Goal: Task Accomplishment & Management: Complete application form

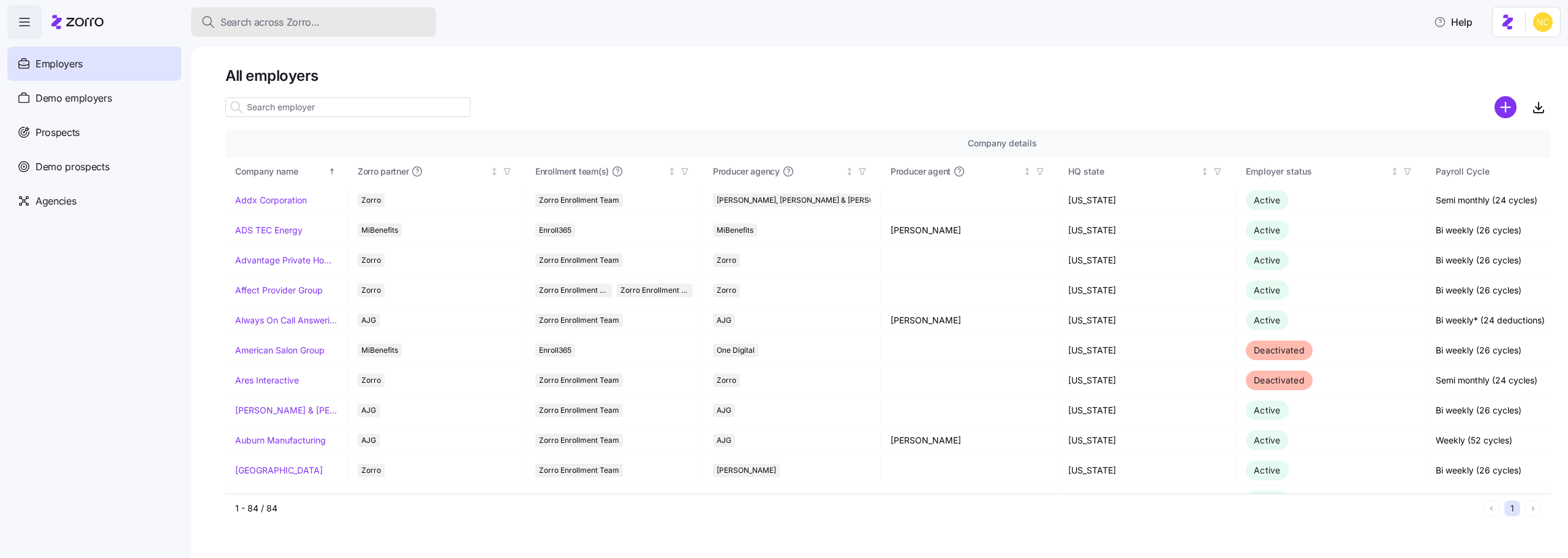
click at [291, 17] on span "Search across Zorro..." at bounding box center [270, 22] width 100 height 15
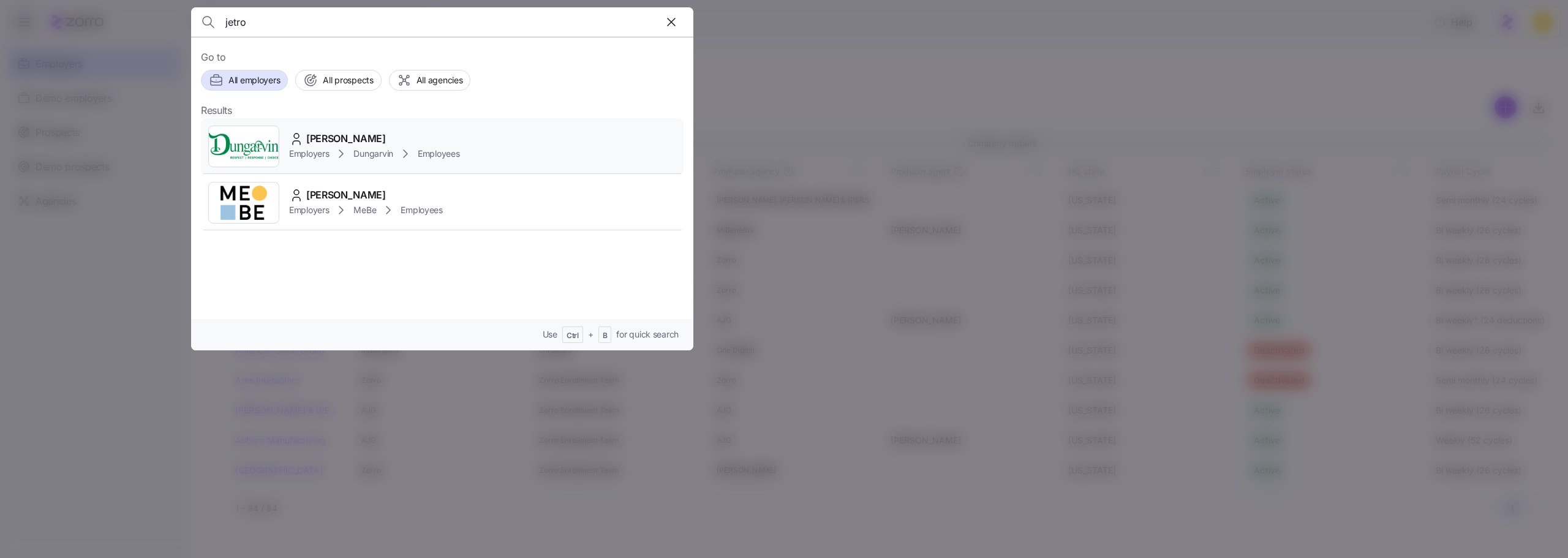
type input "jetro"
click at [357, 137] on span "Jetro Ncube" at bounding box center [346, 138] width 80 height 15
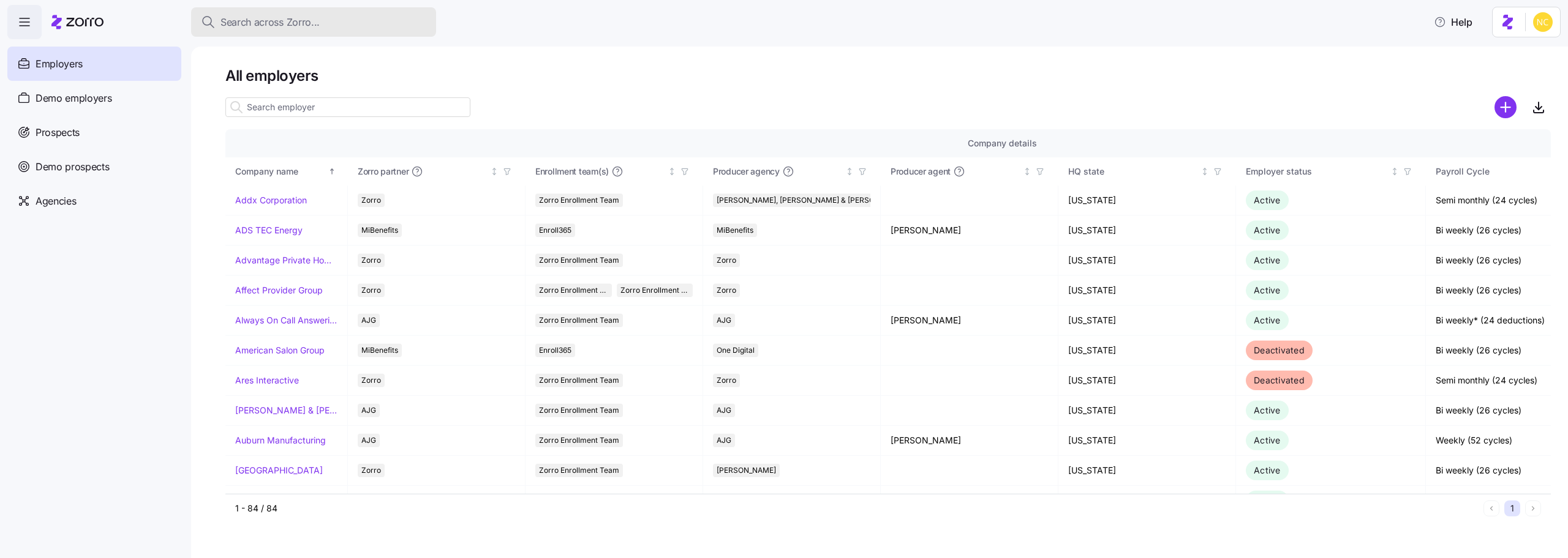
click at [407, 26] on div "Search across Zorro..." at bounding box center [314, 22] width 226 height 15
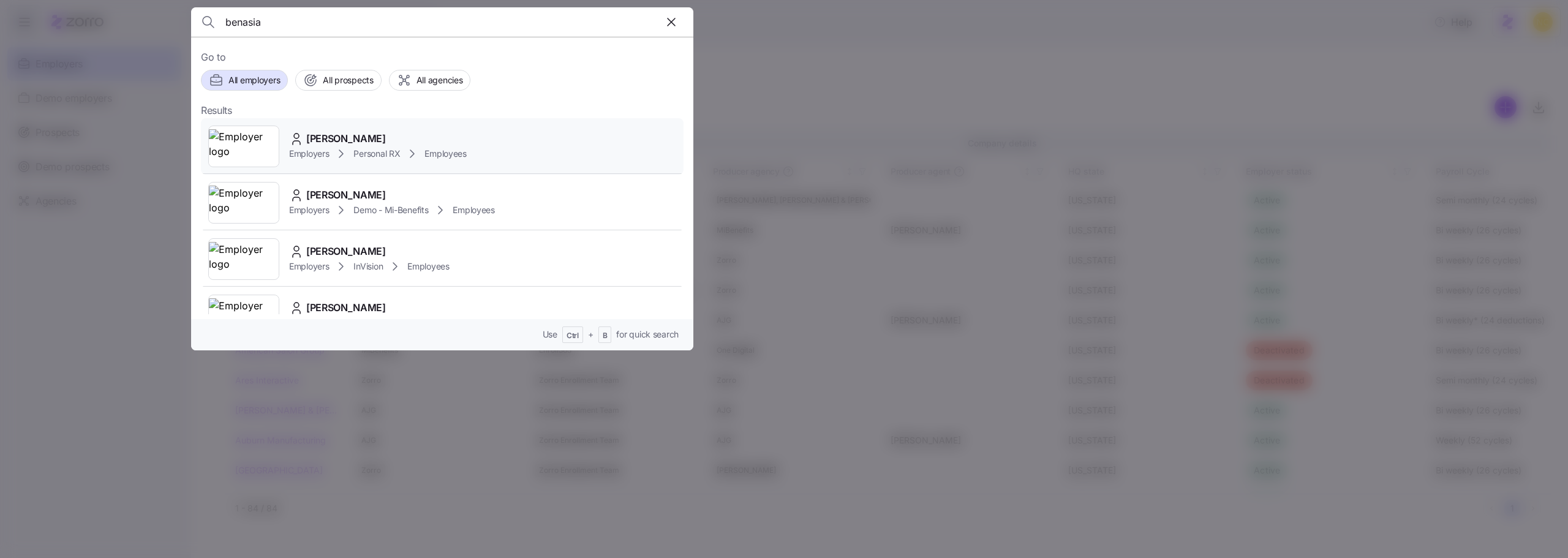
type input "benasia"
click at [350, 134] on span "Benasia Johnson" at bounding box center [346, 138] width 80 height 15
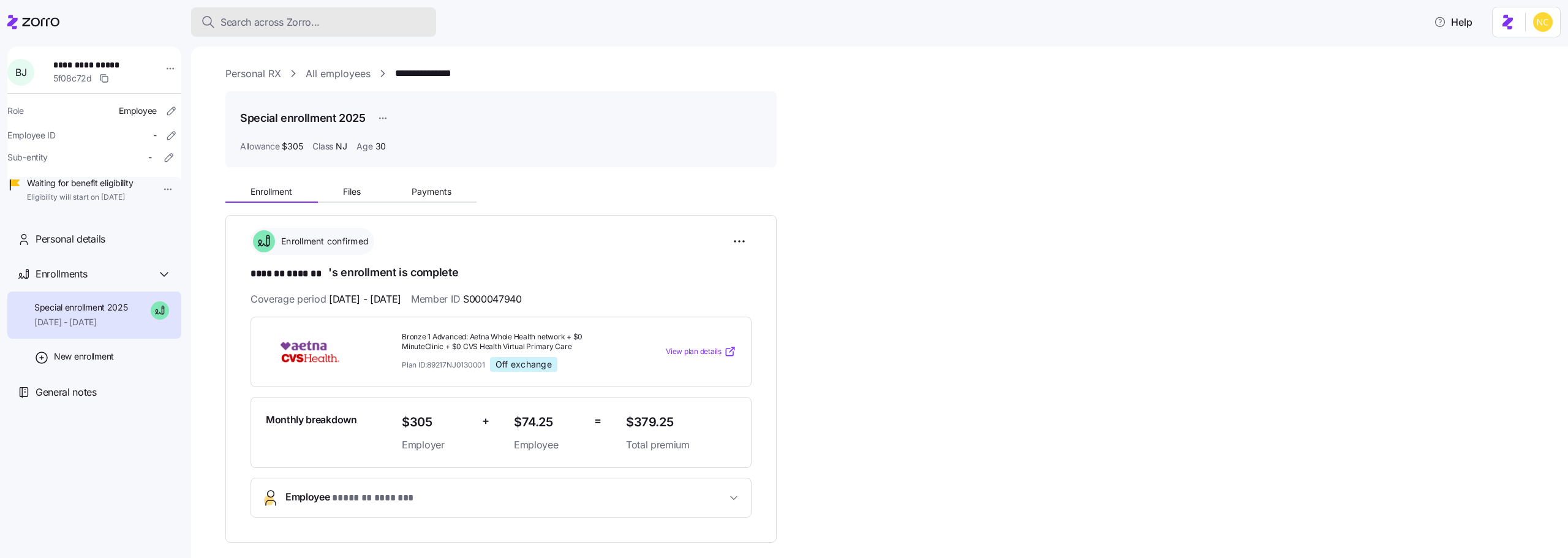
click at [304, 21] on span "Search across Zorro..." at bounding box center [270, 22] width 100 height 15
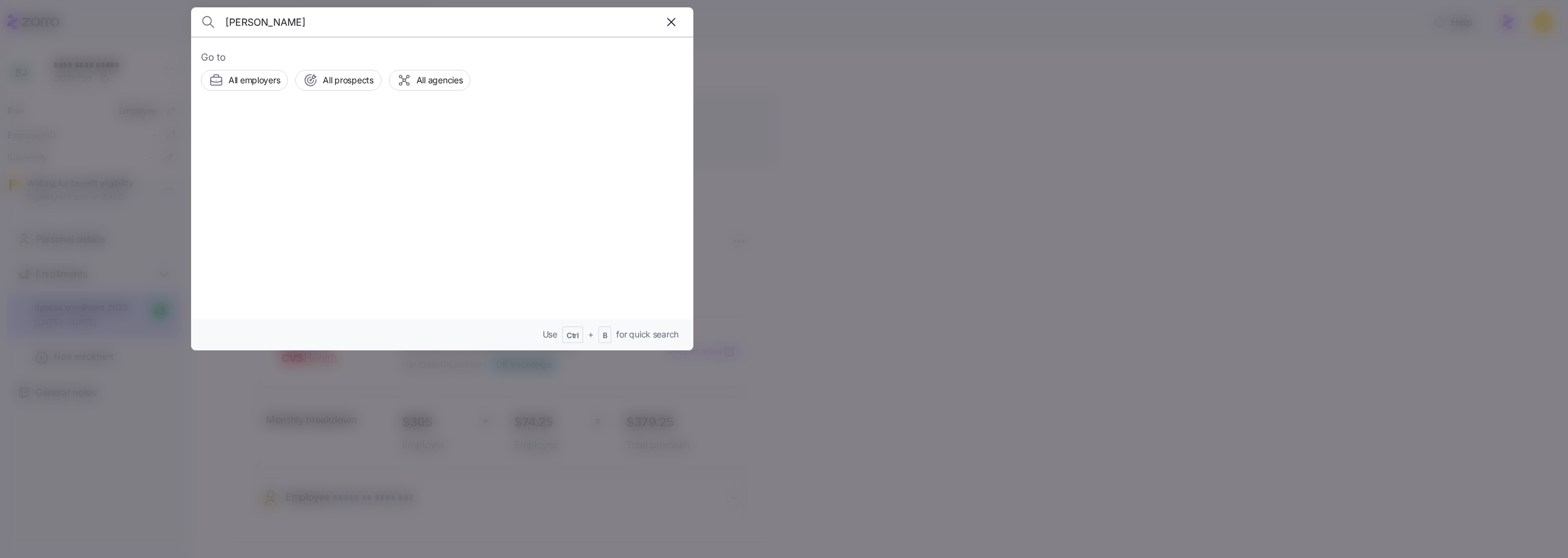
type input "timothy coppinger"
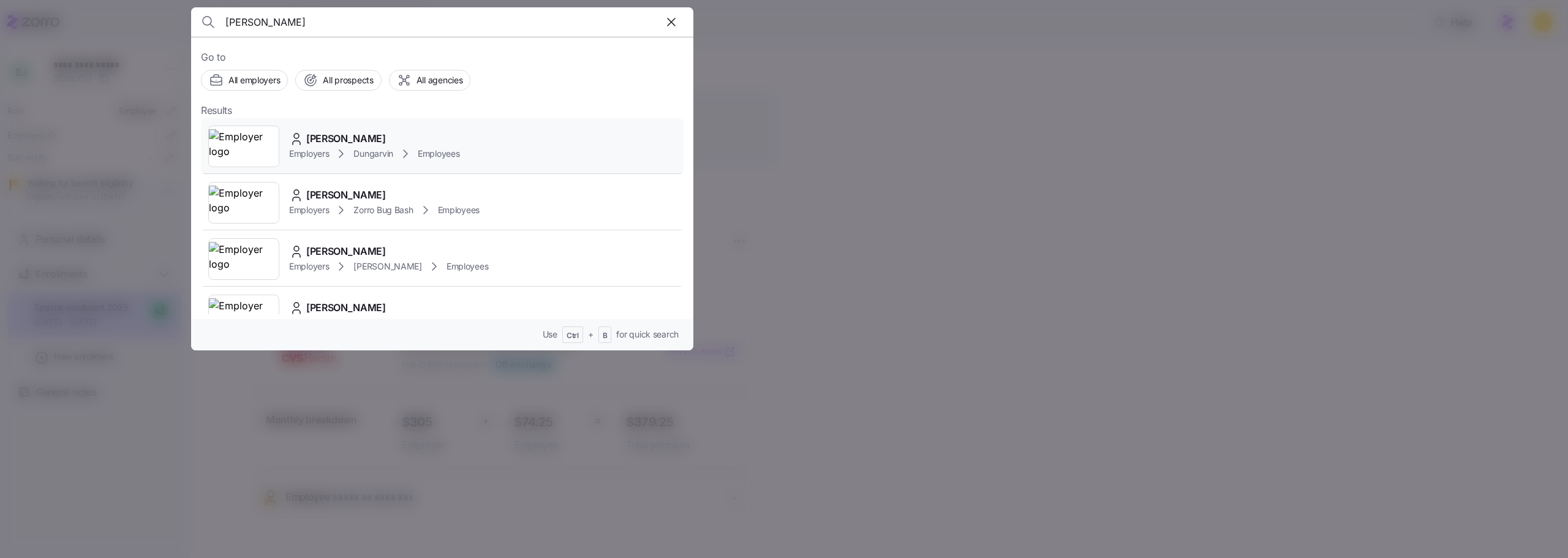
click at [431, 129] on div "Timothy Coppinger Employers Dungarvin Employees" at bounding box center [442, 146] width 483 height 56
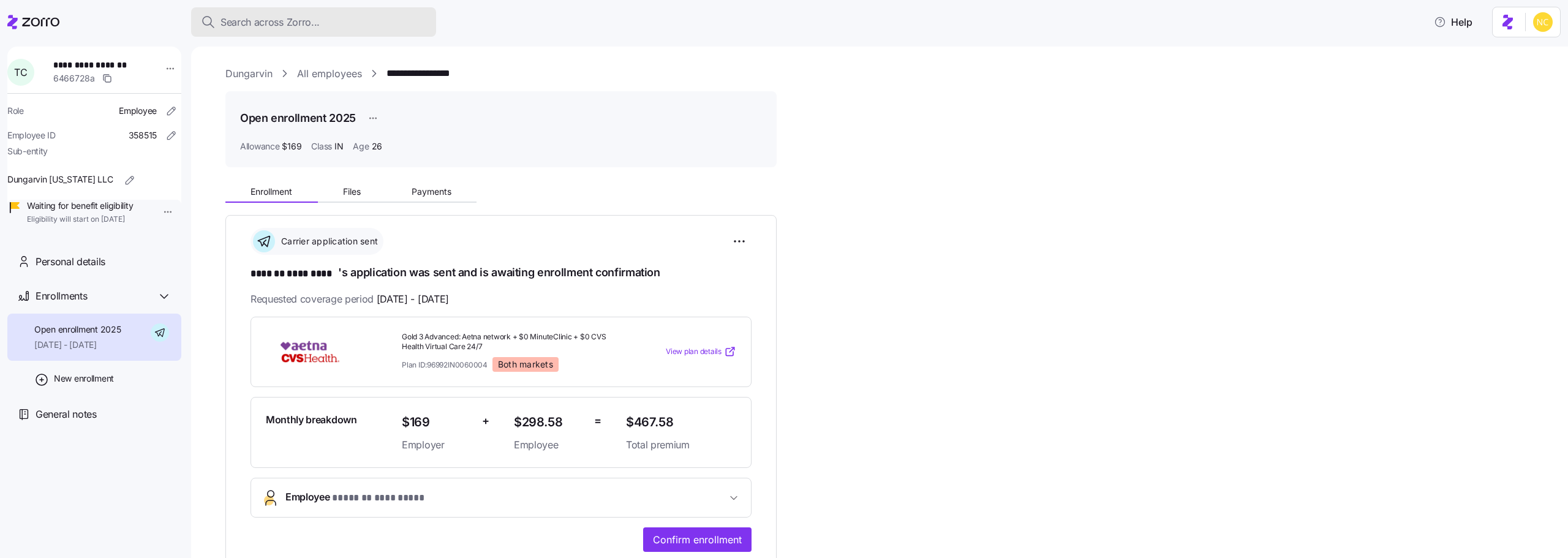
click at [394, 8] on button "Search across Zorro..." at bounding box center [313, 22] width 245 height 29
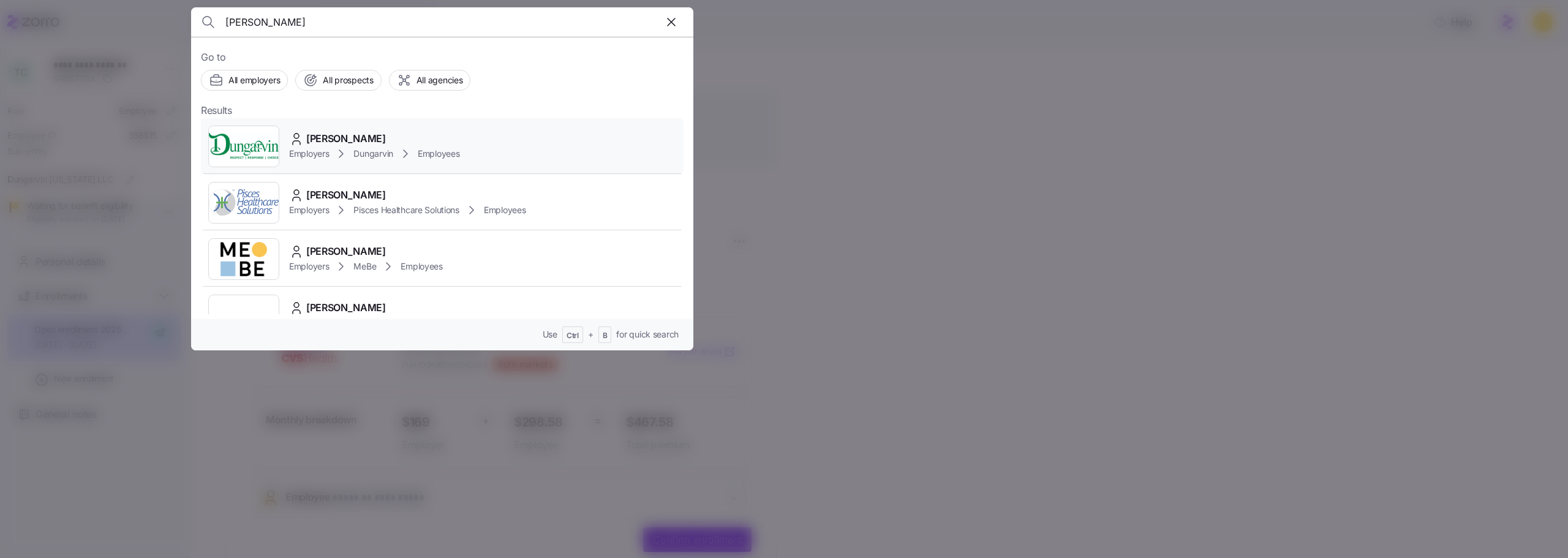
type input "marjorie banks"
click at [348, 142] on span "Marjorie Banks" at bounding box center [346, 138] width 80 height 15
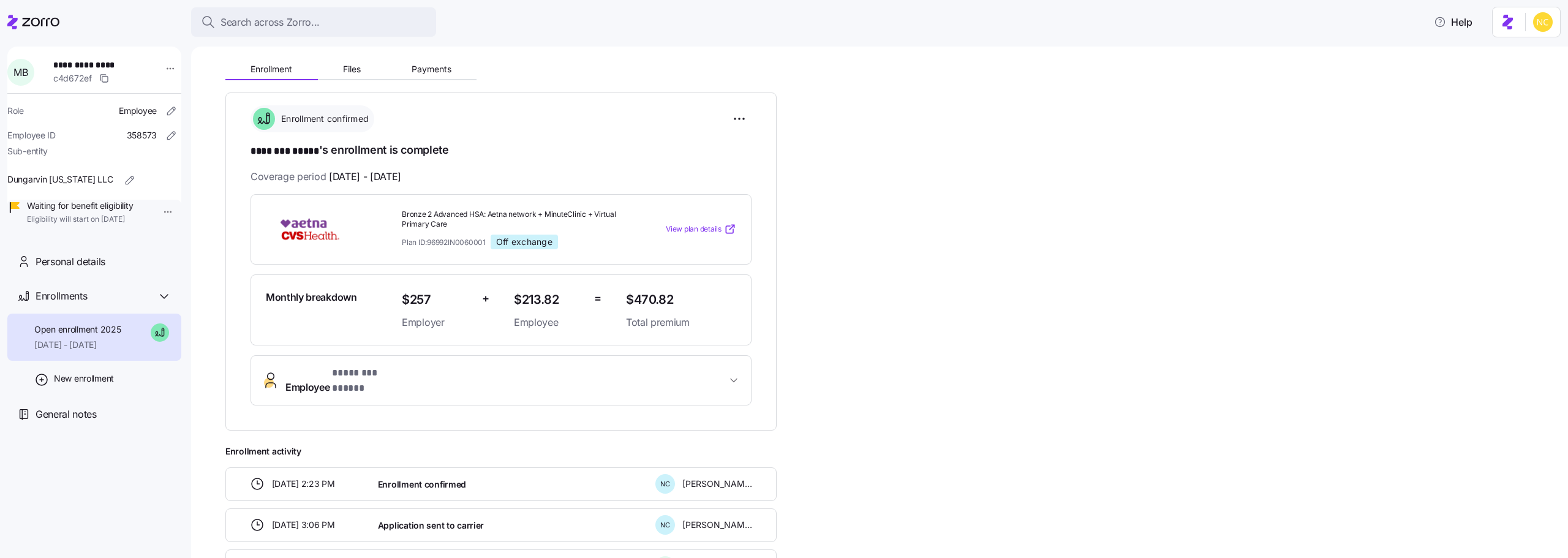
scroll to position [61, 0]
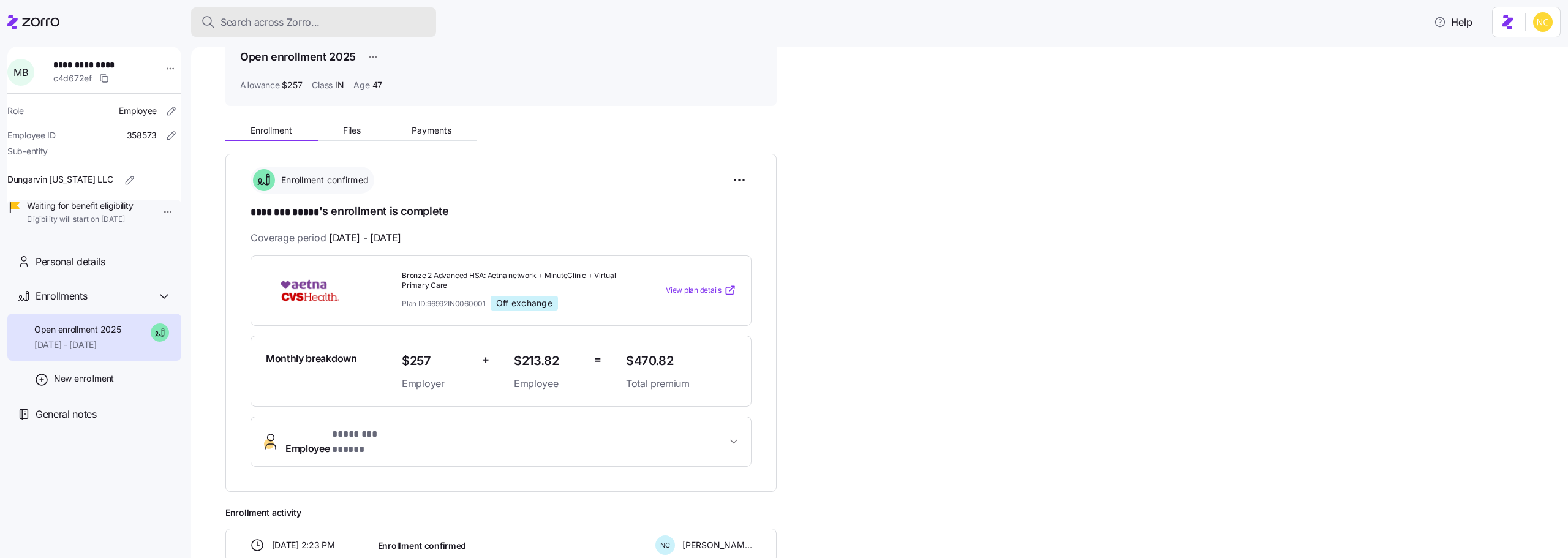
click at [347, 27] on div "Search across Zorro..." at bounding box center [314, 22] width 226 height 15
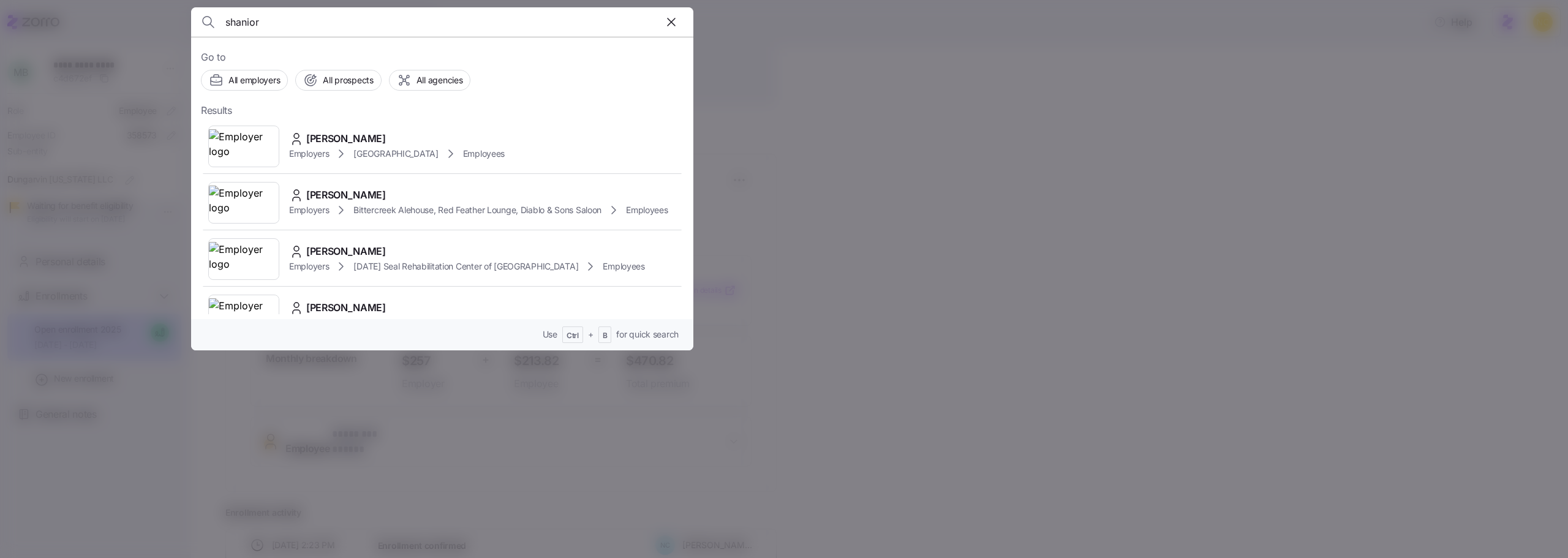
type input "shanior"
click at [416, 137] on div "Shanior McCalla" at bounding box center [397, 138] width 216 height 15
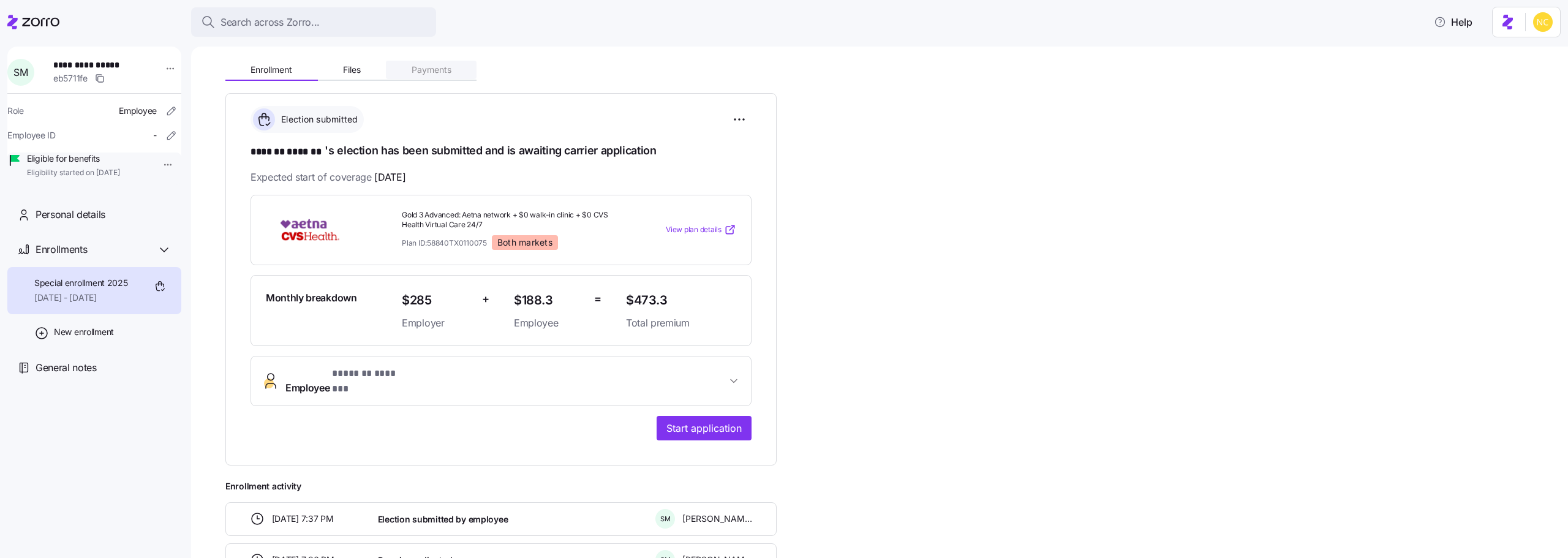
scroll to position [123, 0]
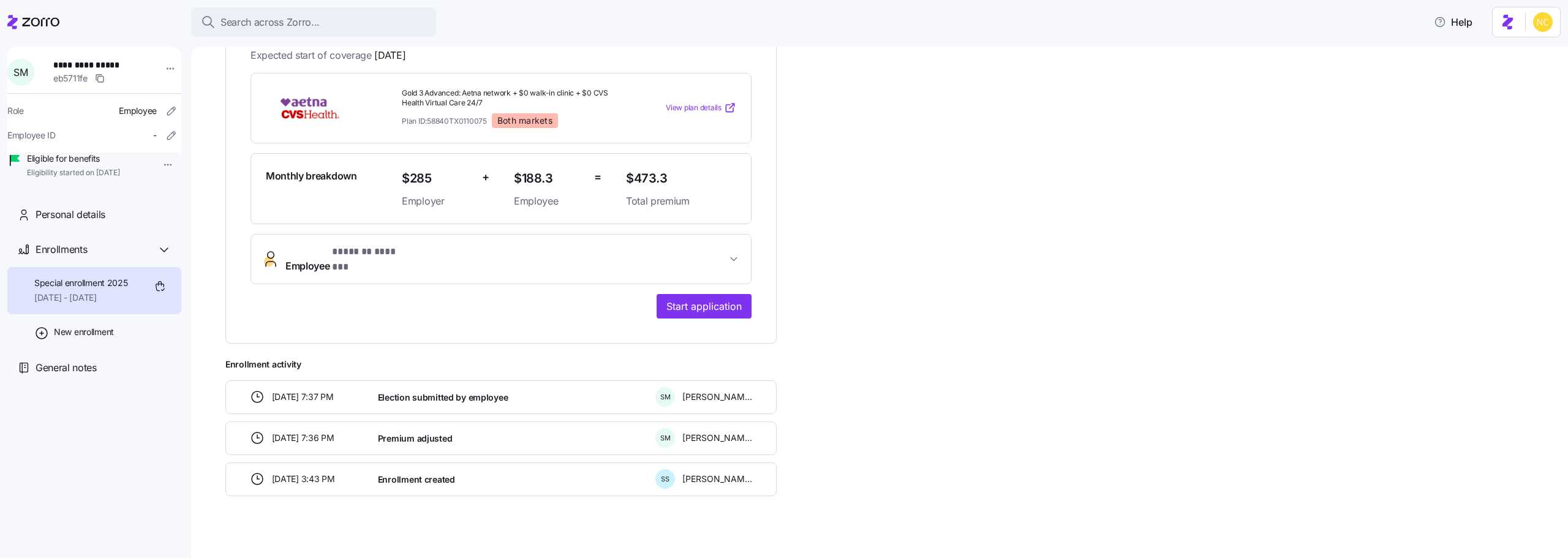
click at [561, 240] on button "Employee * ******* ******* *" at bounding box center [501, 259] width 499 height 49
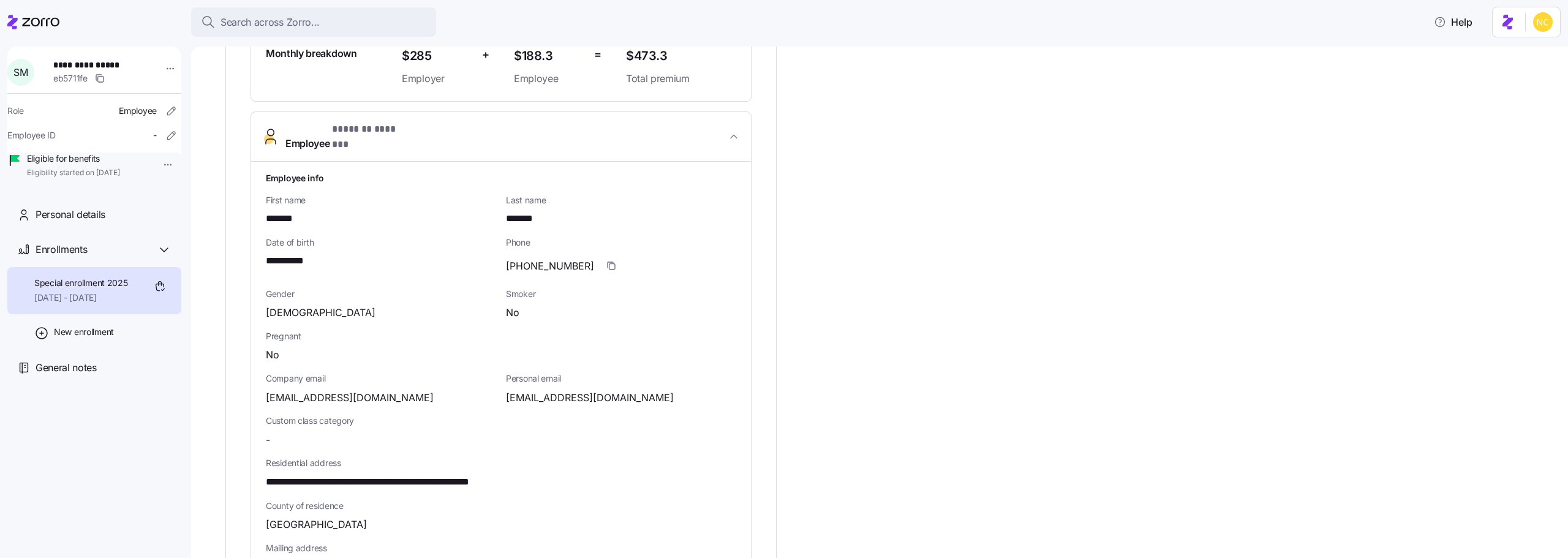
scroll to position [550, 0]
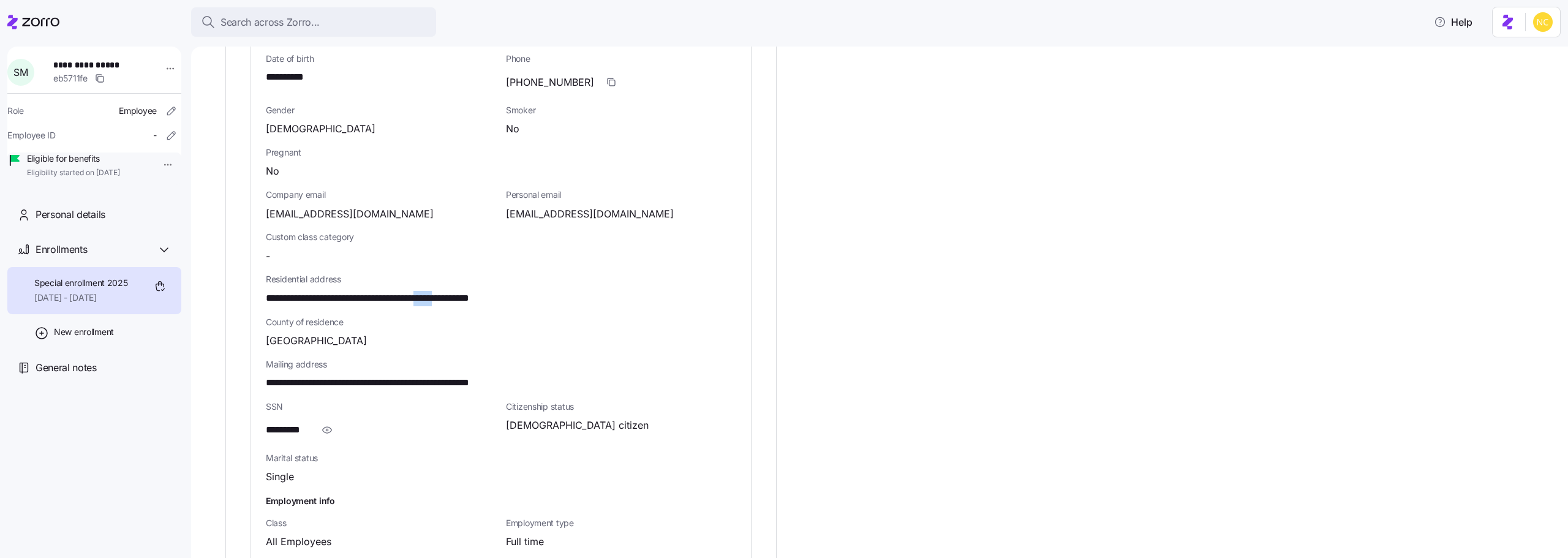
drag, startPoint x: 461, startPoint y: 289, endPoint x: 488, endPoint y: 289, distance: 27.0
click at [488, 291] on span "**********" at bounding box center [402, 298] width 275 height 15
copy span "*****"
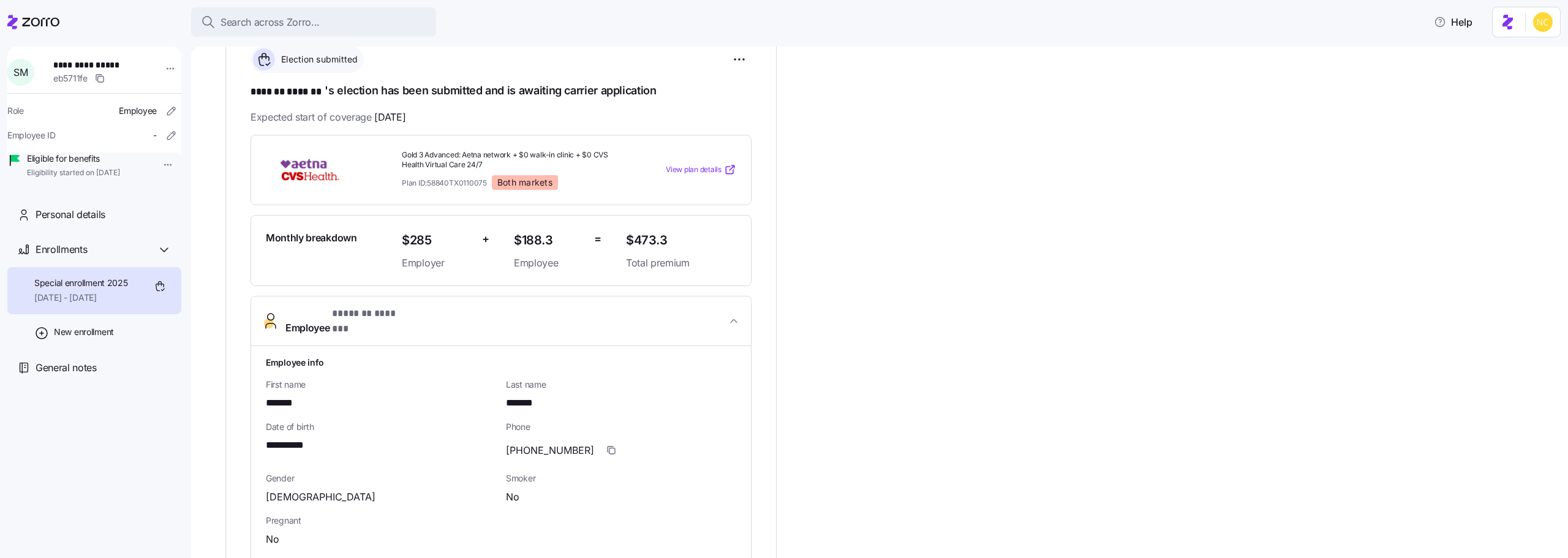
scroll to position [123, 0]
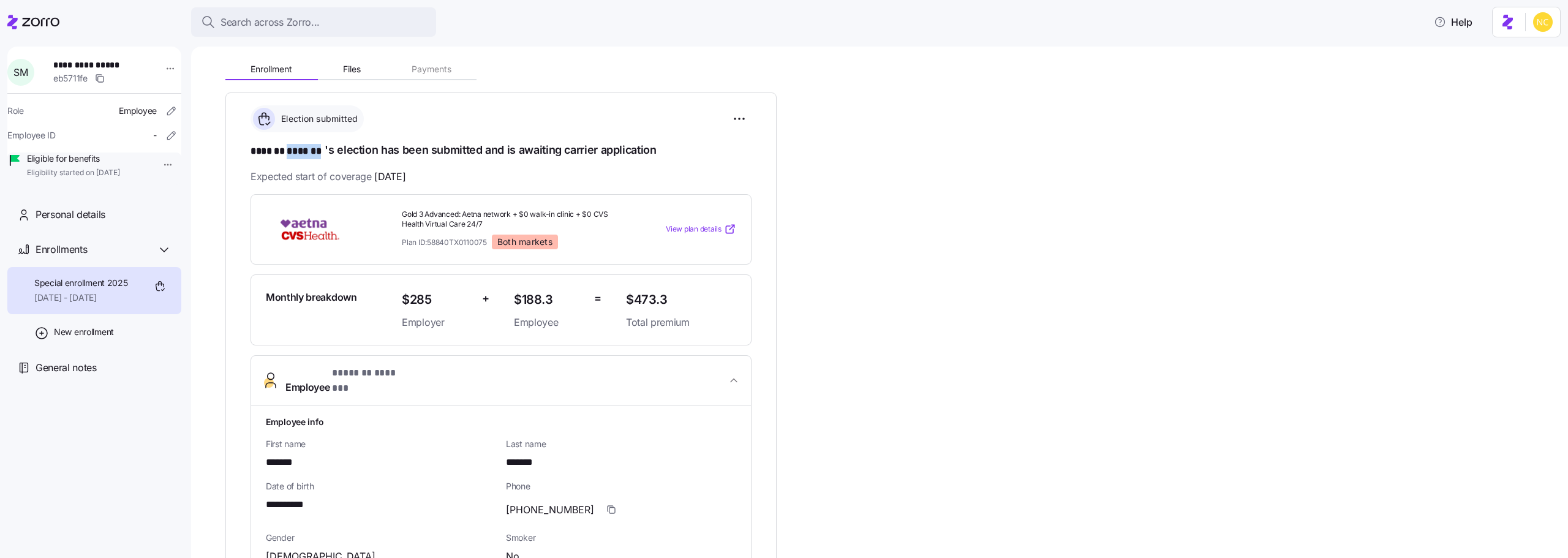
drag, startPoint x: 291, startPoint y: 151, endPoint x: 322, endPoint y: 151, distance: 31.0
click at [322, 151] on span "******* *******" at bounding box center [287, 151] width 74 height 15
copy span "*******"
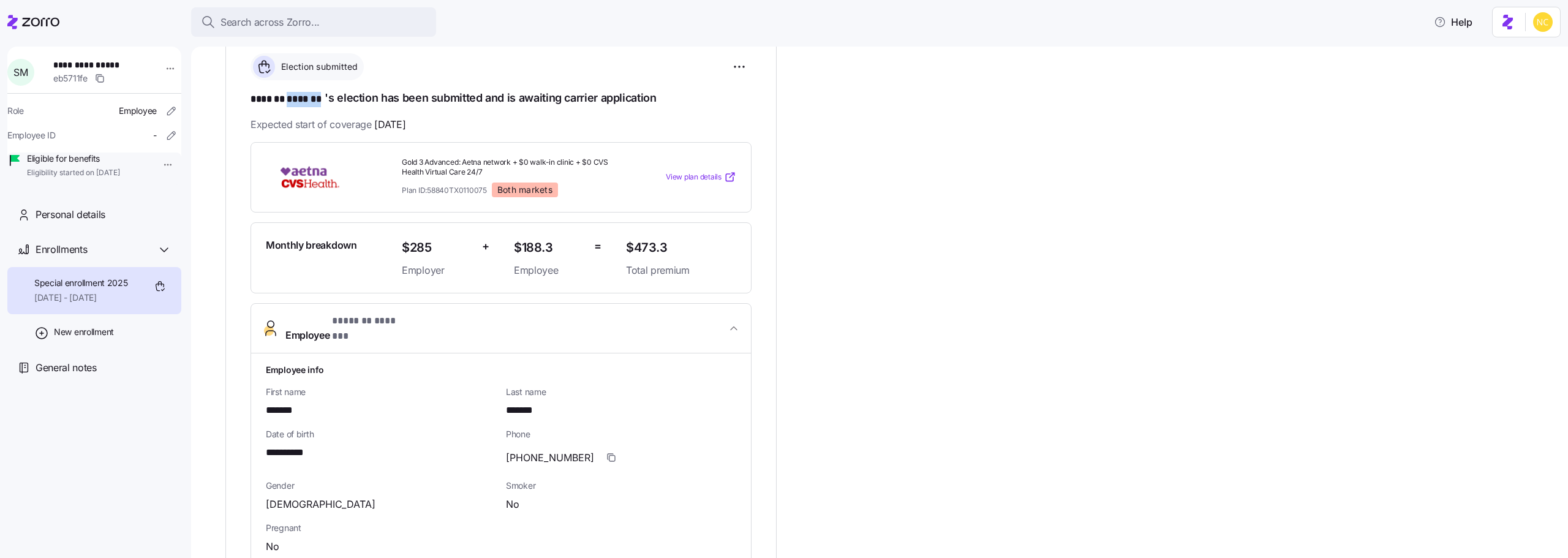
scroll to position [245, 0]
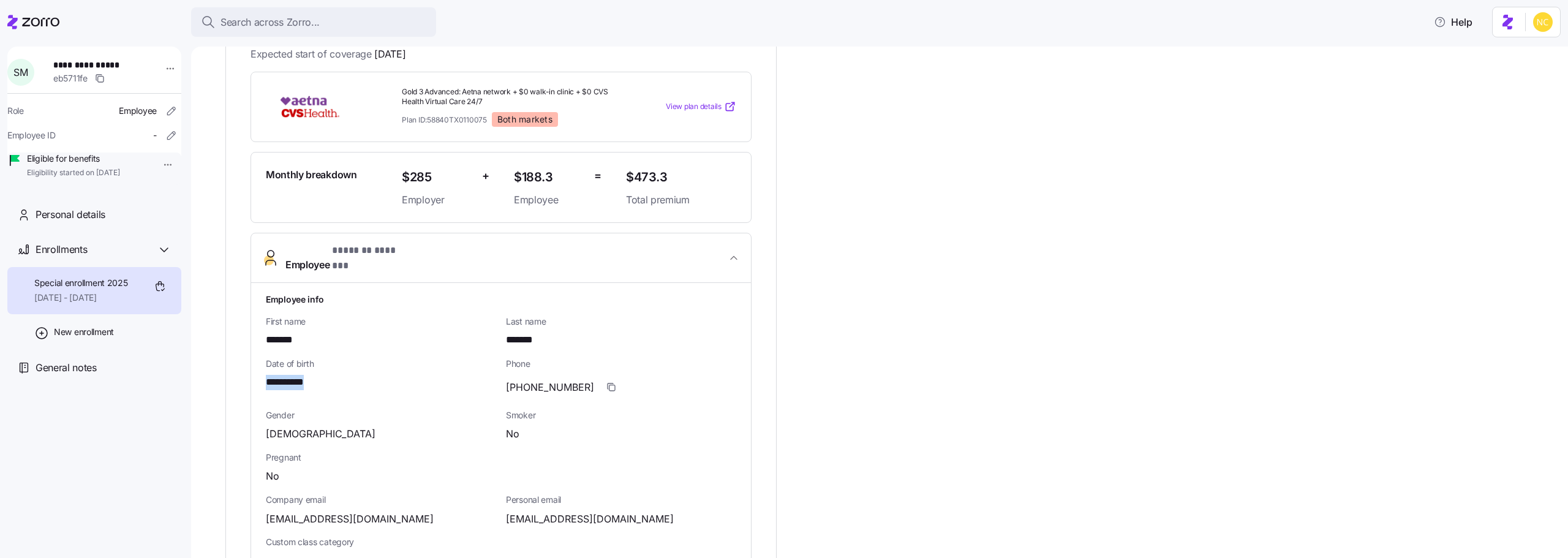
copy span "**********"
drag, startPoint x: 324, startPoint y: 368, endPoint x: 266, endPoint y: 373, distance: 58.2
click at [266, 375] on div "**********" at bounding box center [381, 382] width 231 height 15
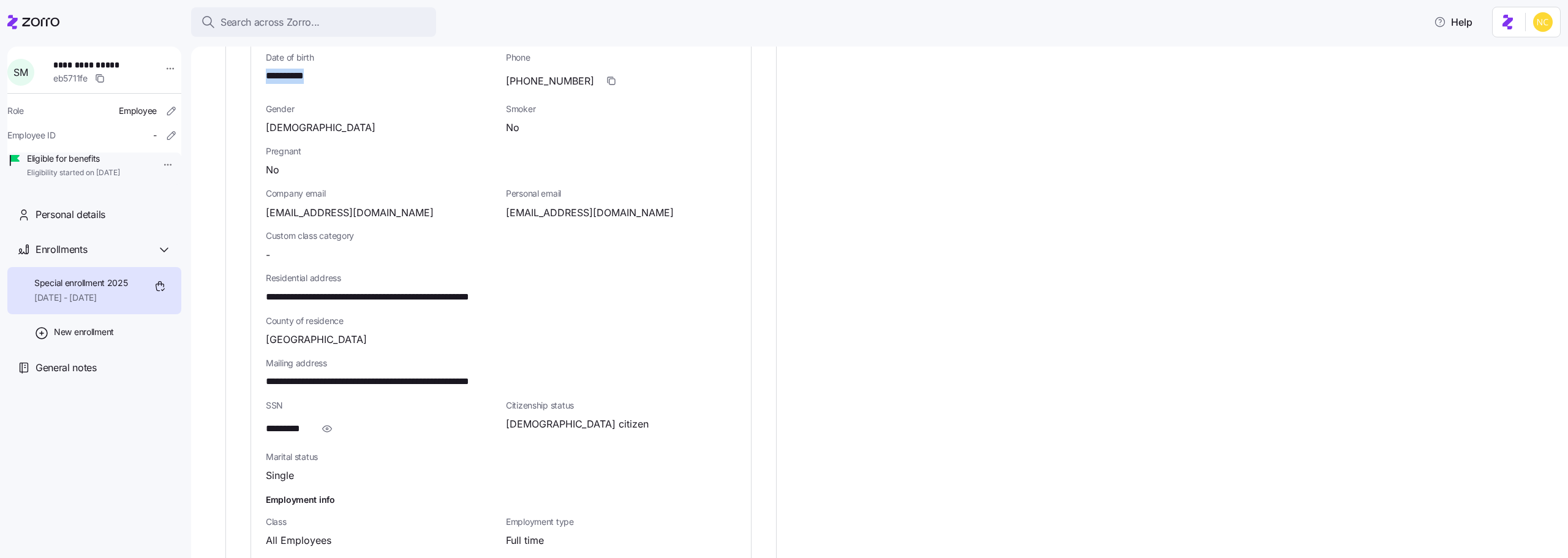
scroll to position [612, 0]
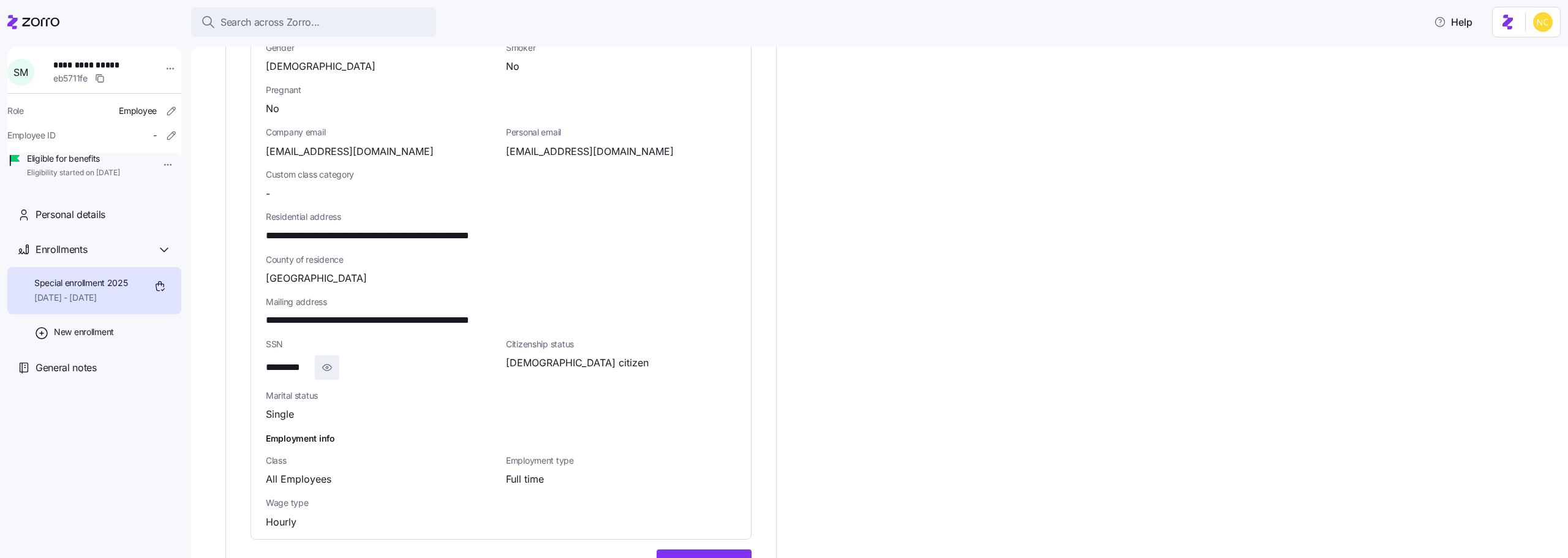
click at [315, 356] on span "button" at bounding box center [327, 367] width 23 height 23
copy span "**********"
drag, startPoint x: 261, startPoint y: 358, endPoint x: 324, endPoint y: 357, distance: 63.0
click at [324, 357] on div "**********" at bounding box center [501, 227] width 499 height 624
drag, startPoint x: 262, startPoint y: 224, endPoint x: 393, endPoint y: 223, distance: 131.0
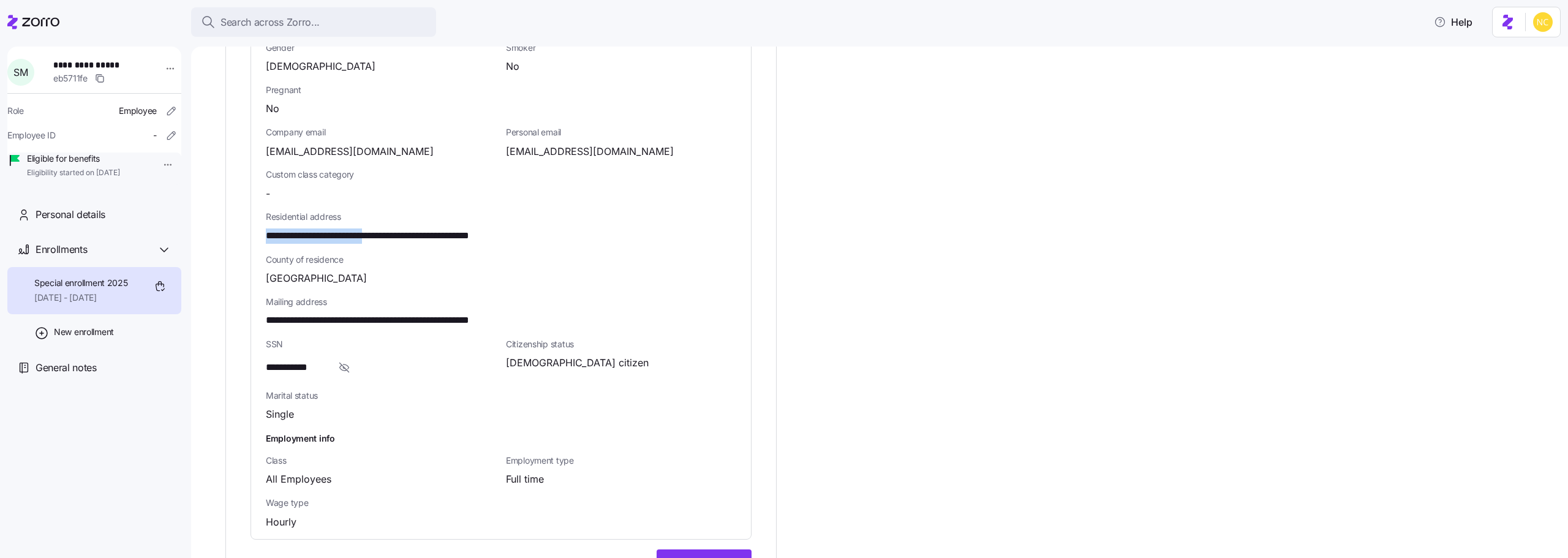
click at [393, 223] on div "**********" at bounding box center [501, 227] width 499 height 624
copy span "**********"
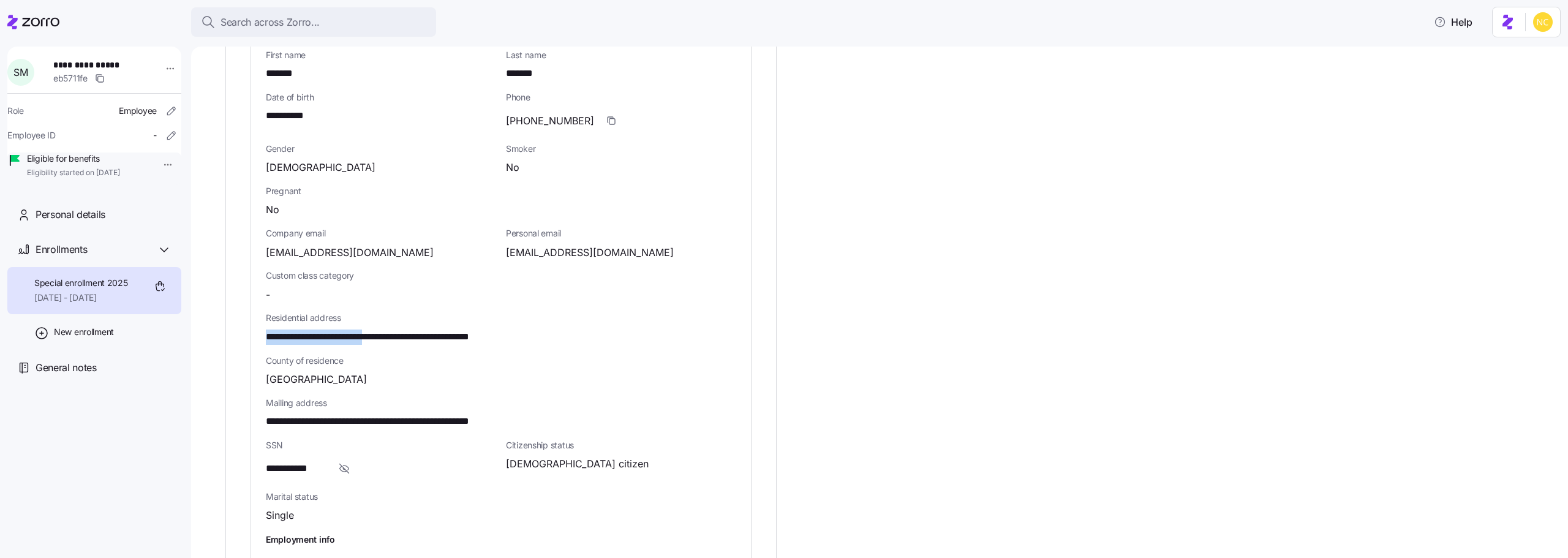
scroll to position [490, 0]
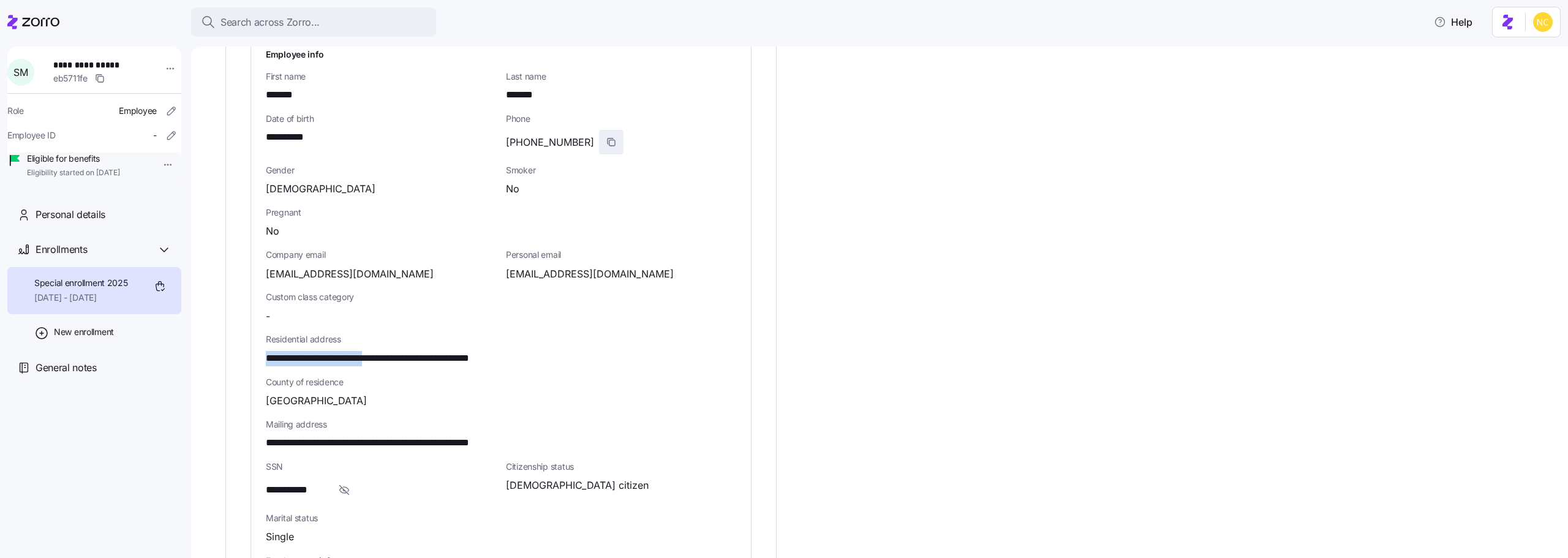
click at [606, 137] on icon "button" at bounding box center [611, 142] width 10 height 10
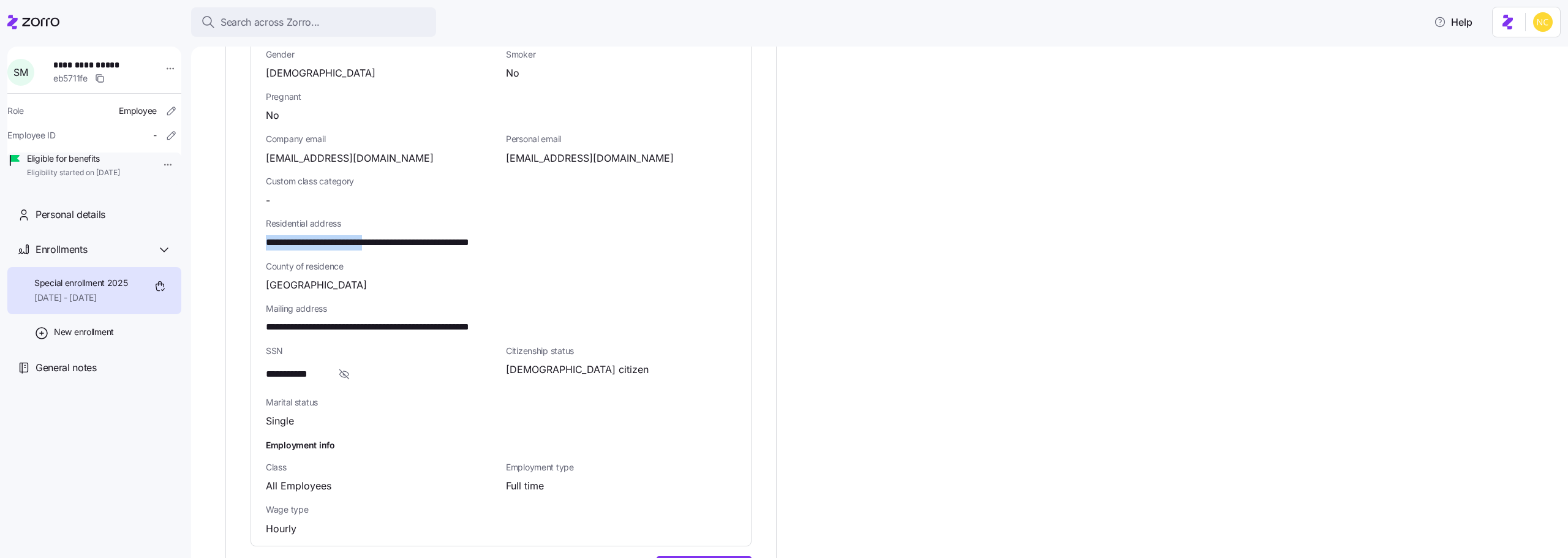
scroll to position [551, 0]
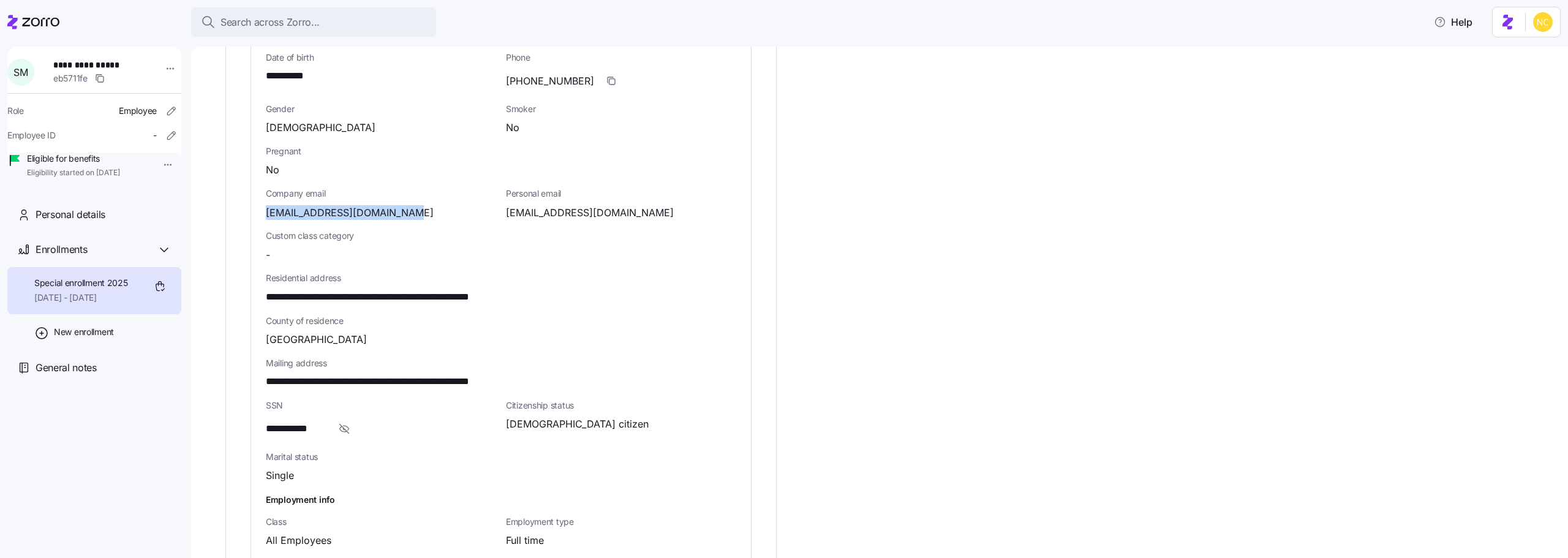
drag, startPoint x: 263, startPoint y: 199, endPoint x: 431, endPoint y: 194, distance: 168.1
click at [431, 194] on div "**********" at bounding box center [501, 289] width 499 height 624
copy span "shaniorm@avondalehouse.org"
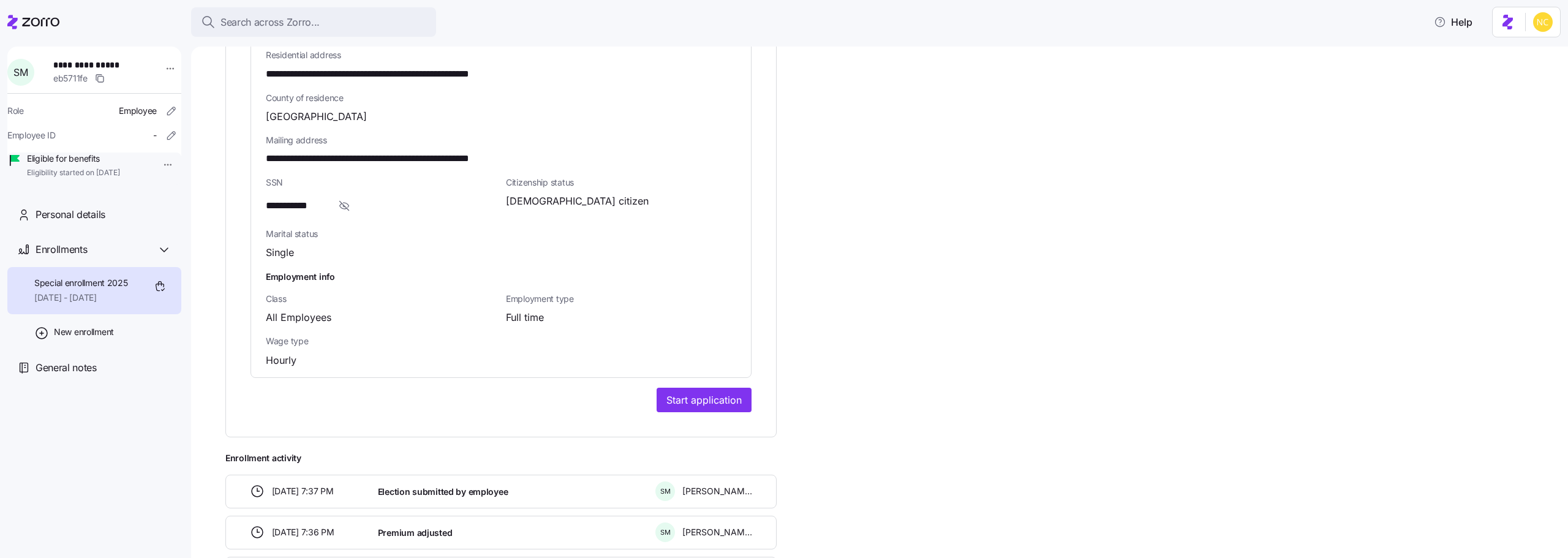
scroll to position [868, 0]
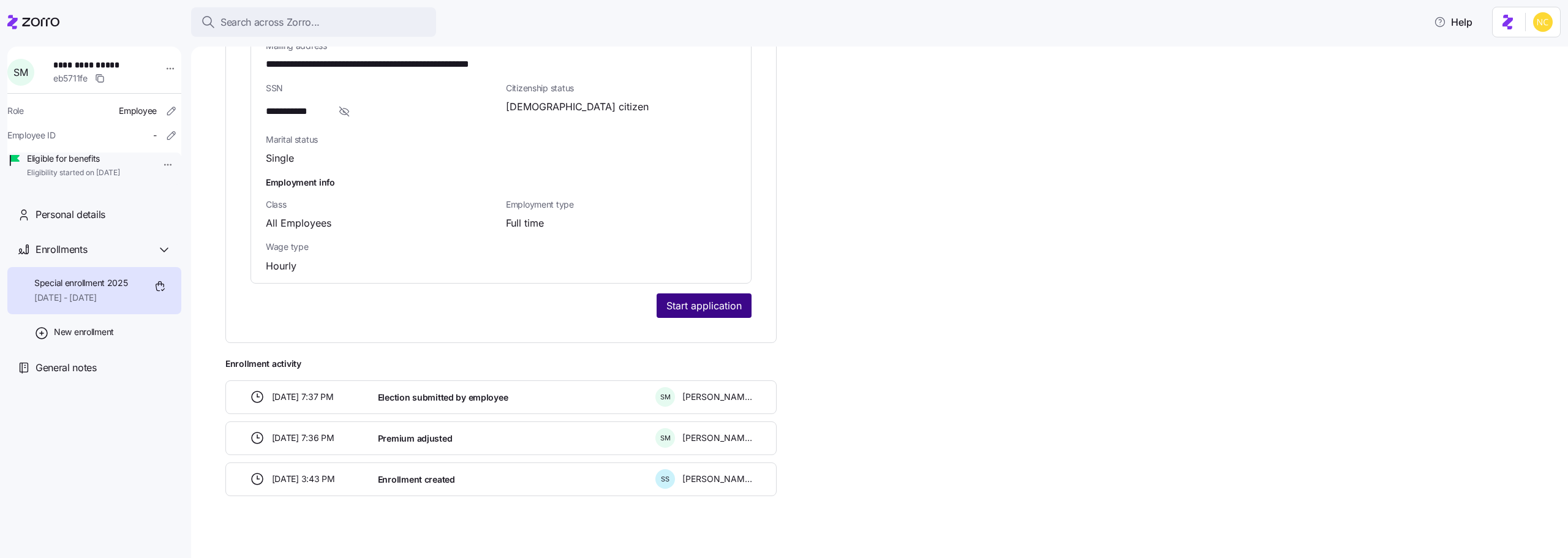
click at [688, 298] on span "Start application" at bounding box center [704, 306] width 75 height 15
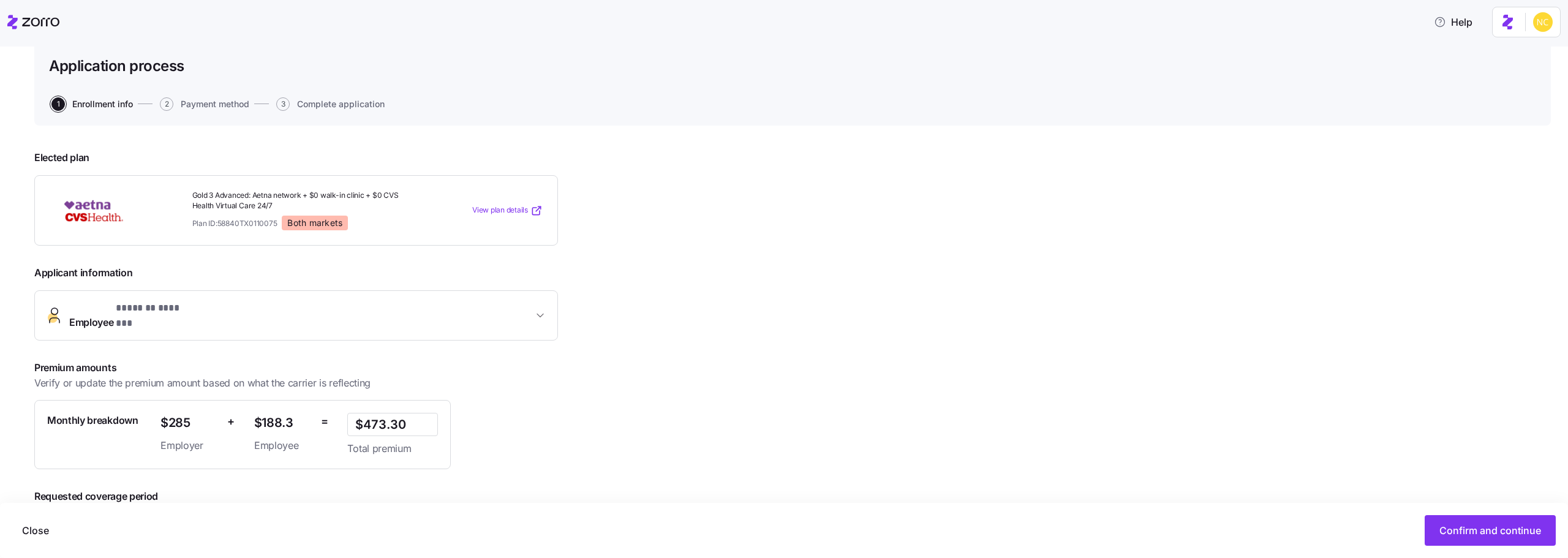
scroll to position [140, 0]
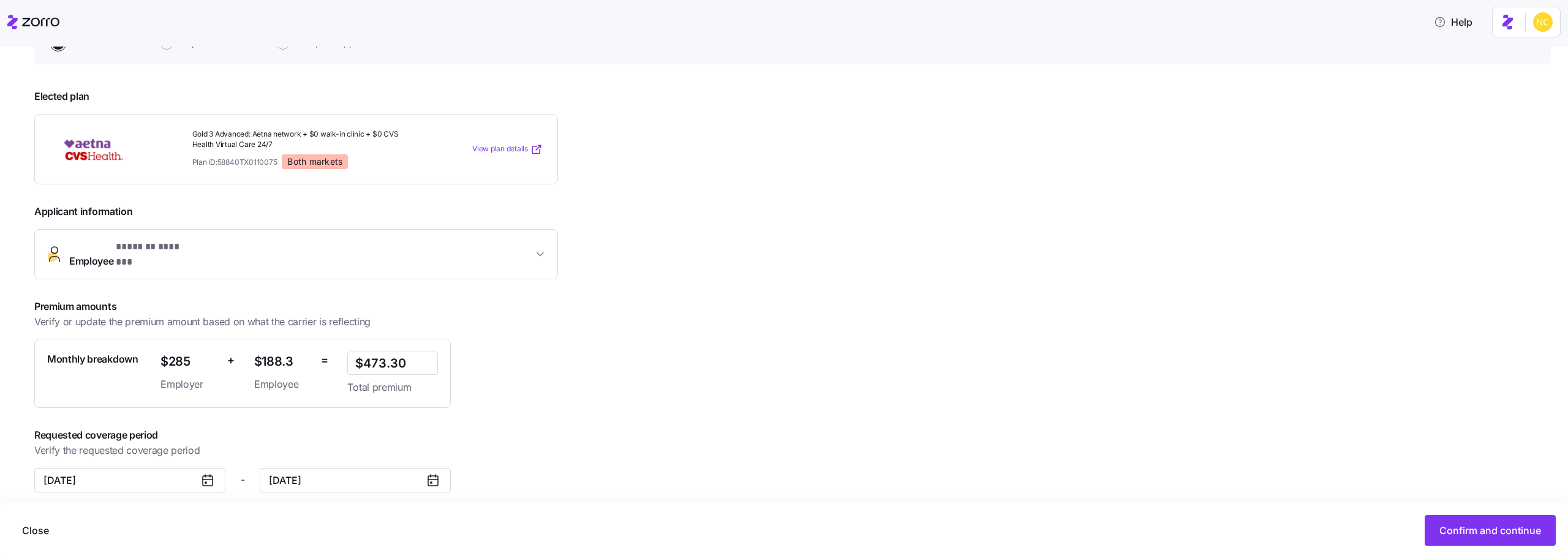
click at [490, 229] on div "**********" at bounding box center [295, 254] width 523 height 51
click at [509, 229] on div "**********" at bounding box center [295, 241] width 523 height 75
click at [534, 242] on button "Employee * ******* ******* *" at bounding box center [296, 254] width 523 height 49
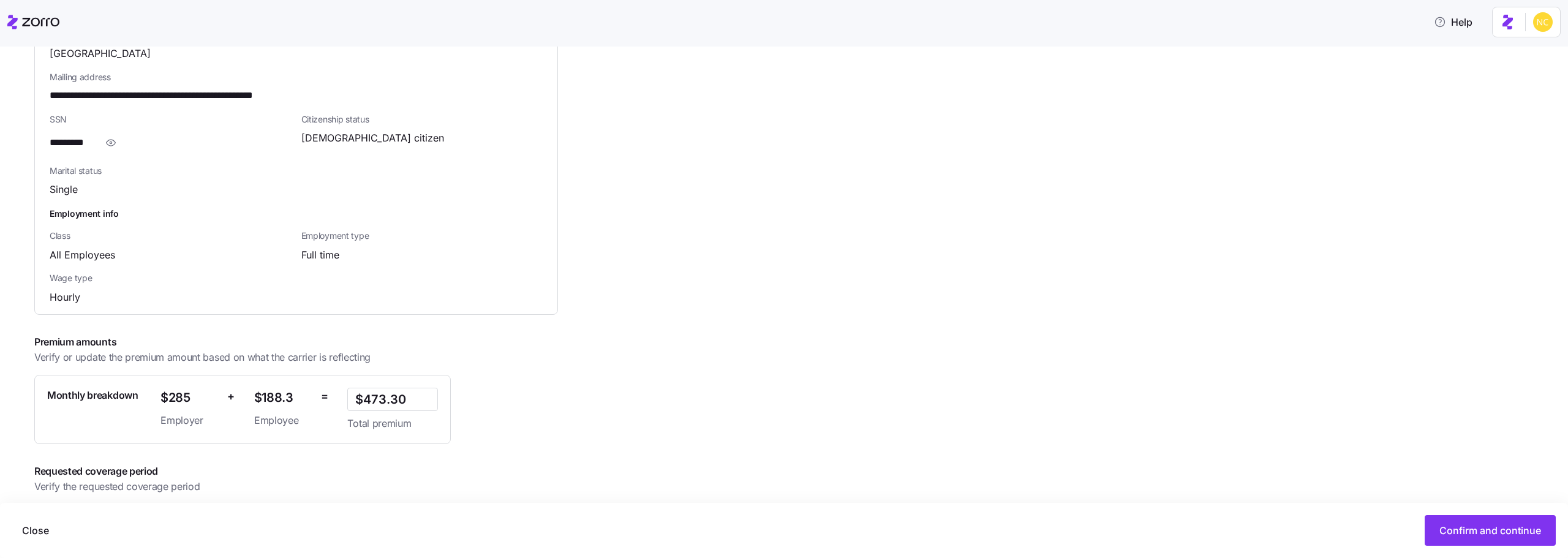
scroll to position [764, 0]
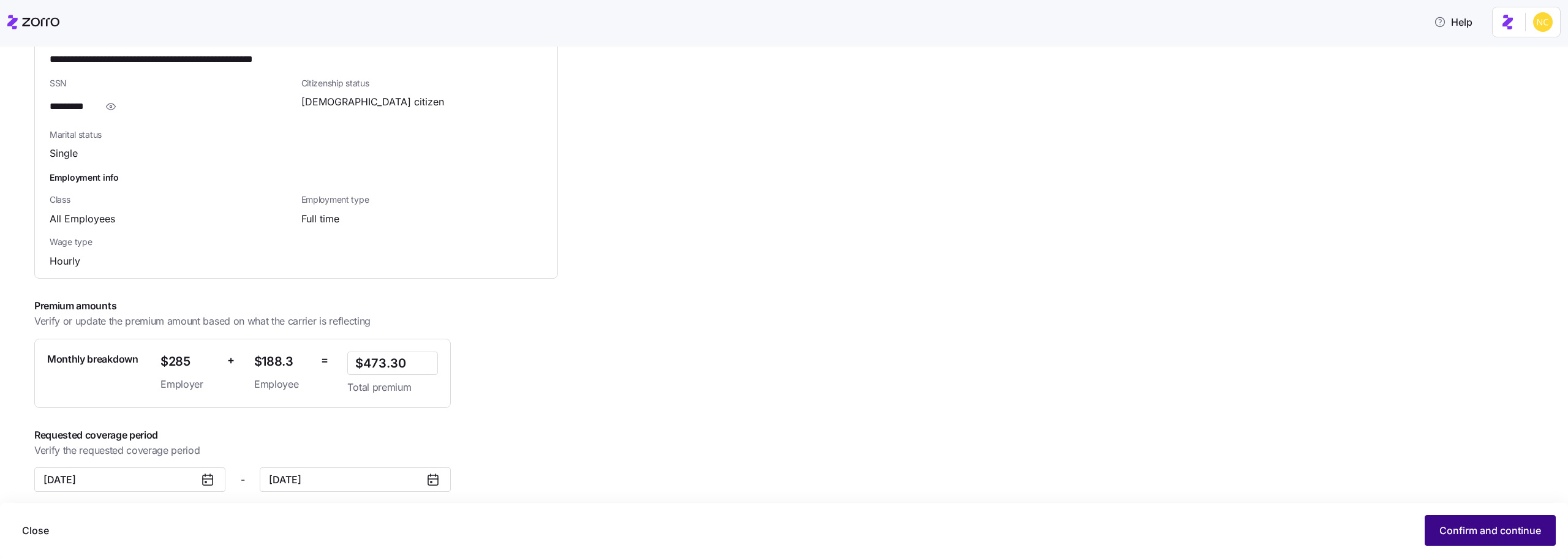
click at [1496, 527] on span "Confirm and continue" at bounding box center [1490, 530] width 102 height 15
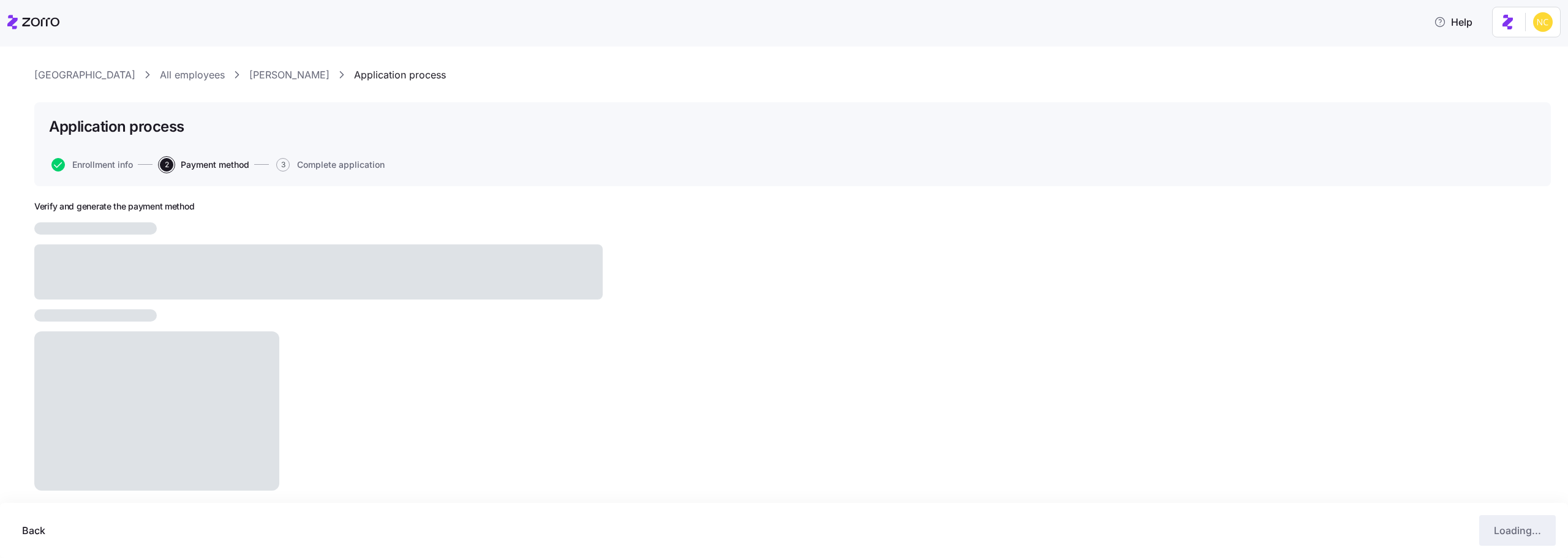
scroll to position [26, 0]
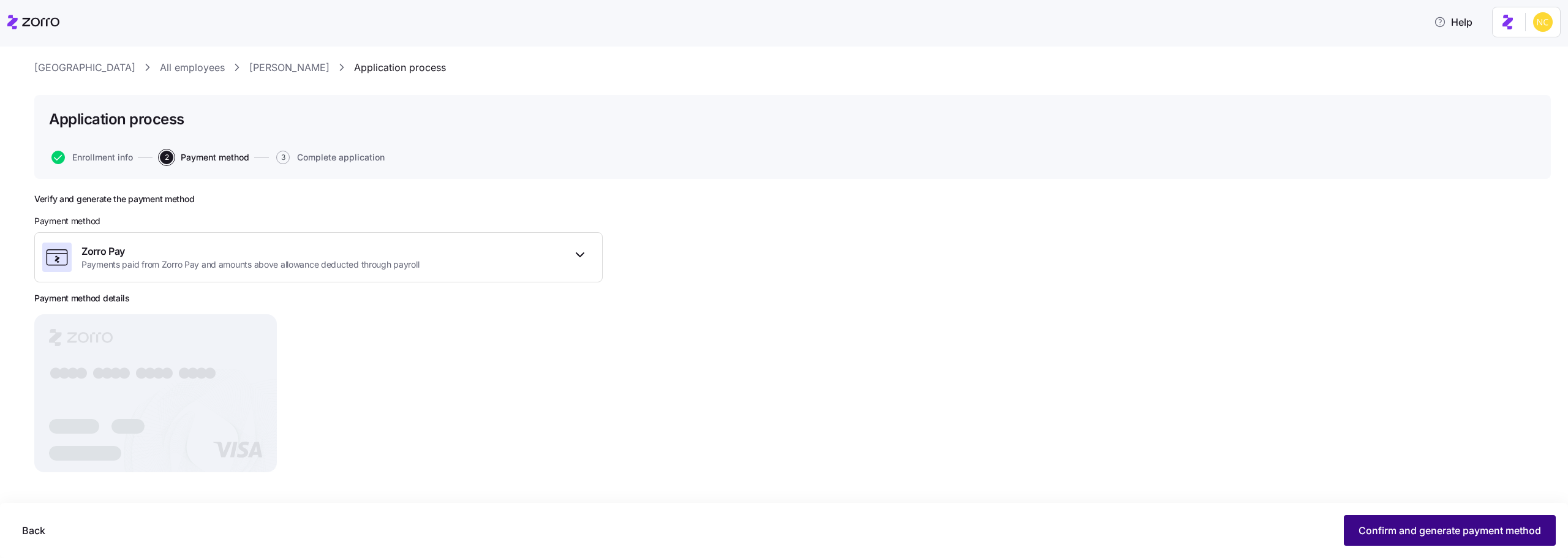
click at [1376, 515] on div "Back Confirm and generate payment method" at bounding box center [784, 530] width 1543 height 31
click at [1431, 522] on button "Confirm and generate payment method" at bounding box center [1449, 530] width 212 height 31
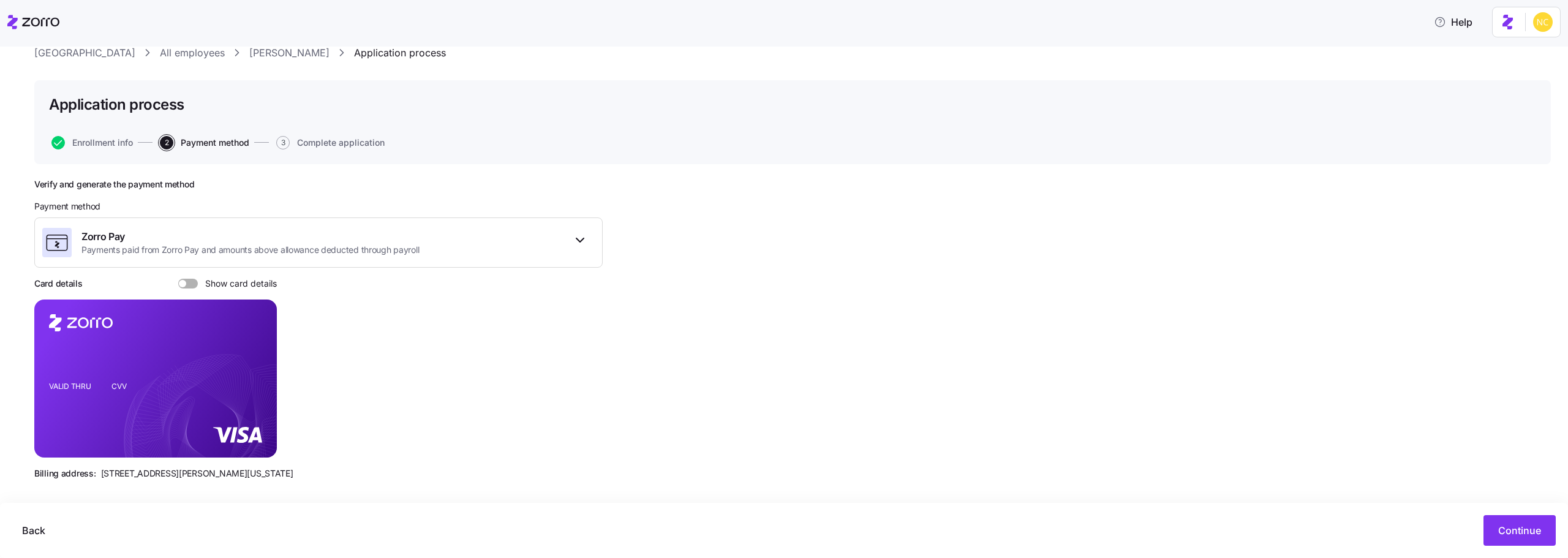
scroll to position [48, 0]
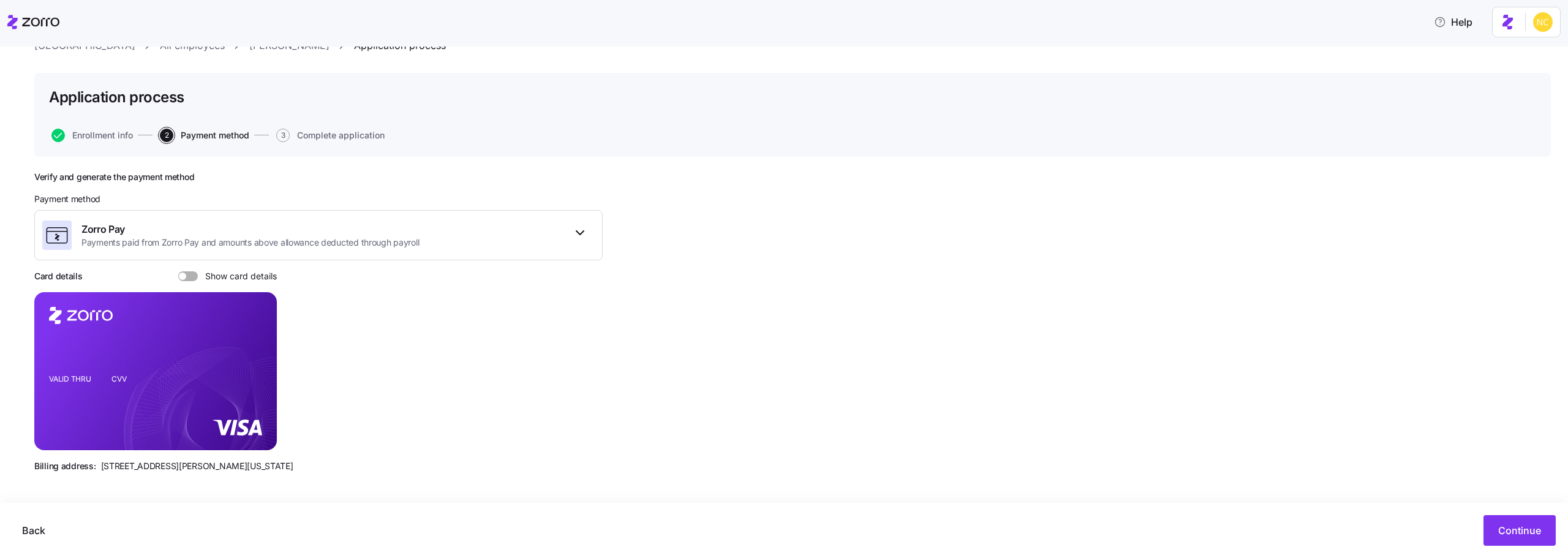
click at [187, 279] on span at bounding box center [192, 276] width 12 height 10
click at [178, 271] on input "Show card details" at bounding box center [178, 271] width 0 height 0
click at [254, 345] on icon "copy-to-clipboard" at bounding box center [254, 348] width 11 height 11
drag, startPoint x: 100, startPoint y: 464, endPoint x: 163, endPoint y: 464, distance: 63.0
click at [163, 464] on span "810 Sharon Drive, Westlake, Ohio 44145" at bounding box center [197, 465] width 192 height 12
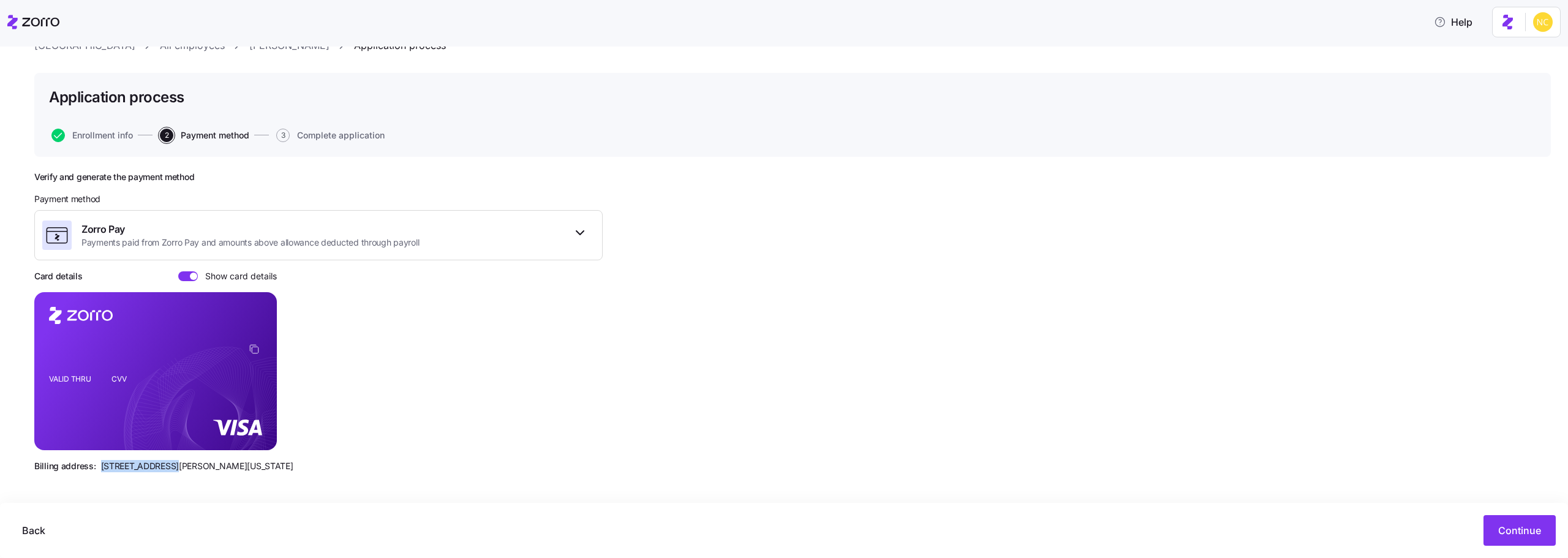
copy span "810 Sharon Drive"
drag, startPoint x: 230, startPoint y: 464, endPoint x: 280, endPoint y: 469, distance: 50.2
click at [280, 469] on div "Billing address: 810 Sharon Drive, Westlake, Ohio 44145" at bounding box center [318, 465] width 568 height 12
copy span "44145"
click at [80, 133] on span "Enrollment info" at bounding box center [102, 135] width 61 height 8
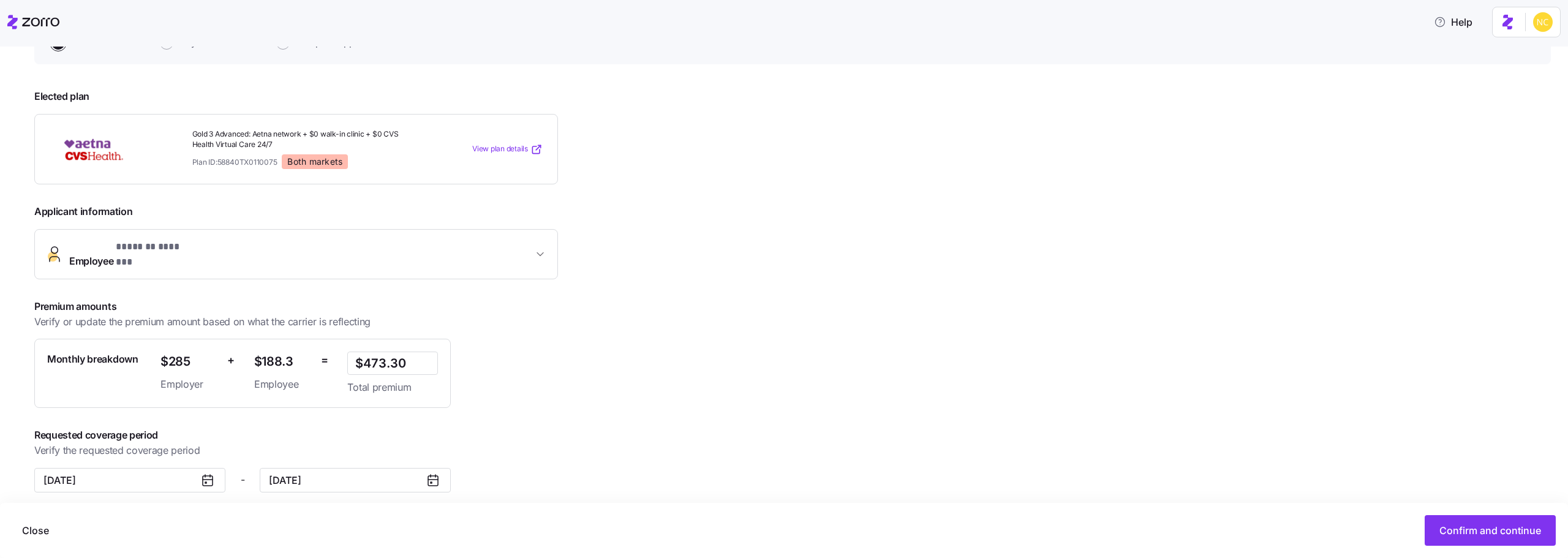
click at [197, 252] on span "Employee * ******* ******* *" at bounding box center [300, 254] width 464 height 29
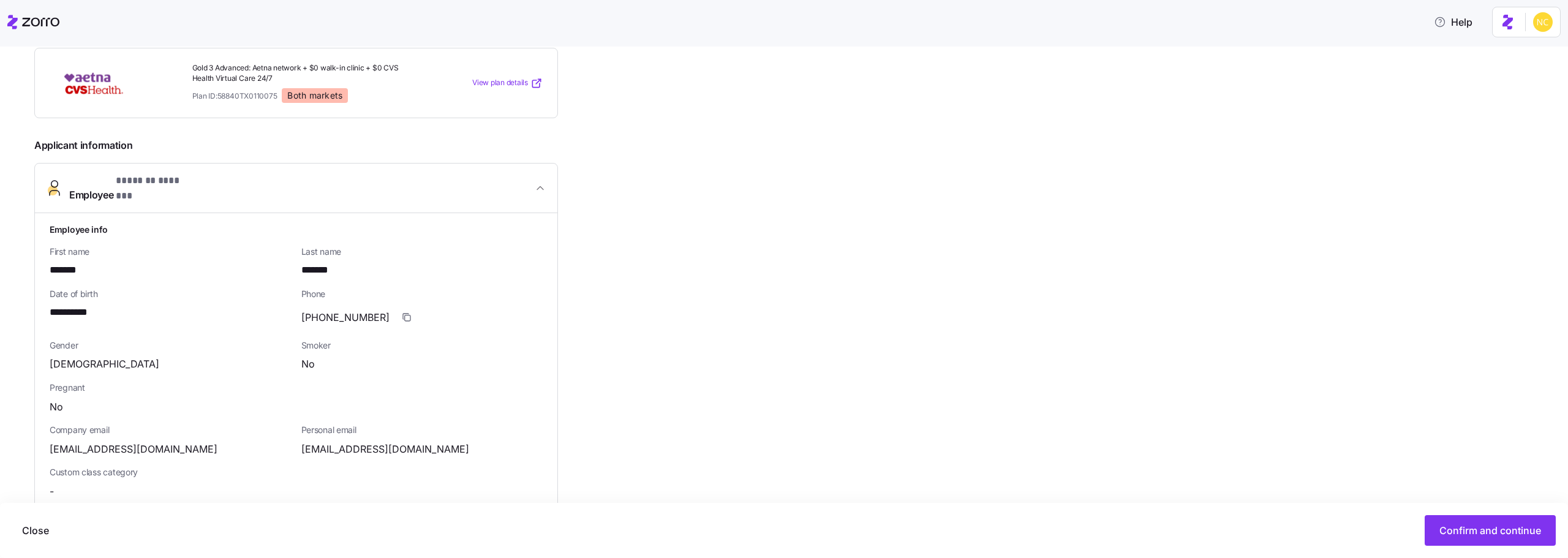
scroll to position [446, 0]
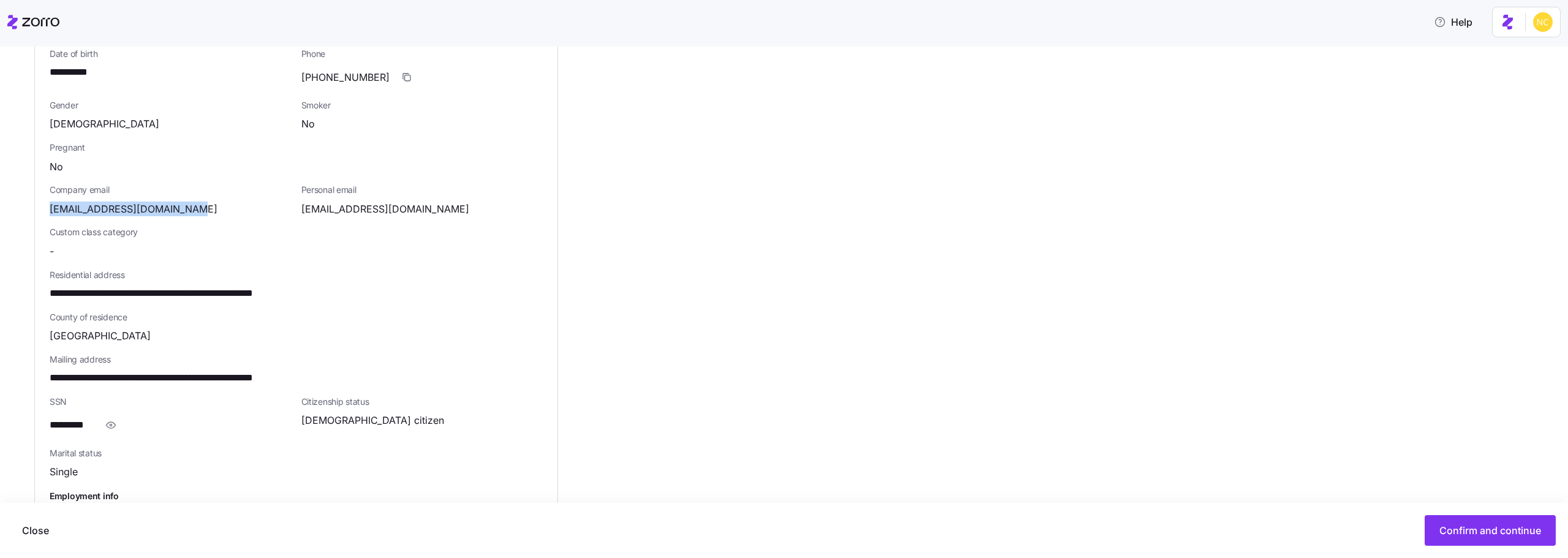
drag, startPoint x: 51, startPoint y: 200, endPoint x: 204, endPoint y: 197, distance: 153.0
click at [204, 201] on div "shaniorm@avondalehouse.org" at bounding box center [171, 209] width 242 height 15
copy span "shaniorm@avondalehouse.org"
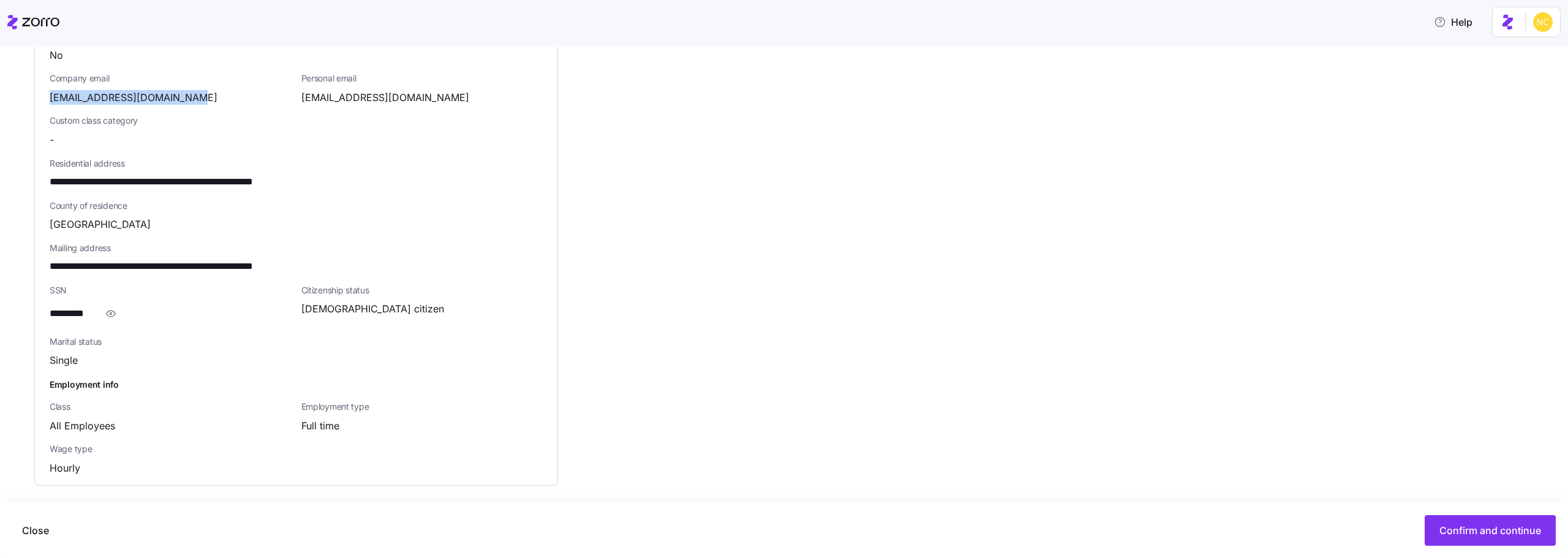
scroll to position [764, 0]
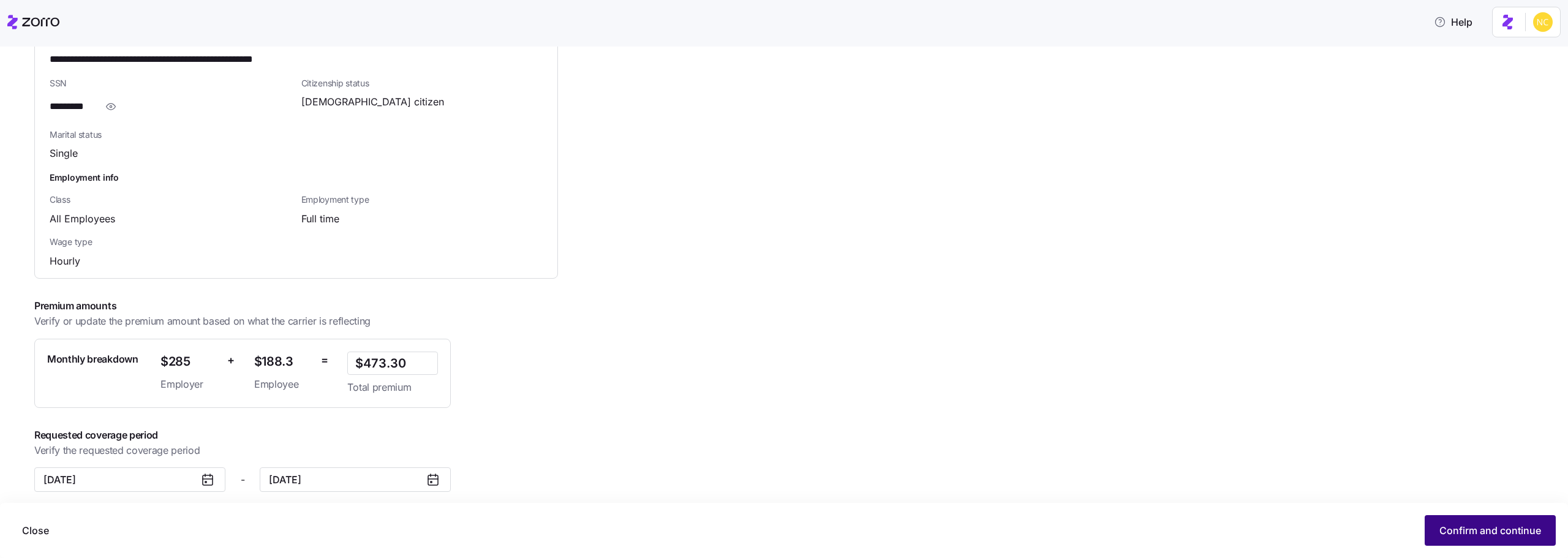
click at [1445, 527] on span "Confirm and continue" at bounding box center [1490, 530] width 102 height 15
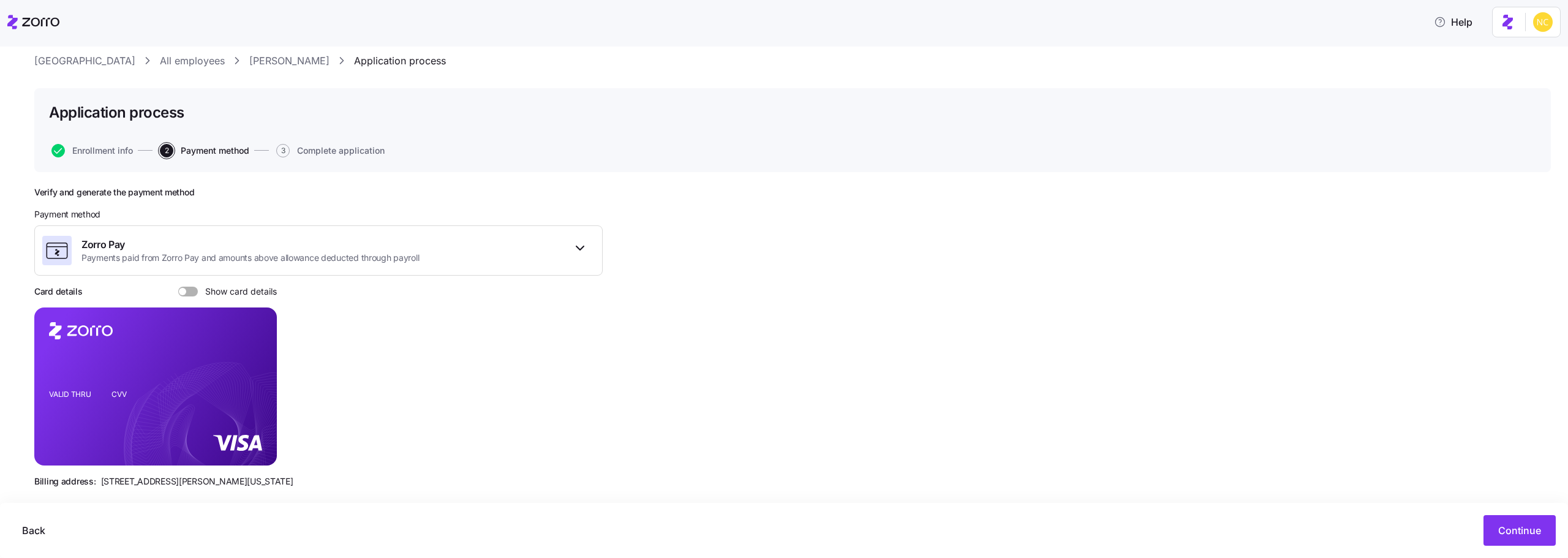
scroll to position [48, 0]
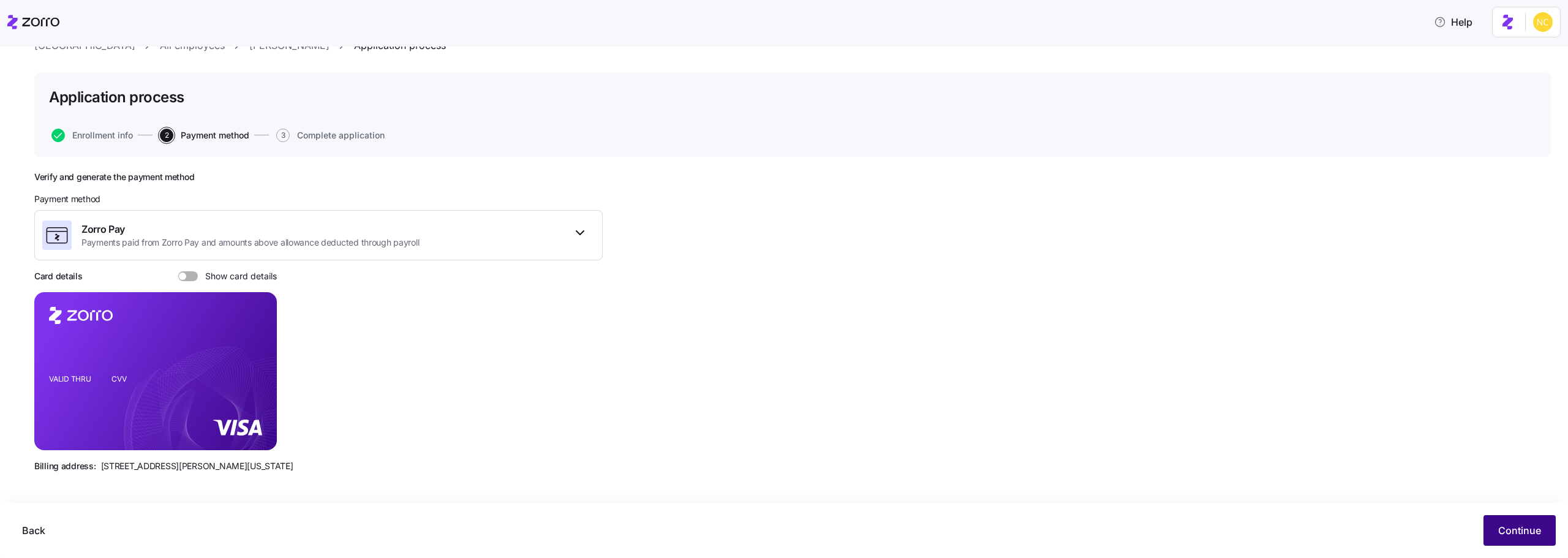
click at [1522, 527] on span "Continue" at bounding box center [1520, 530] width 43 height 15
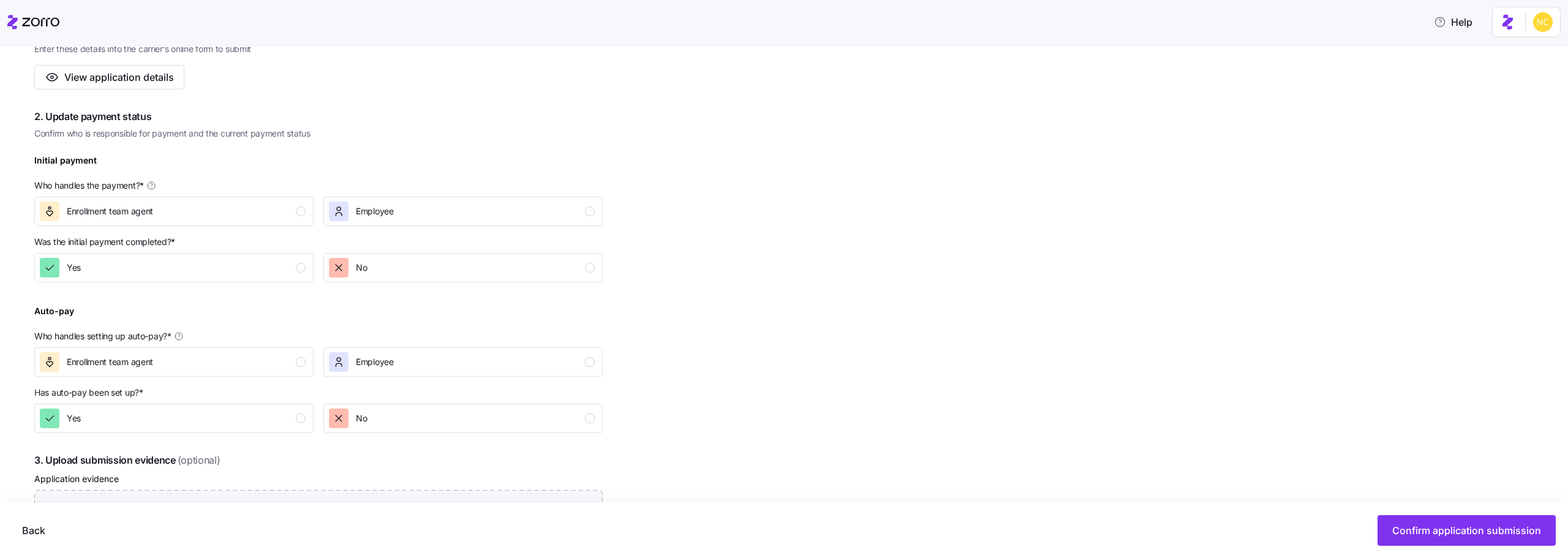
scroll to position [209, 0]
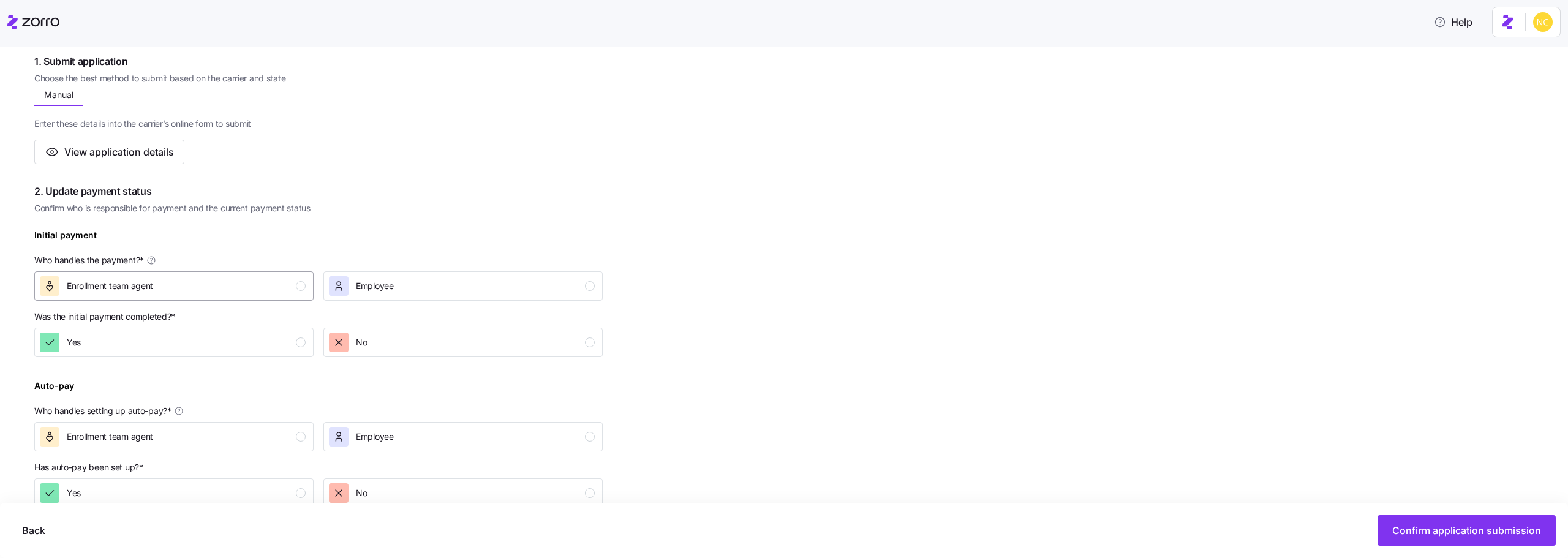
click at [219, 292] on div "Enrollment team agent" at bounding box center [173, 286] width 265 height 20
click at [214, 342] on div "Yes" at bounding box center [173, 342] width 265 height 20
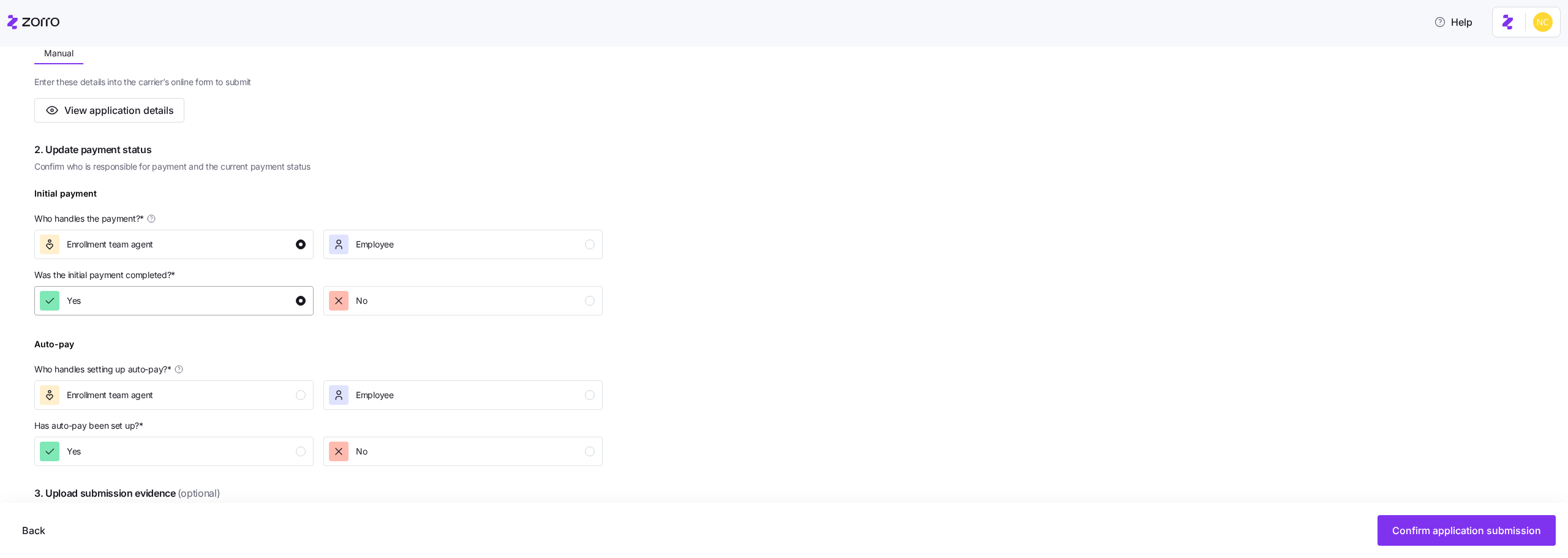
scroll to position [270, 0]
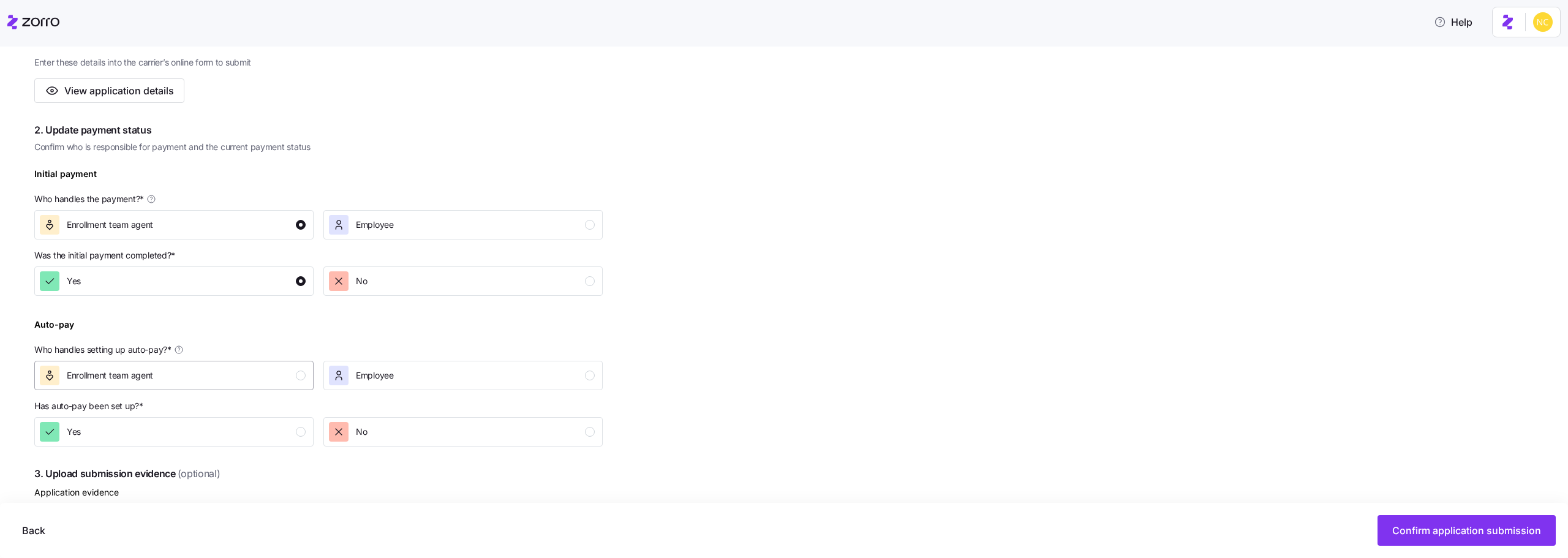
click at [244, 374] on div "Enrollment team agent" at bounding box center [173, 376] width 265 height 20
click at [395, 448] on div "Complete the 4 steps below and confirm application submission 1. Submit applica…" at bounding box center [318, 338] width 568 height 778
click at [392, 441] on div "No" at bounding box center [461, 432] width 265 height 20
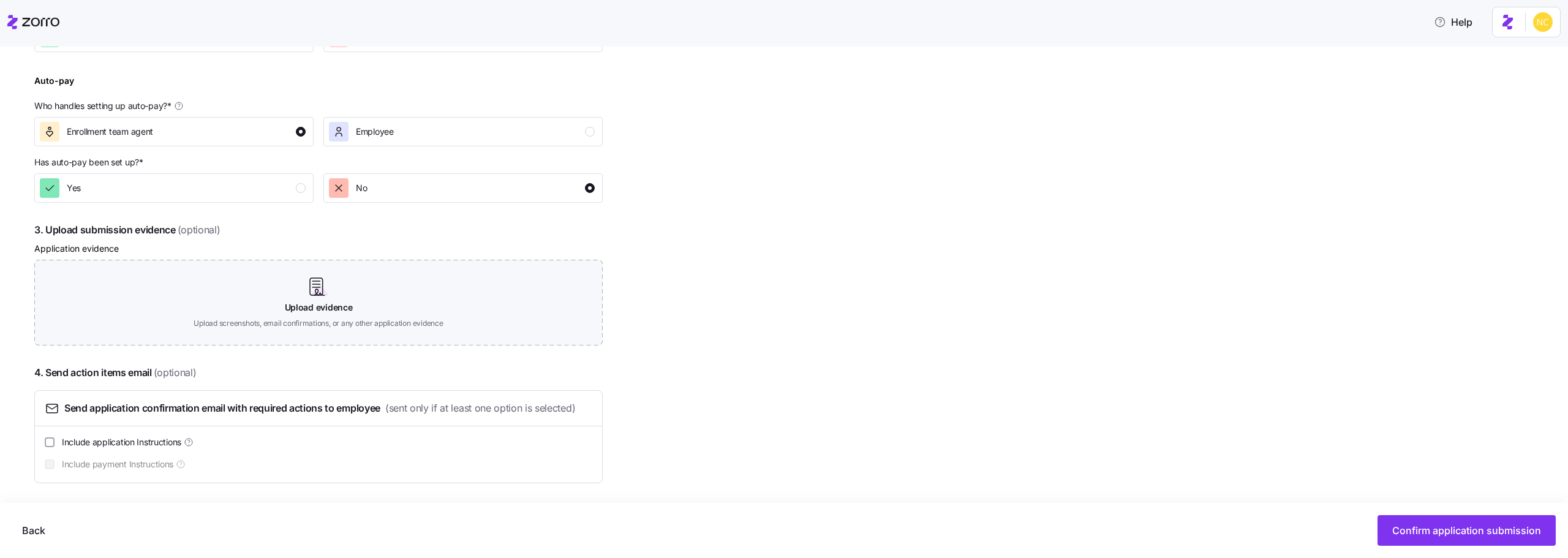
scroll to position [515, 0]
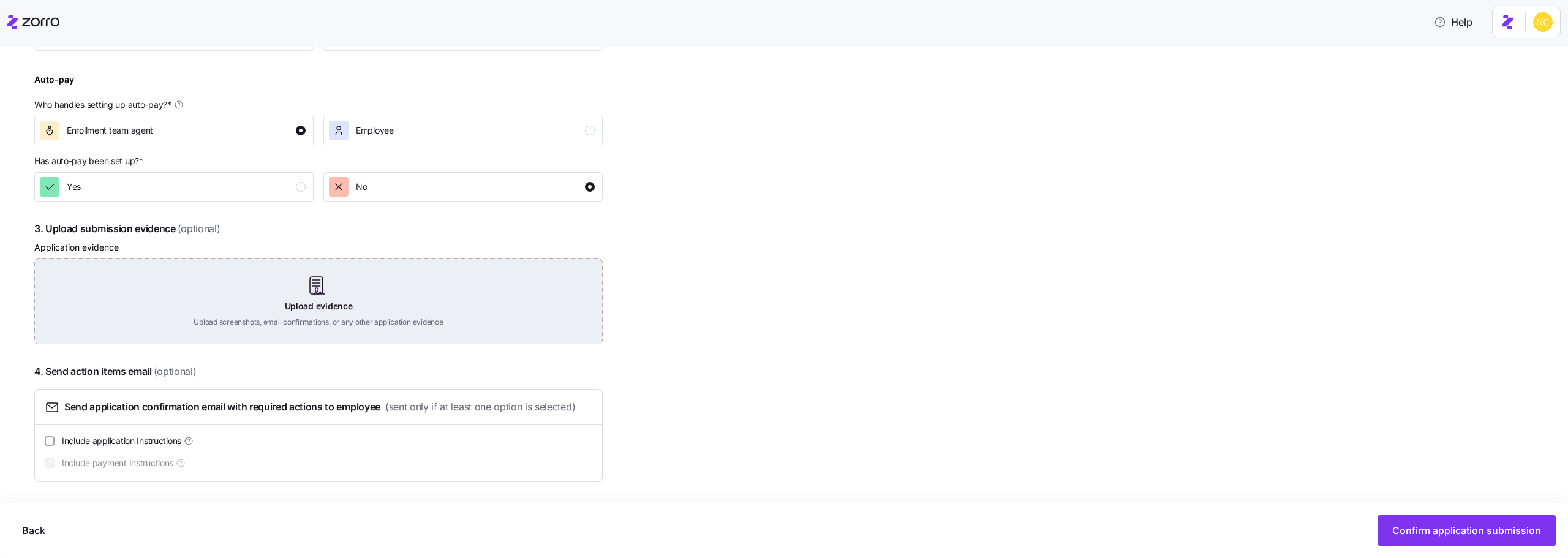
click at [320, 318] on div "Upload evidence Upload screenshots, email confirmations, or any other applicati…" at bounding box center [318, 301] width 568 height 85
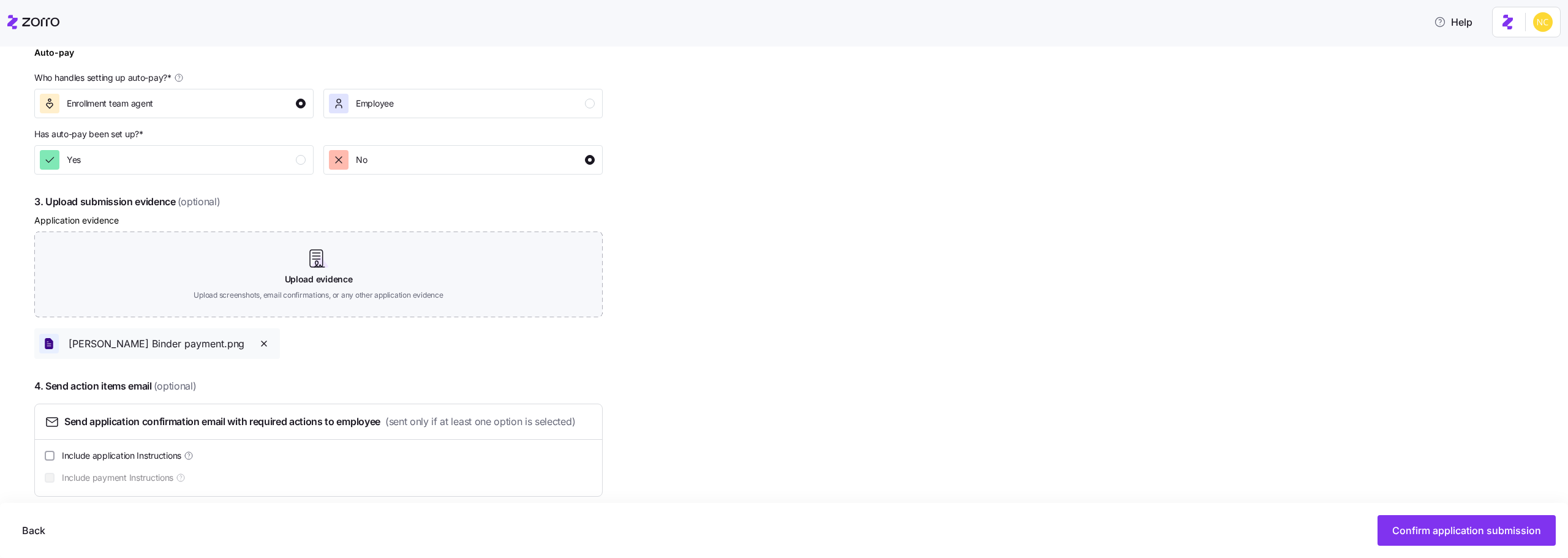
scroll to position [556, 0]
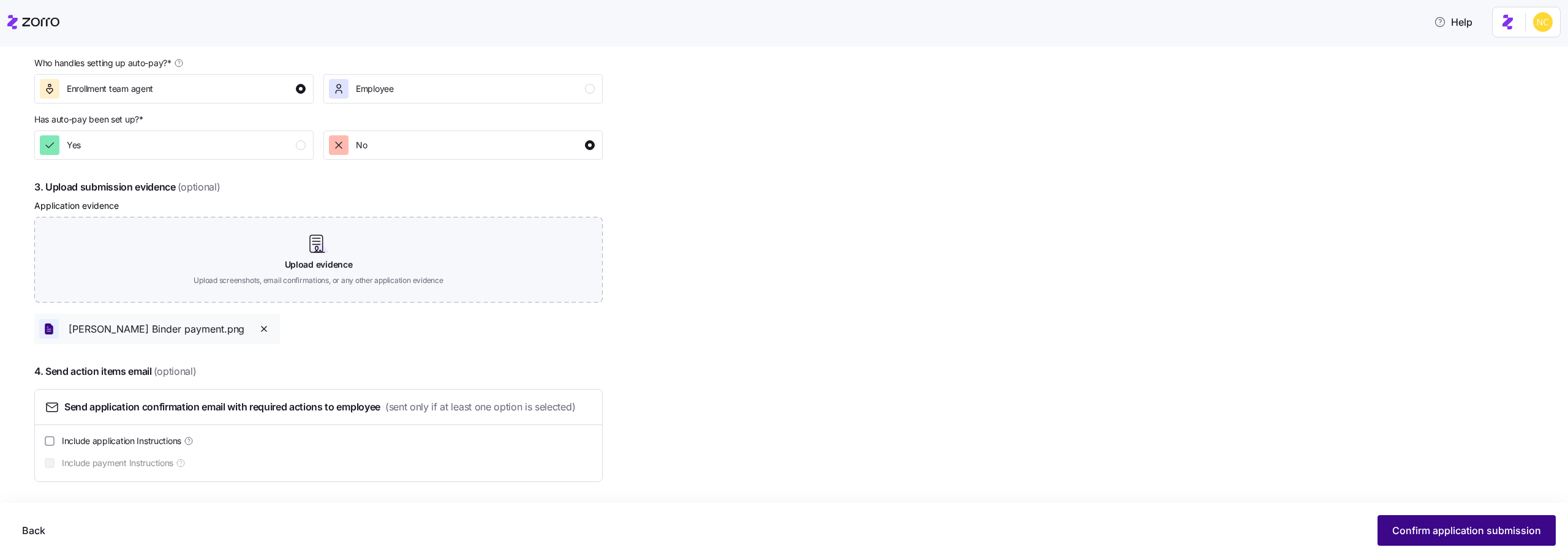
click at [1443, 535] on span "Confirm application submission" at bounding box center [1466, 530] width 149 height 15
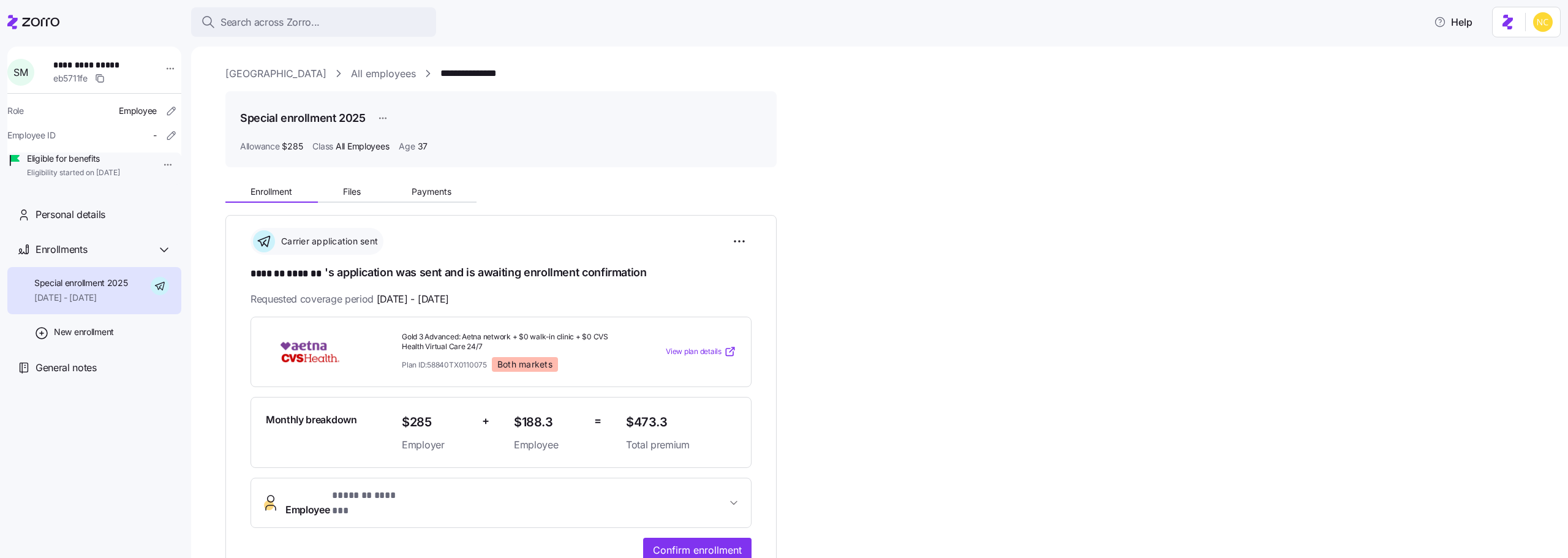
click at [345, 4] on header "Search across Zorro... Help" at bounding box center [784, 19] width 1568 height 39
click at [343, 12] on button "Search across Zorro..." at bounding box center [313, 22] width 245 height 29
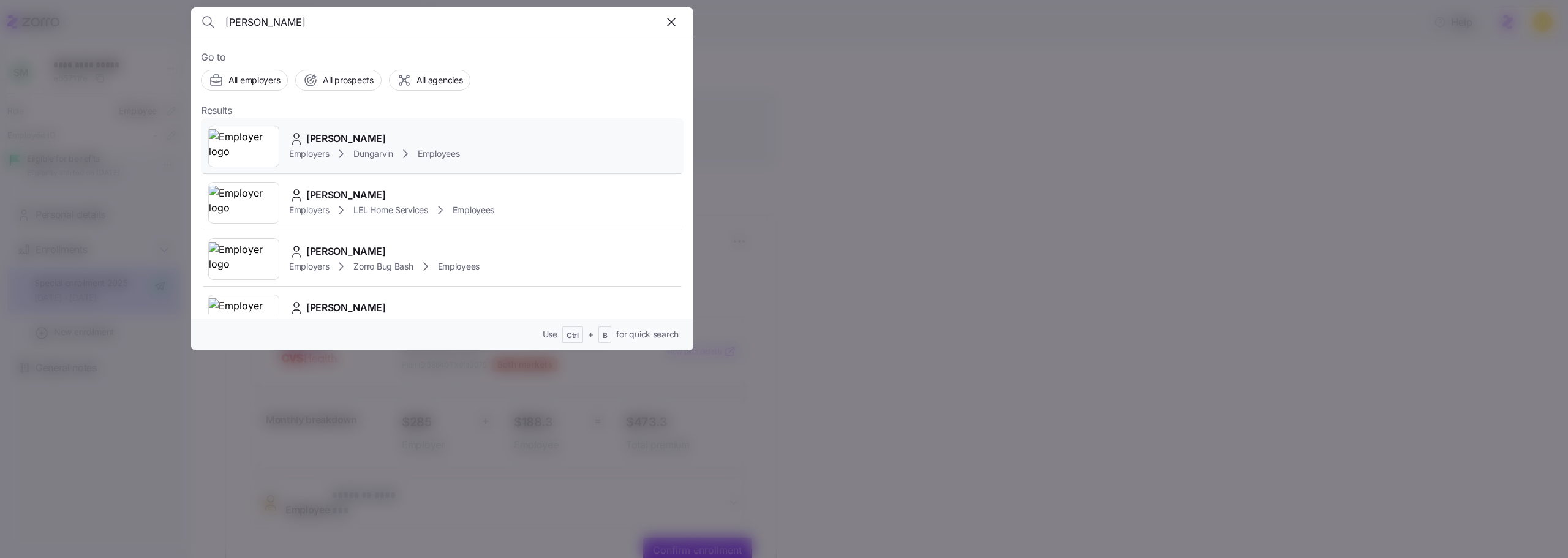
type input "Angela Jiles"
click at [443, 151] on span "Employees" at bounding box center [438, 153] width 41 height 12
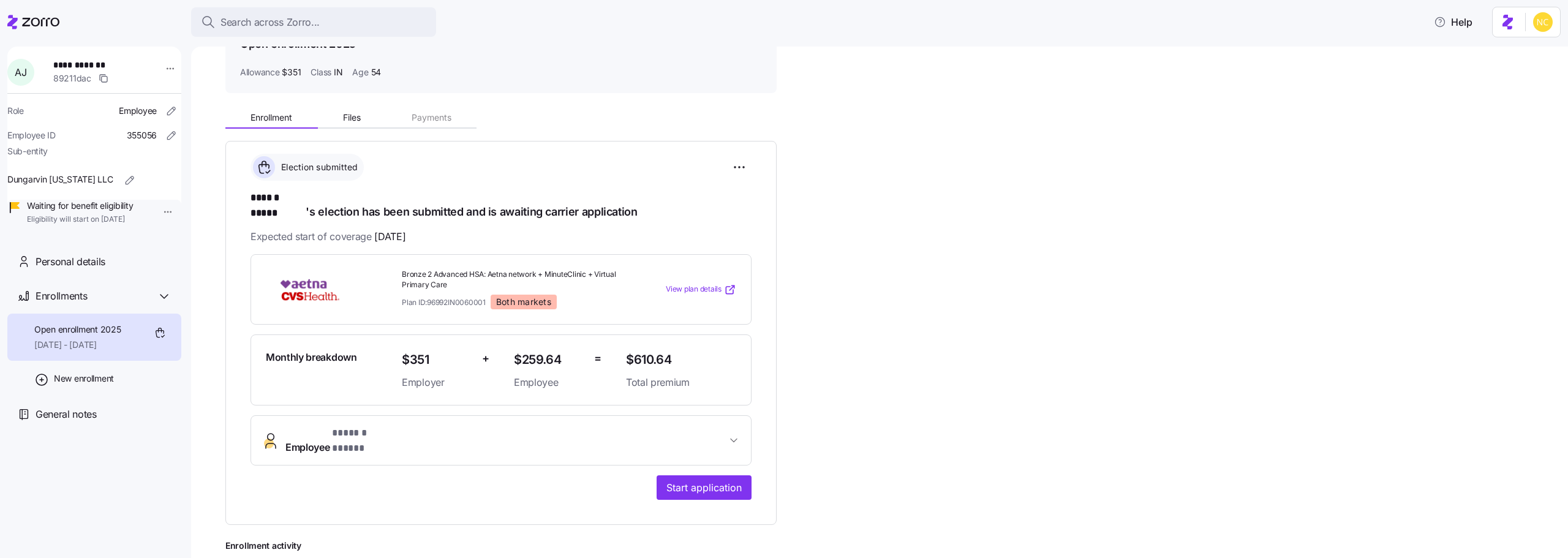
scroll to position [183, 0]
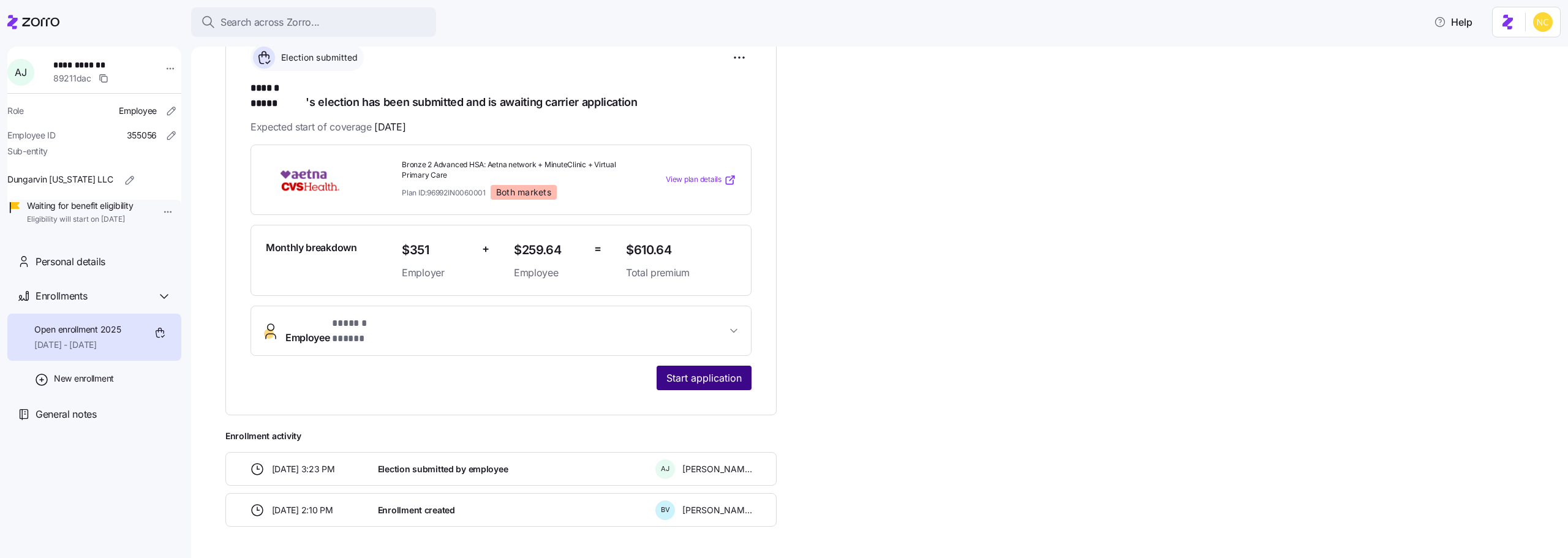
click at [686, 371] on span "Start application" at bounding box center [704, 378] width 75 height 15
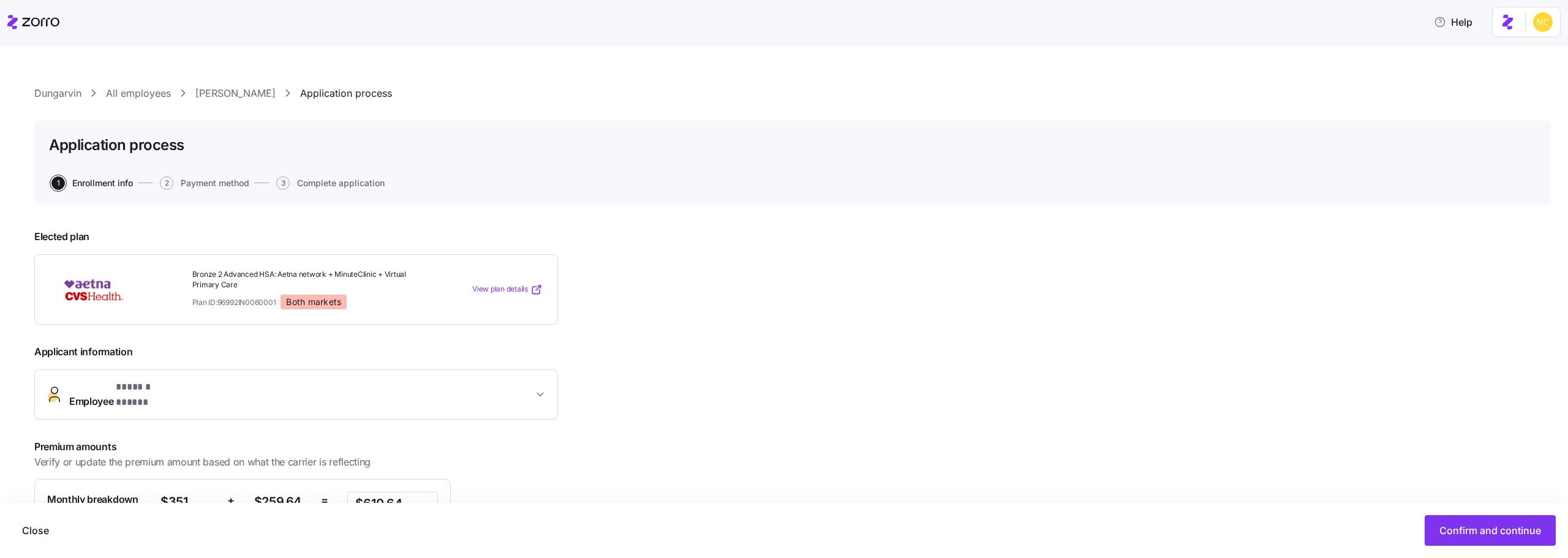
scroll to position [140, 0]
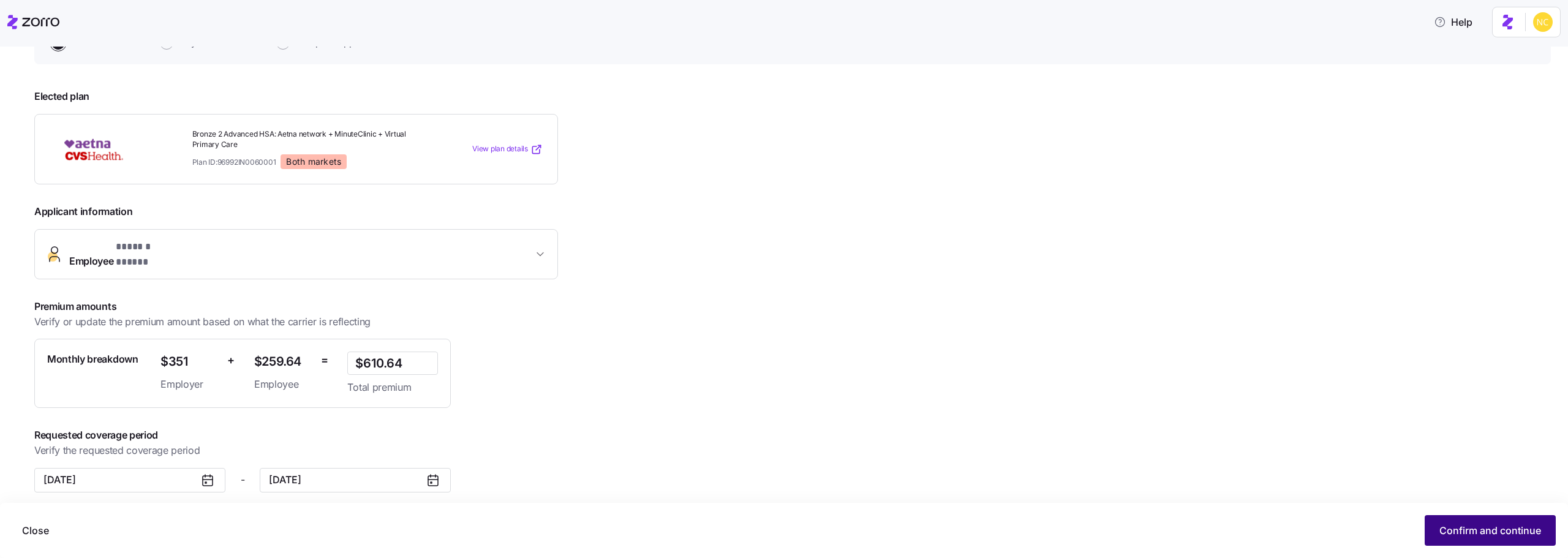
click at [1494, 522] on button "Confirm and continue" at bounding box center [1490, 530] width 131 height 31
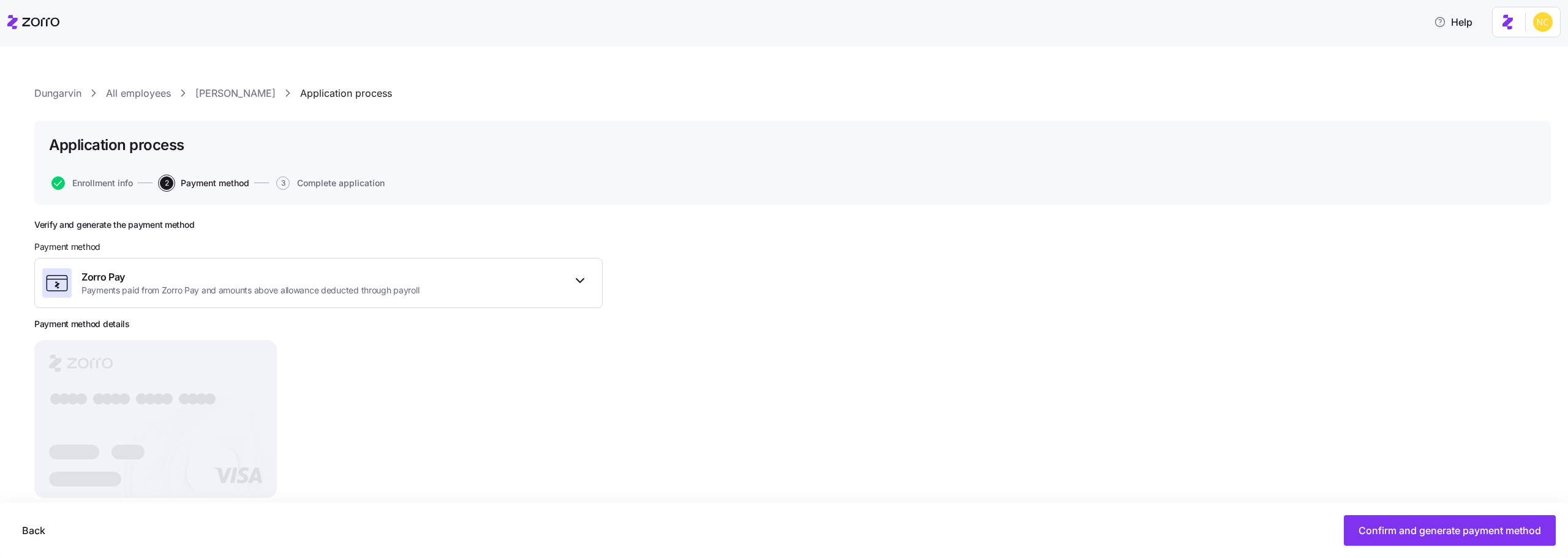
scroll to position [26, 0]
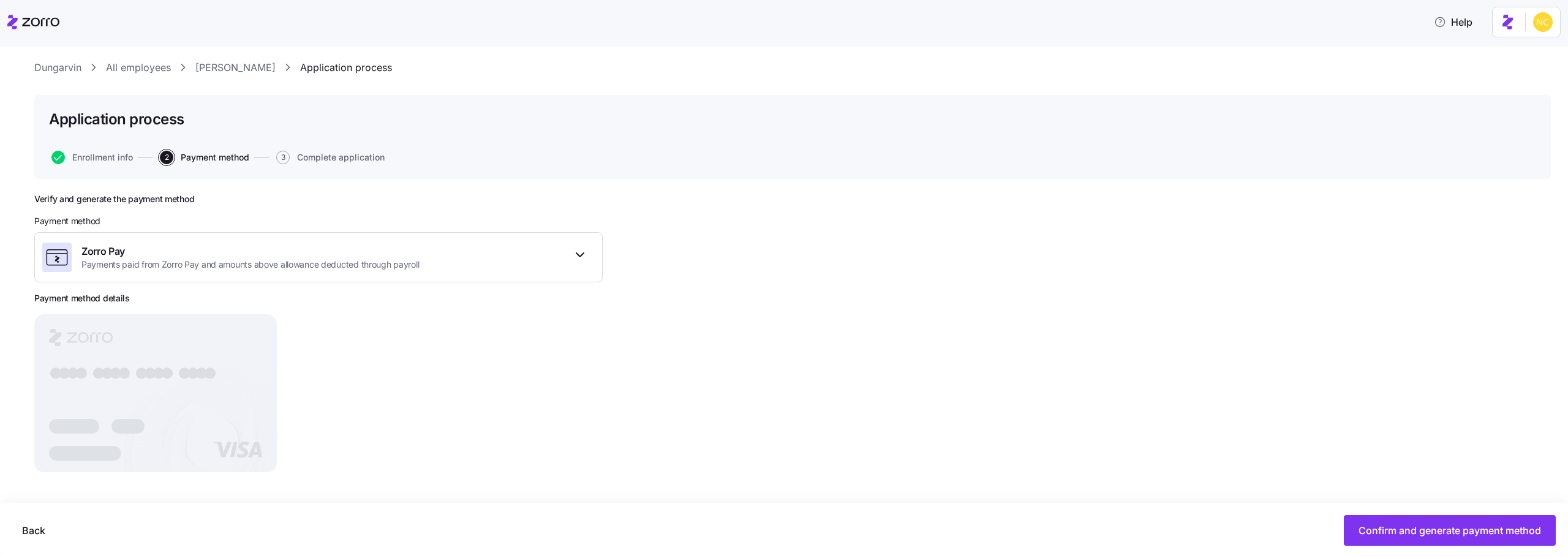
click at [226, 70] on link "Angela Jiles" at bounding box center [236, 67] width 80 height 15
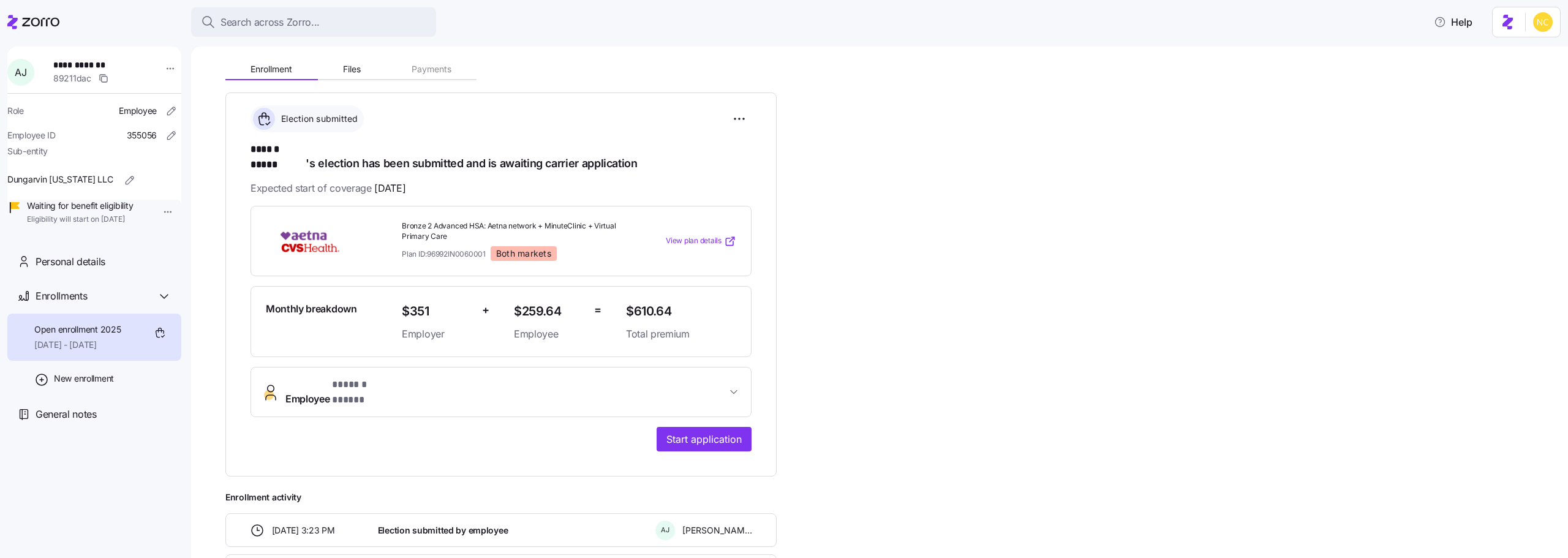
click at [587, 377] on span "Employee * ****** ***** *" at bounding box center [506, 391] width 441 height 29
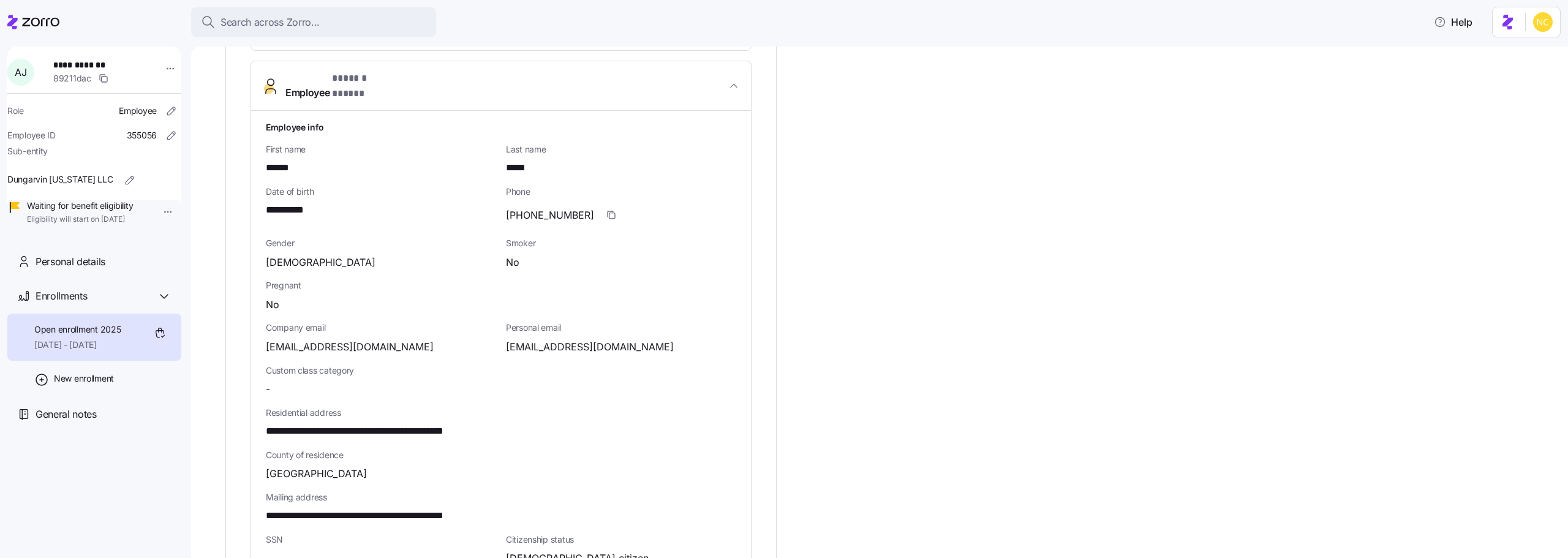
scroll to position [490, 0]
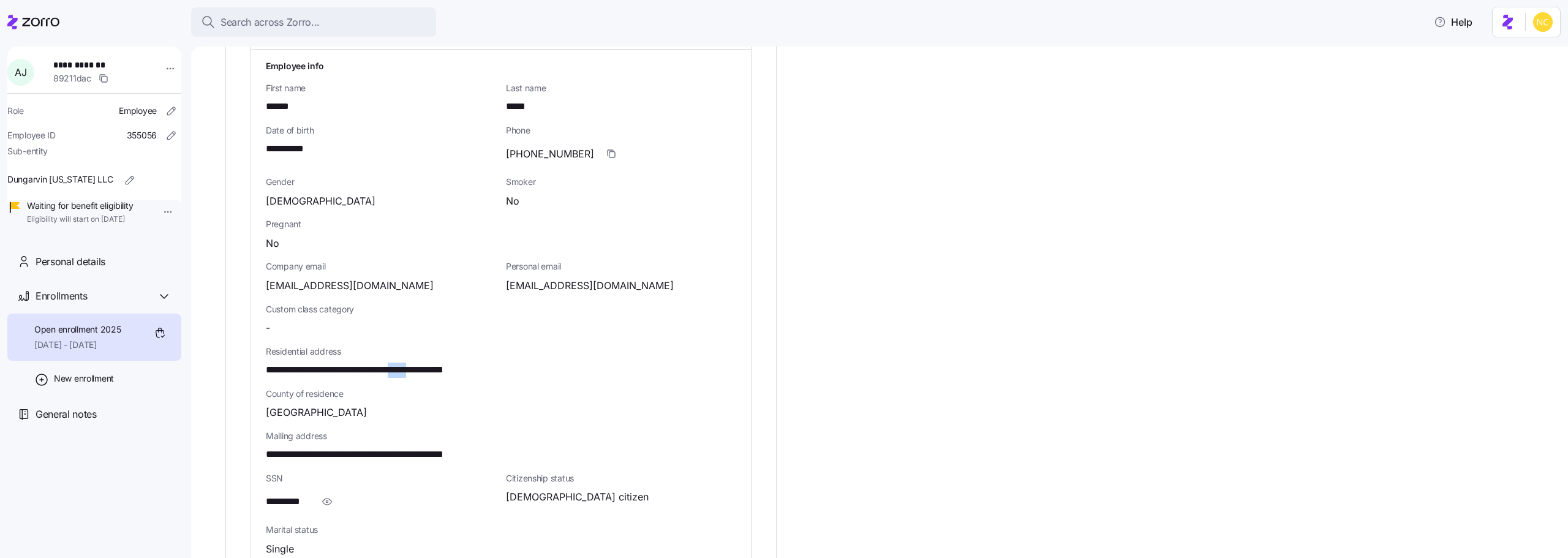
drag, startPoint x: 423, startPoint y: 343, endPoint x: 450, endPoint y: 348, distance: 27.5
click at [450, 362] on span "**********" at bounding box center [385, 370] width 240 height 15
copy span "*****"
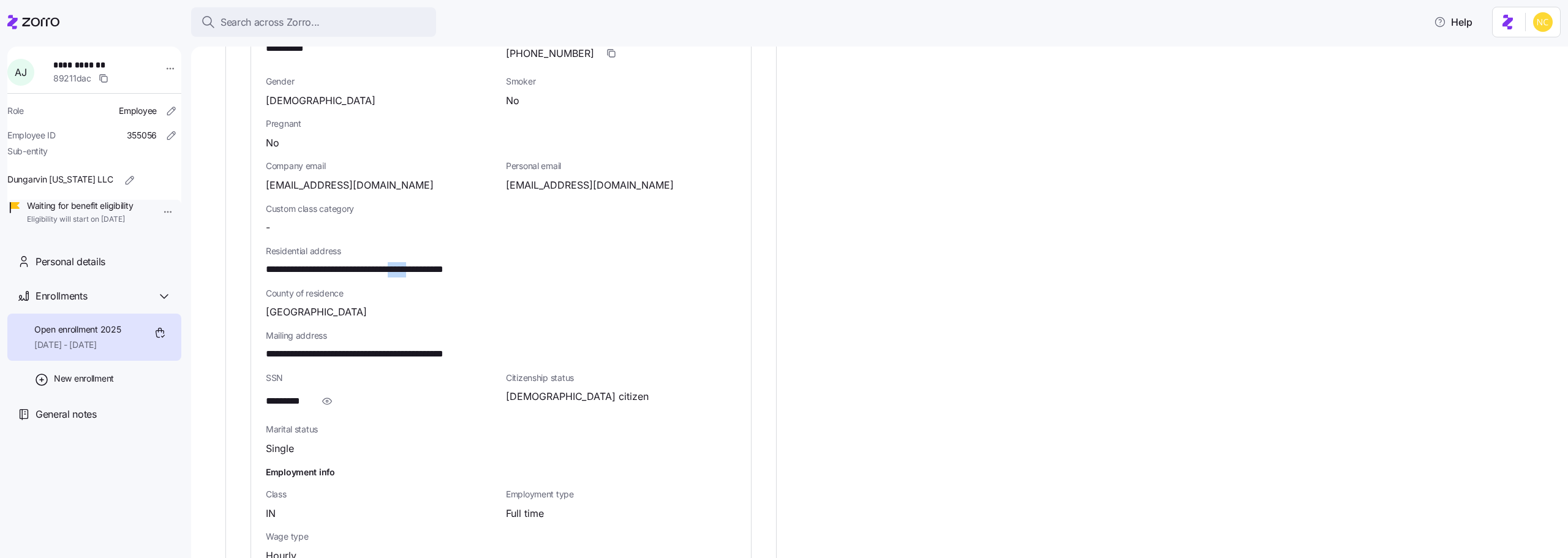
scroll to position [612, 0]
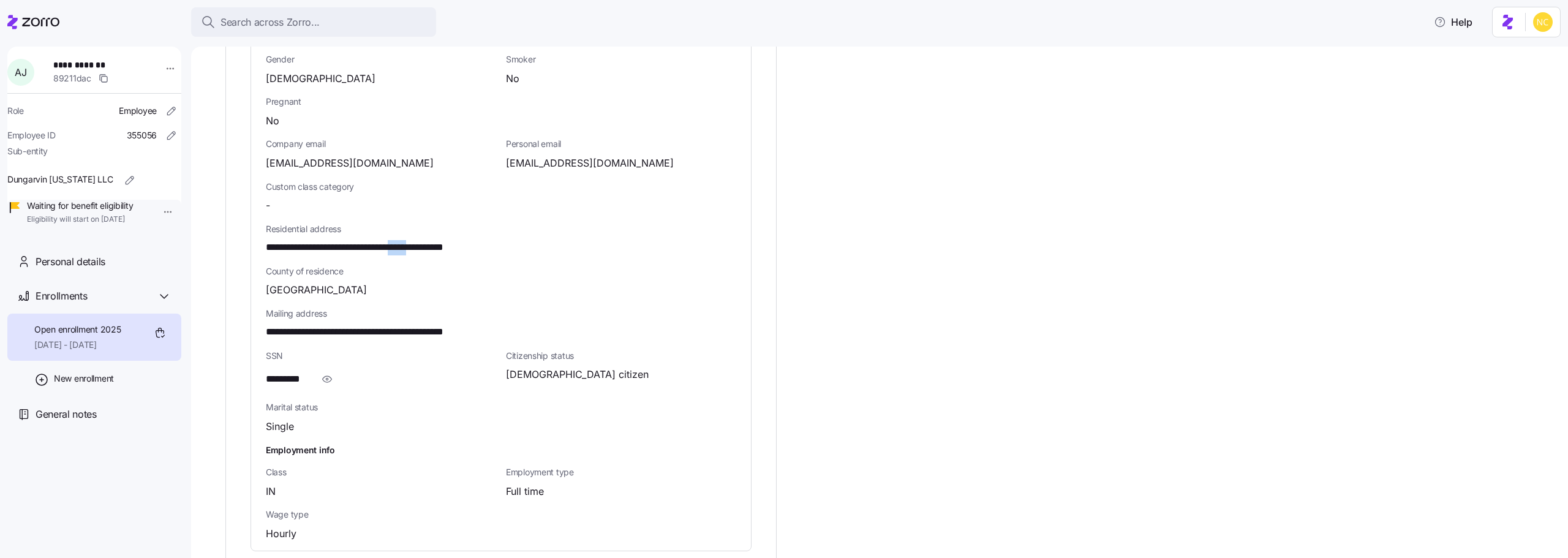
click at [427, 240] on span "**********" at bounding box center [385, 247] width 240 height 15
drag, startPoint x: 423, startPoint y: 226, endPoint x: 479, endPoint y: 229, distance: 56.1
click at [479, 240] on span "**********" at bounding box center [385, 247] width 240 height 15
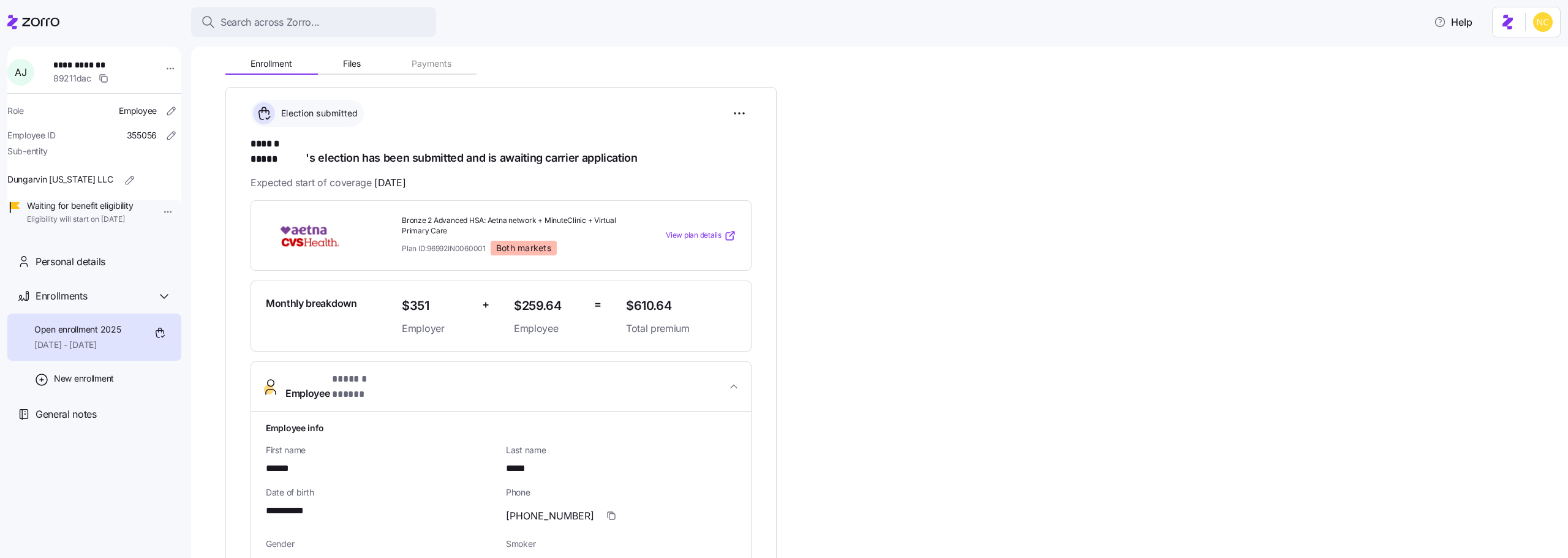
scroll to position [434, 0]
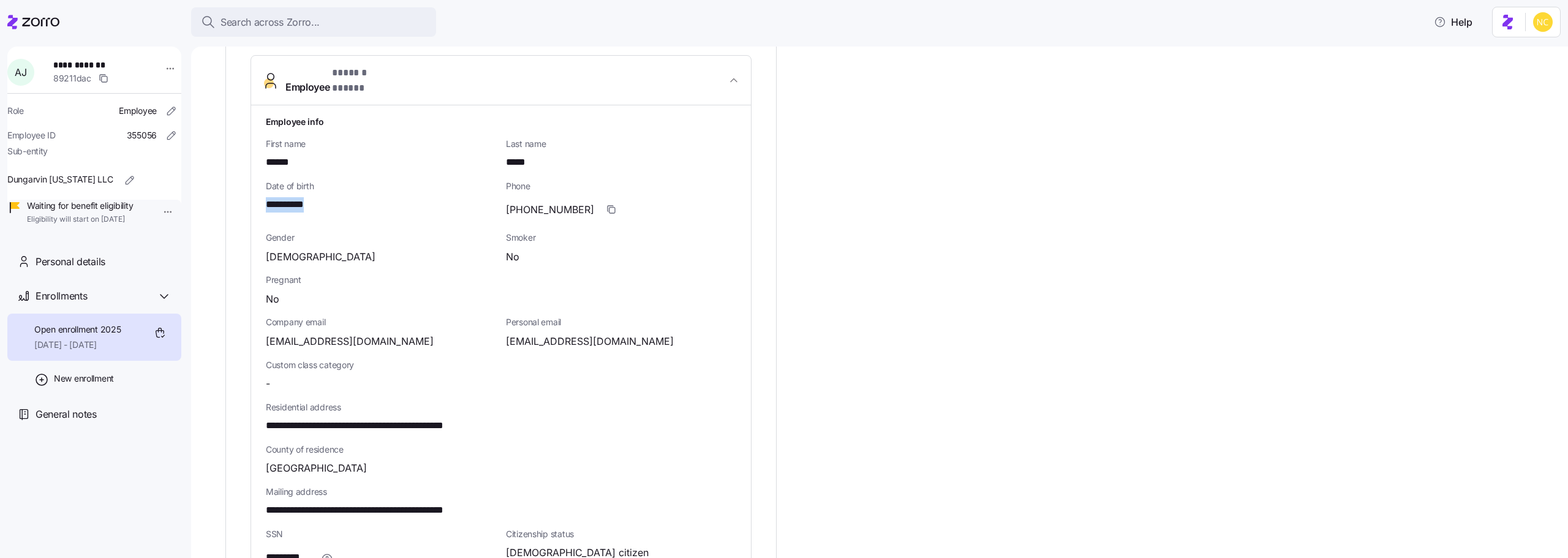
drag, startPoint x: 263, startPoint y: 183, endPoint x: 328, endPoint y: 183, distance: 65.0
click at [328, 183] on div "**********" at bounding box center [501, 417] width 499 height 624
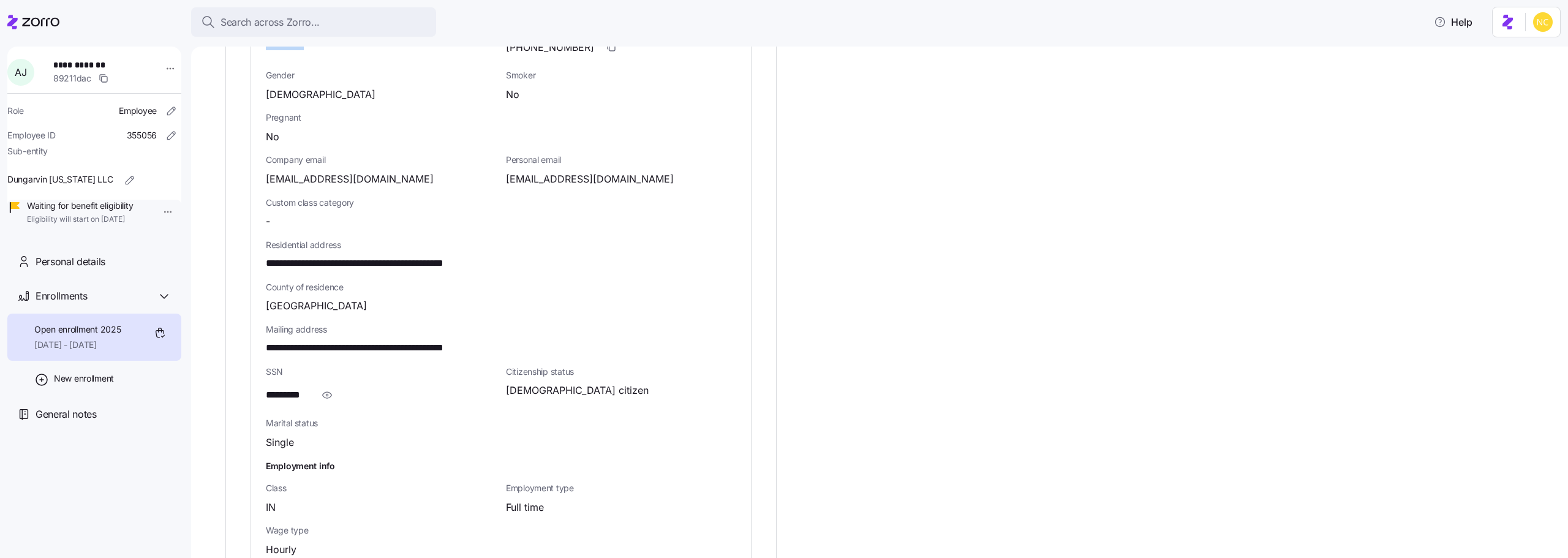
scroll to position [618, 0]
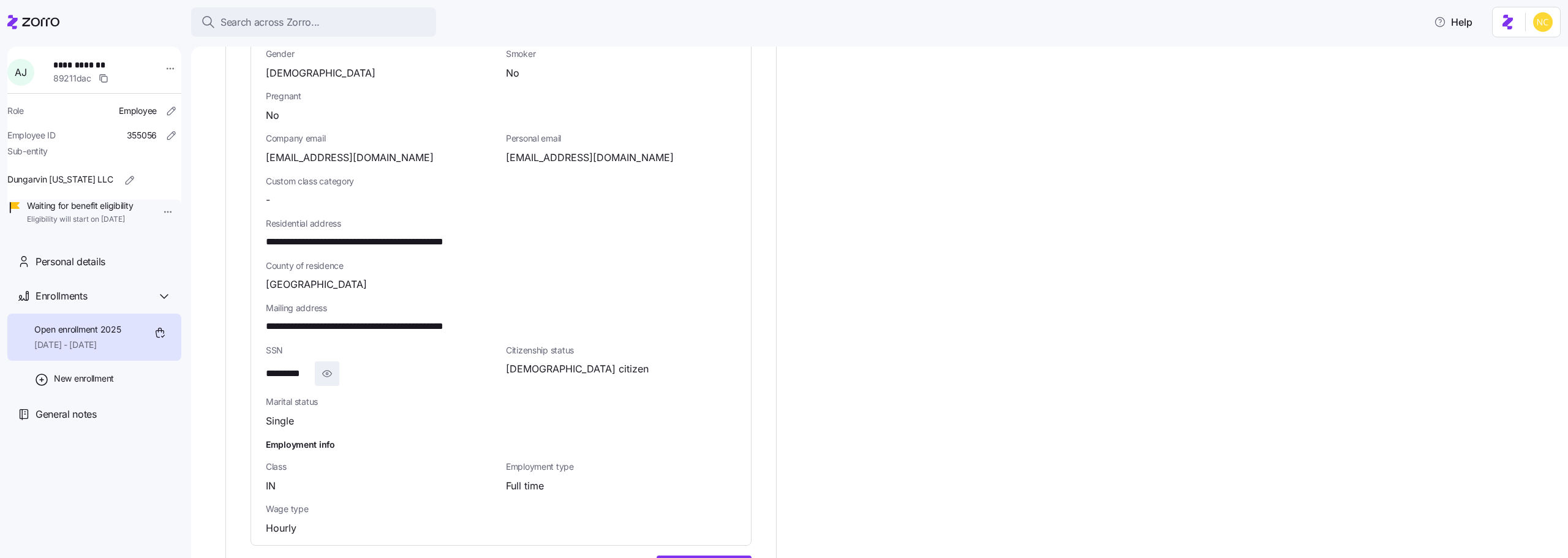
click at [330, 366] on icon "button" at bounding box center [327, 373] width 12 height 15
drag, startPoint x: 265, startPoint y: 354, endPoint x: 326, endPoint y: 351, distance: 61.1
click at [326, 361] on div "**********" at bounding box center [381, 374] width 231 height 25
drag, startPoint x: 265, startPoint y: 303, endPoint x: 374, endPoint y: 303, distance: 109.0
click at [374, 303] on div "**********" at bounding box center [501, 234] width 499 height 624
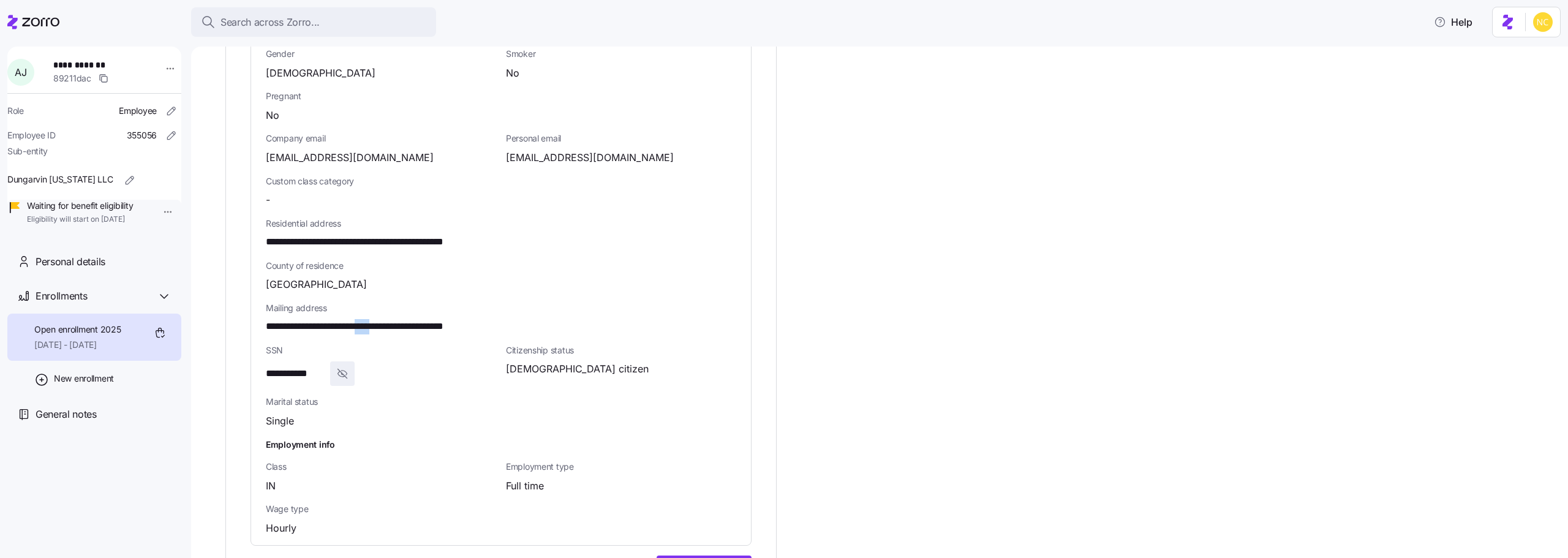
drag, startPoint x: 382, startPoint y: 303, endPoint x: 401, endPoint y: 307, distance: 19.4
click at [401, 319] on span "**********" at bounding box center [385, 327] width 240 height 15
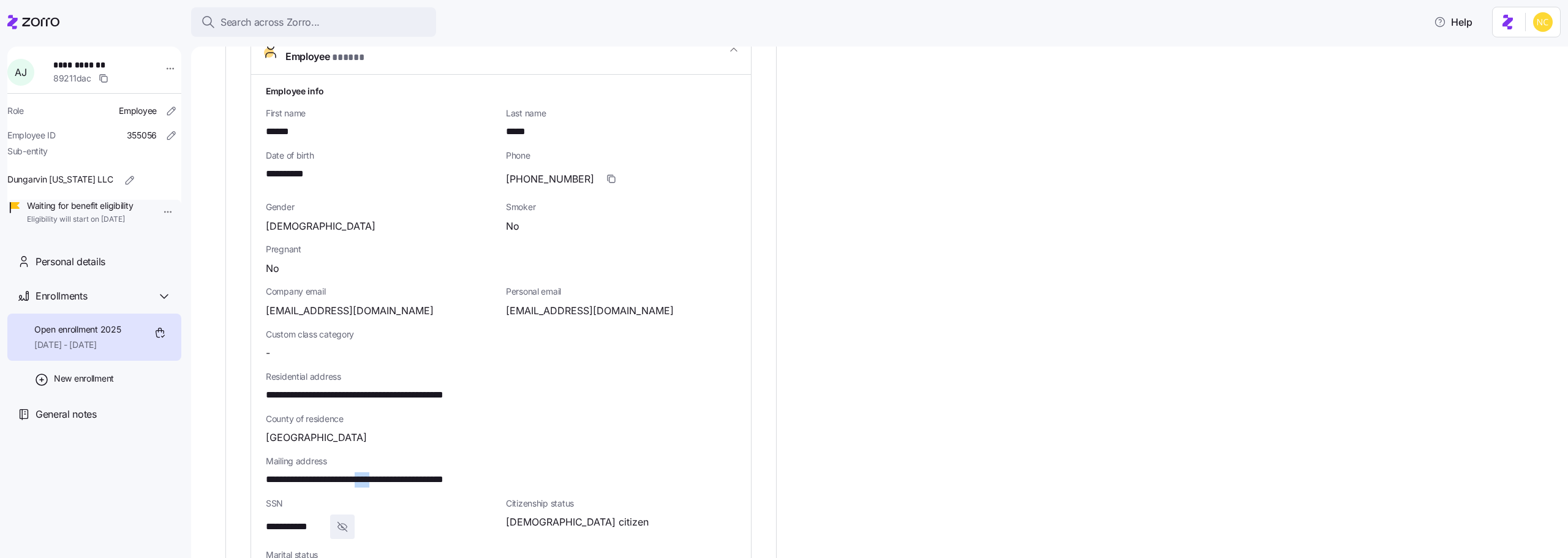
scroll to position [434, 0]
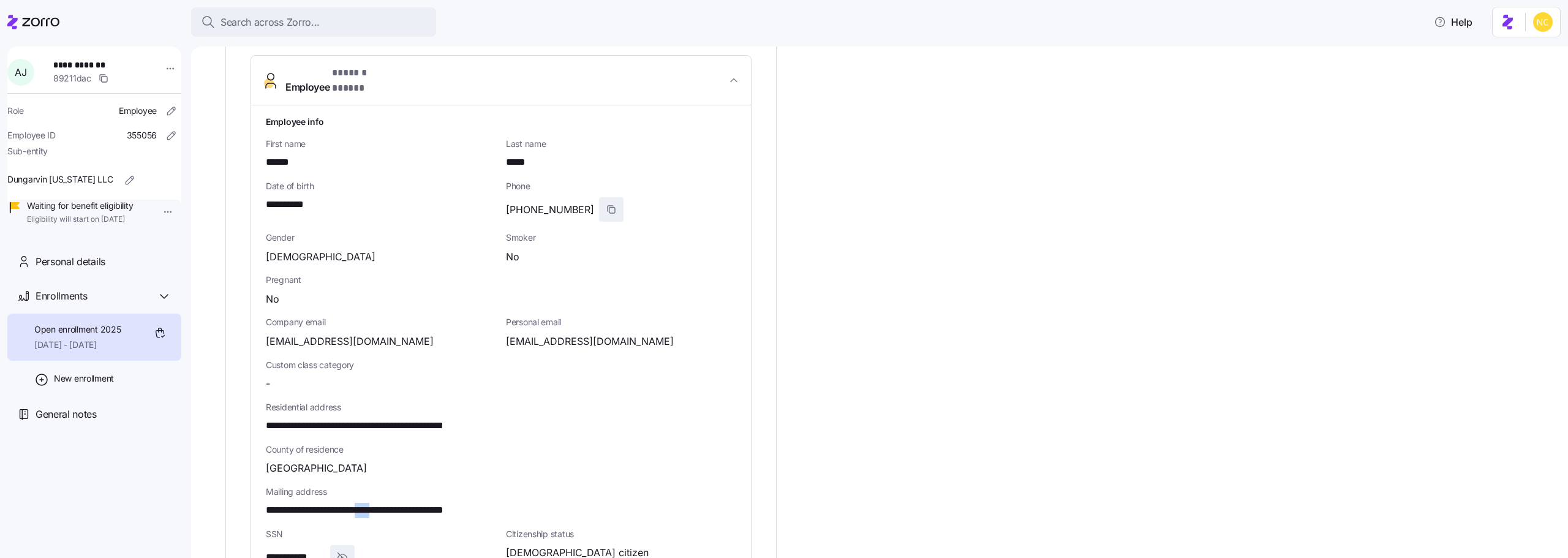
click at [606, 205] on icon "button" at bounding box center [611, 210] width 10 height 10
drag, startPoint x: 263, startPoint y: 318, endPoint x: 390, endPoint y: 315, distance: 127.0
click at [390, 315] on div "**********" at bounding box center [501, 417] width 499 height 624
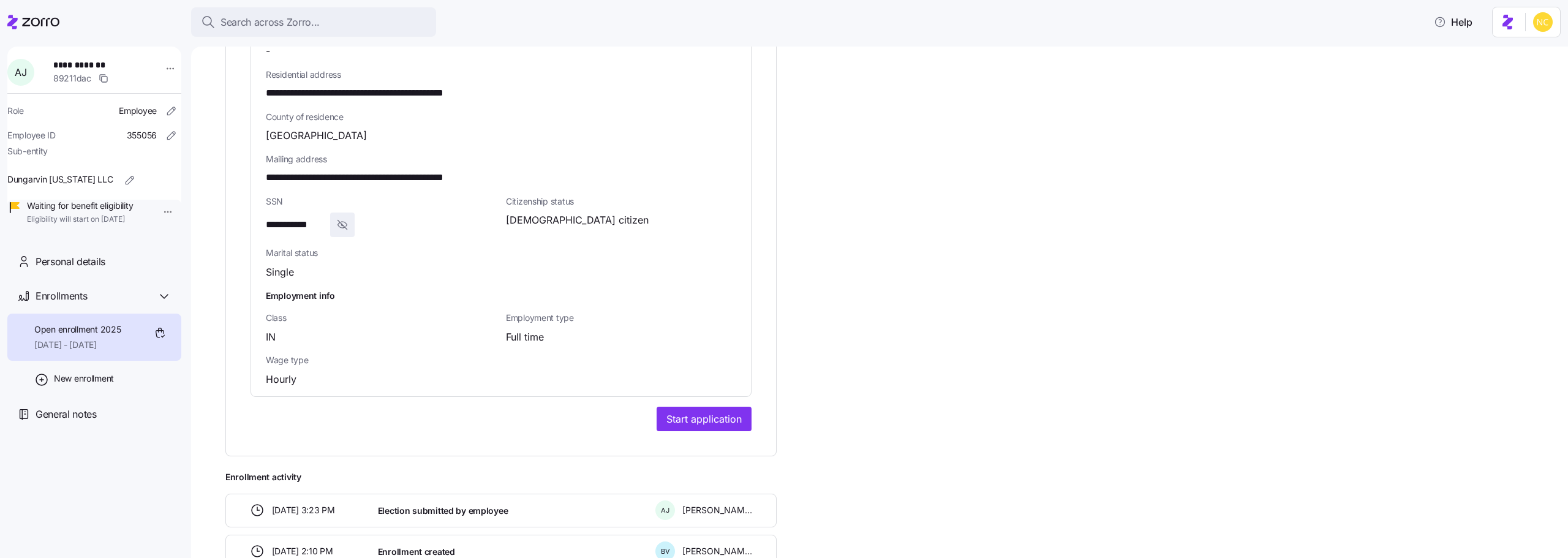
scroll to position [801, 0]
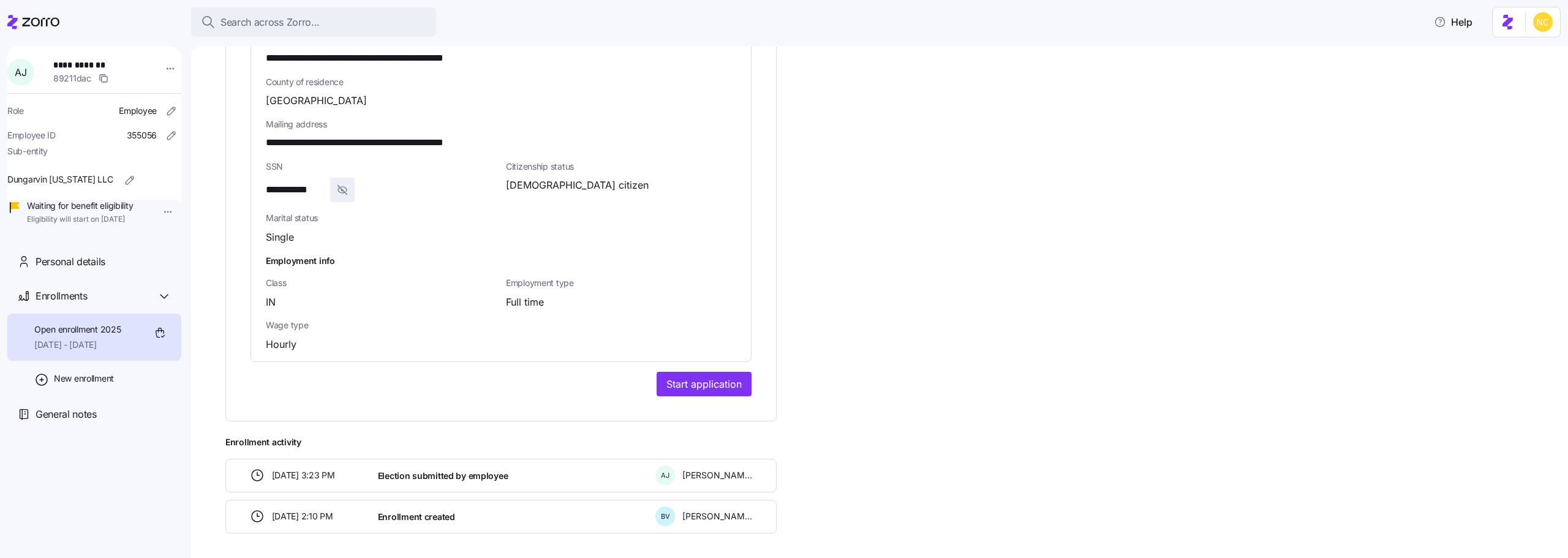
click at [679, 371] on button "Start application" at bounding box center [704, 384] width 95 height 25
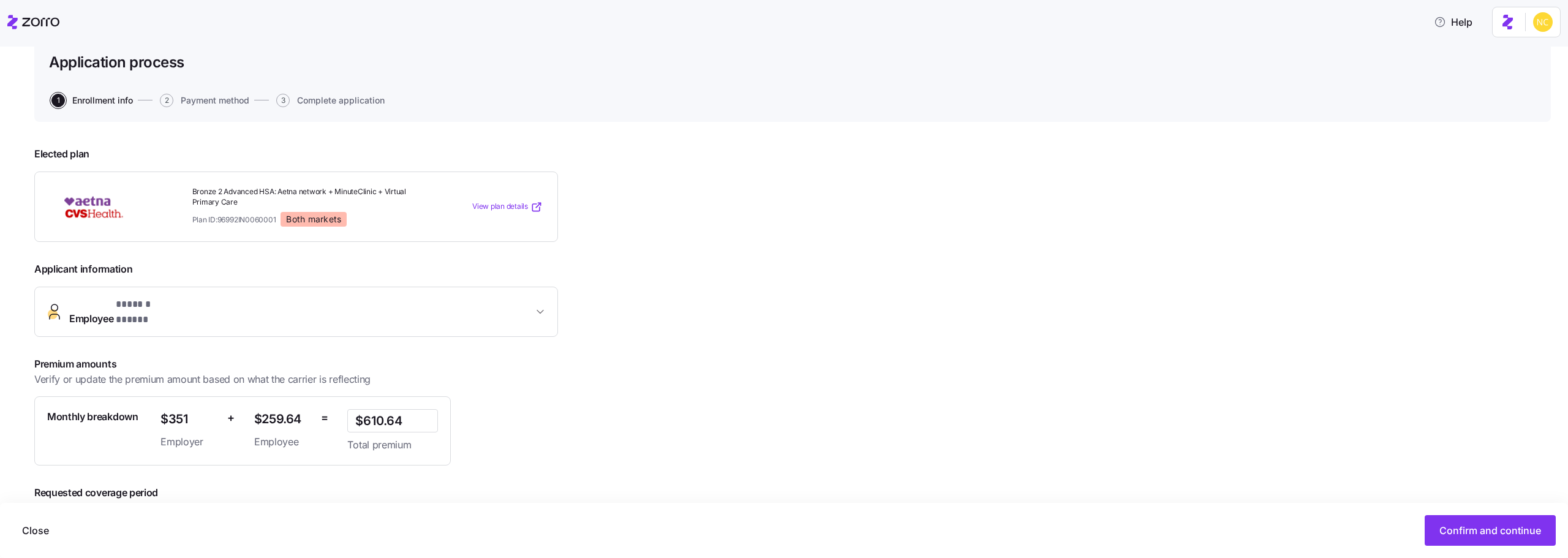
scroll to position [140, 0]
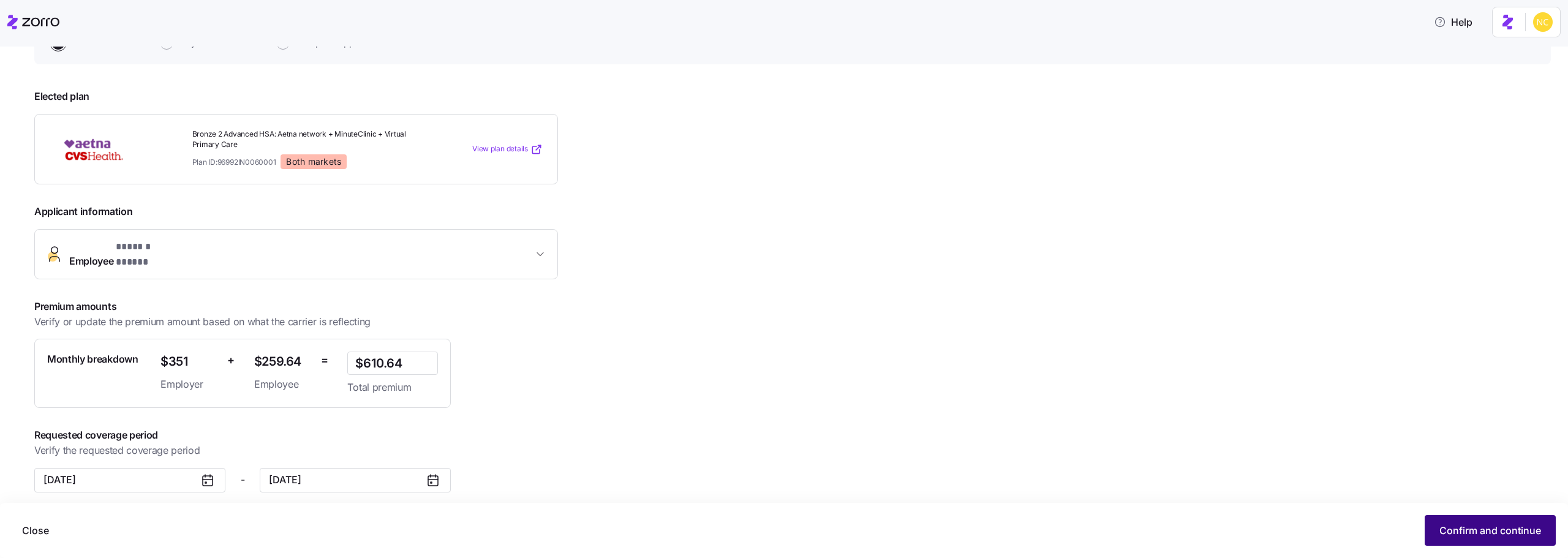
click at [1439, 522] on button "Confirm and continue" at bounding box center [1490, 530] width 131 height 31
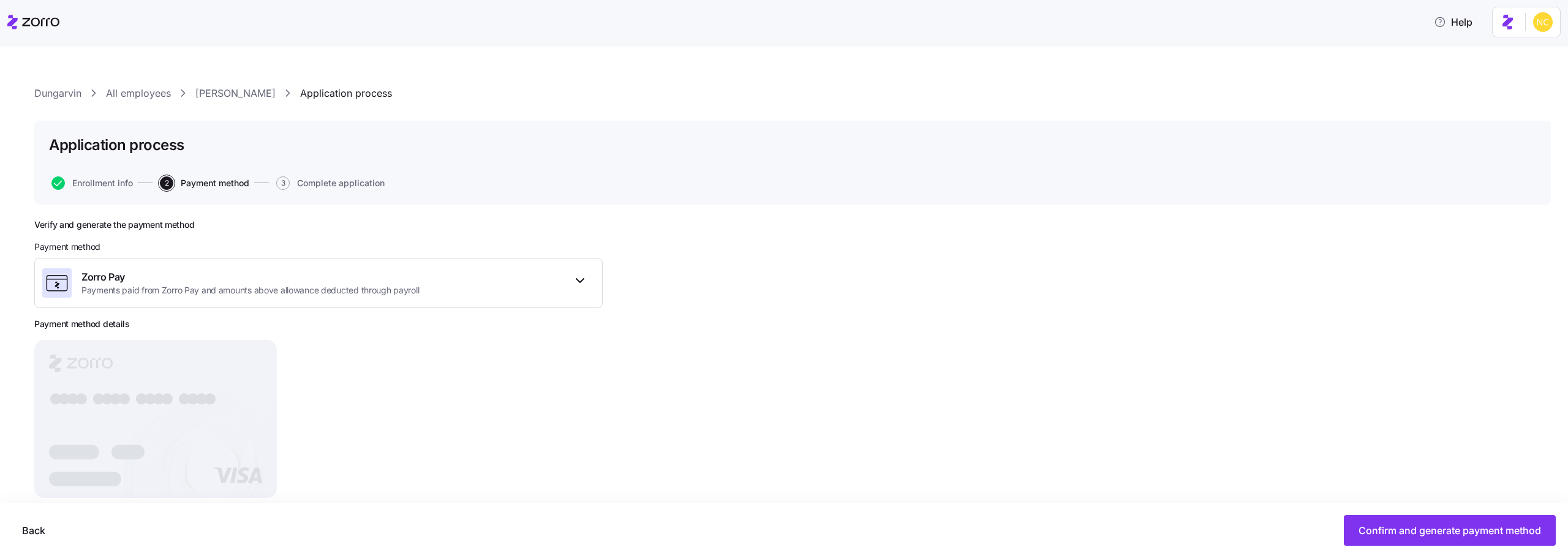
scroll to position [26, 0]
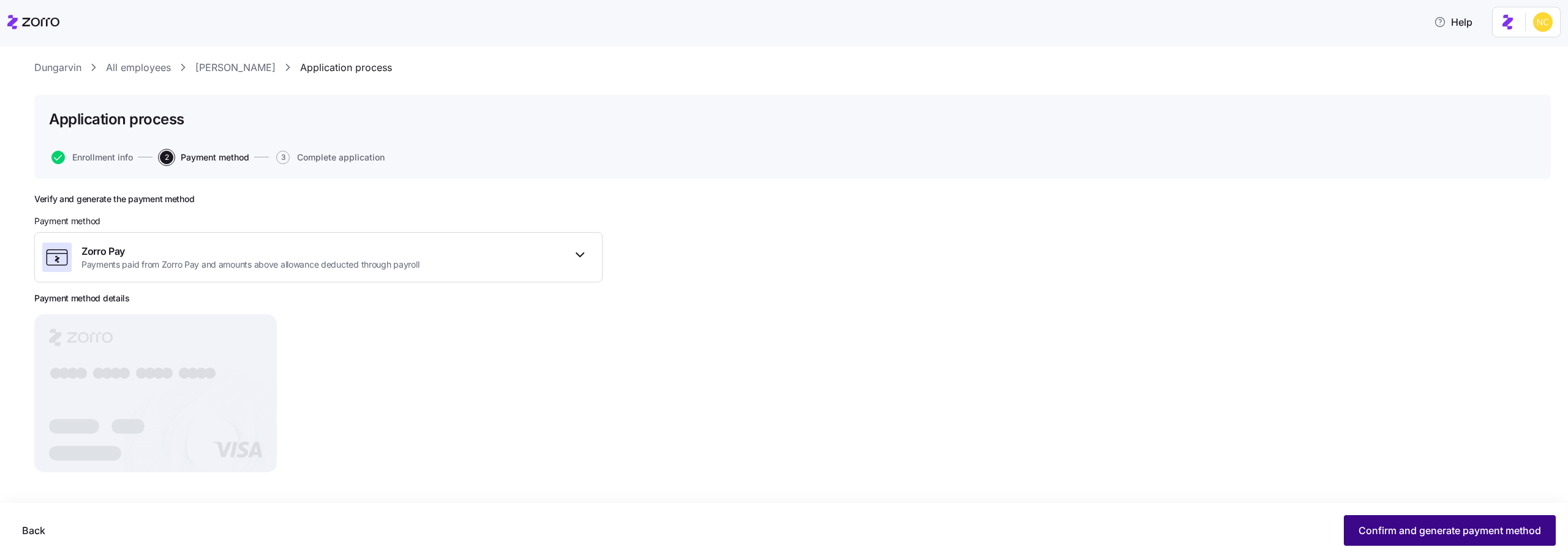
click at [1410, 517] on button "Confirm and generate payment method" at bounding box center [1449, 530] width 212 height 31
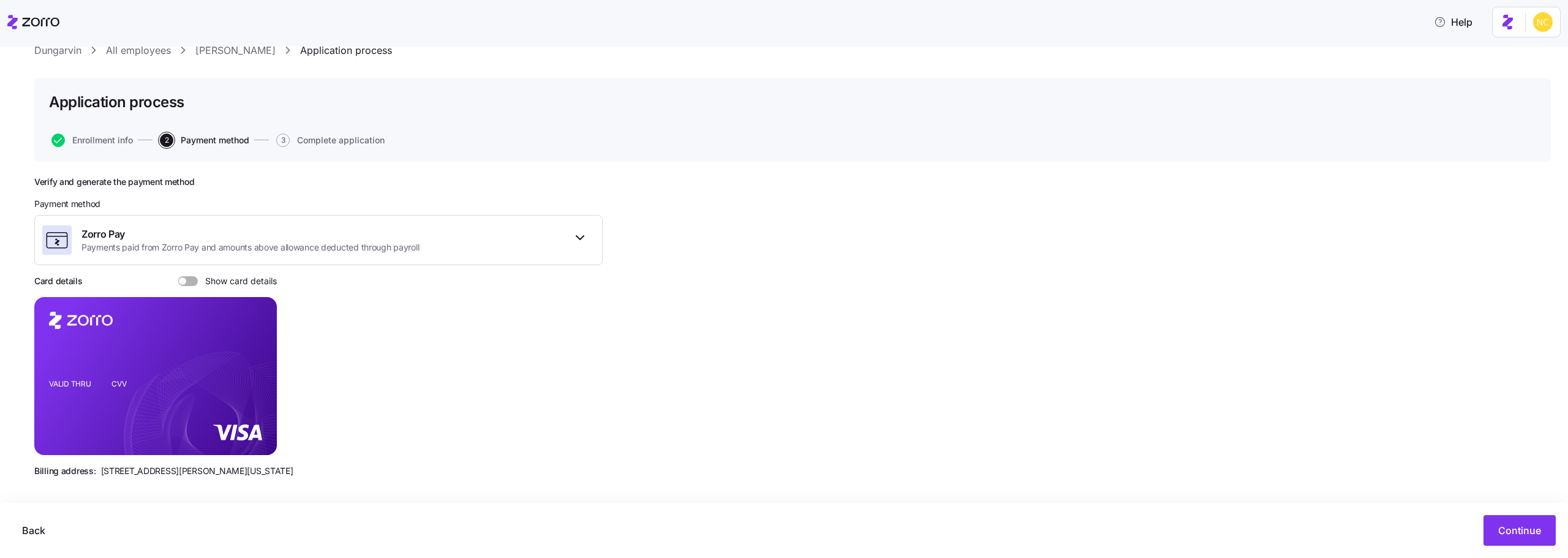
scroll to position [48, 0]
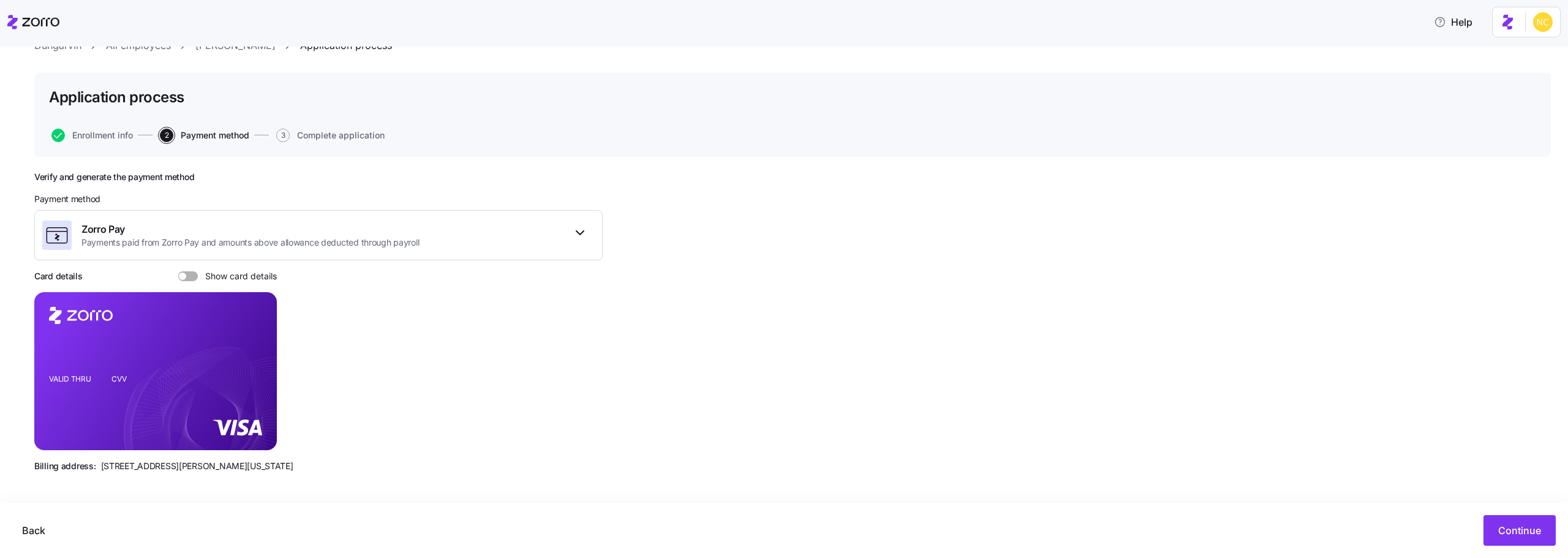
click at [184, 268] on div "Verify and generate the payment method Payment method Zorro Pay Payments paid f…" at bounding box center [318, 327] width 568 height 310
click at [188, 275] on span at bounding box center [192, 276] width 12 height 10
click at [178, 271] on input "Show card details" at bounding box center [178, 271] width 0 height 0
drag, startPoint x: 256, startPoint y: 345, endPoint x: 295, endPoint y: 233, distance: 118.6
click at [256, 345] on icon "copy-to-clipboard" at bounding box center [254, 348] width 11 height 11
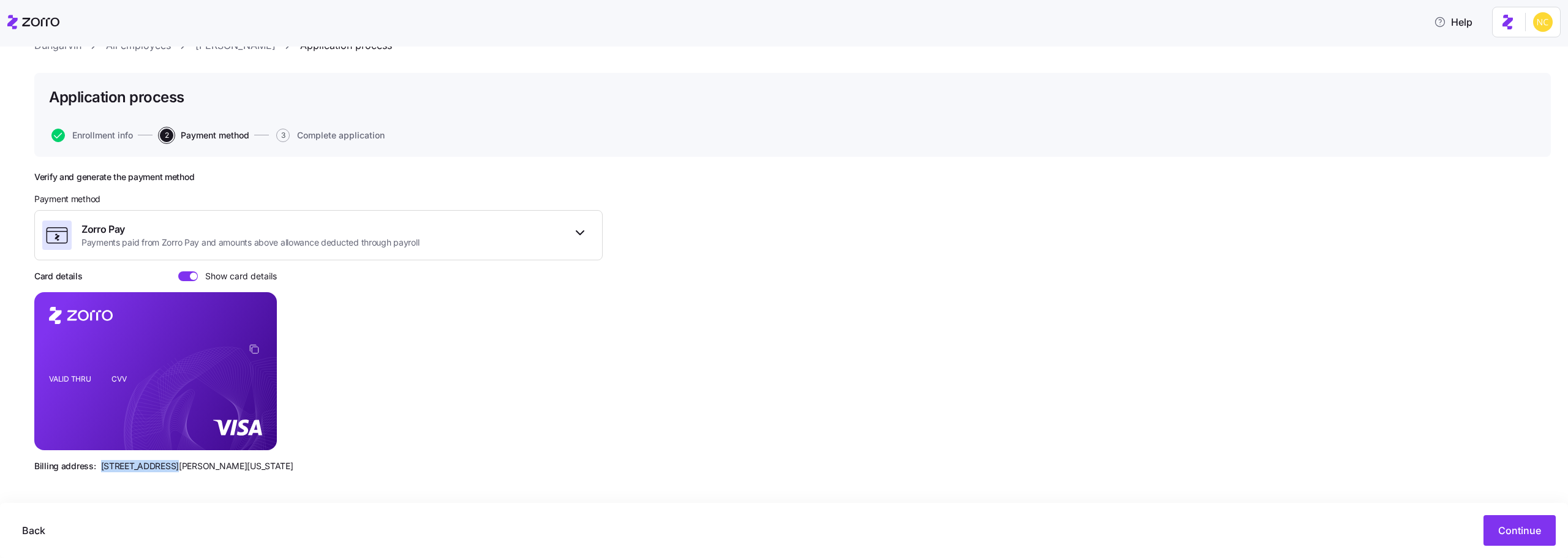
drag, startPoint x: 100, startPoint y: 466, endPoint x: 164, endPoint y: 469, distance: 64.1
click at [164, 469] on span "810 Sharon Drive, Westlake, Ohio 44145" at bounding box center [197, 465] width 192 height 12
drag, startPoint x: 257, startPoint y: 463, endPoint x: 231, endPoint y: 469, distance: 26.7
click at [231, 469] on div "Billing address: 810 Sharon Drive, Westlake, Ohio 44145" at bounding box center [318, 465] width 568 height 12
click at [123, 128] on div "Application process Enrollment info 2 Payment method 3 Complete application" at bounding box center [792, 114] width 1517 height 84
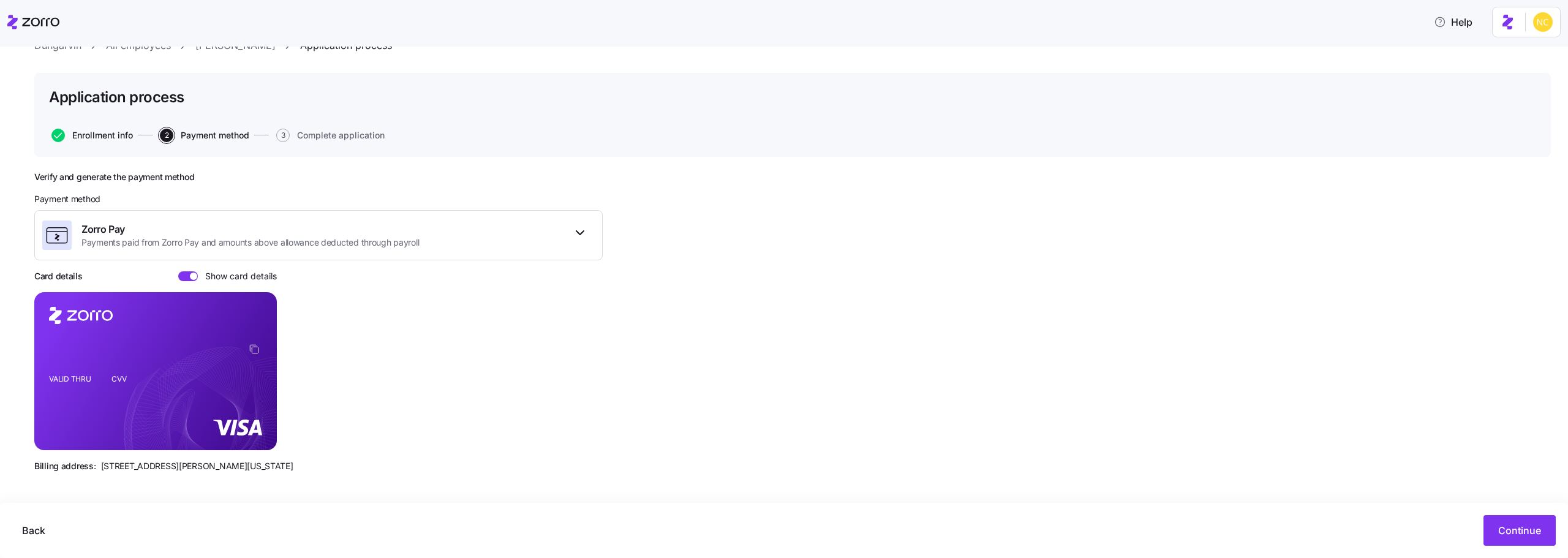
click at [123, 131] on span "Enrollment info" at bounding box center [102, 135] width 61 height 8
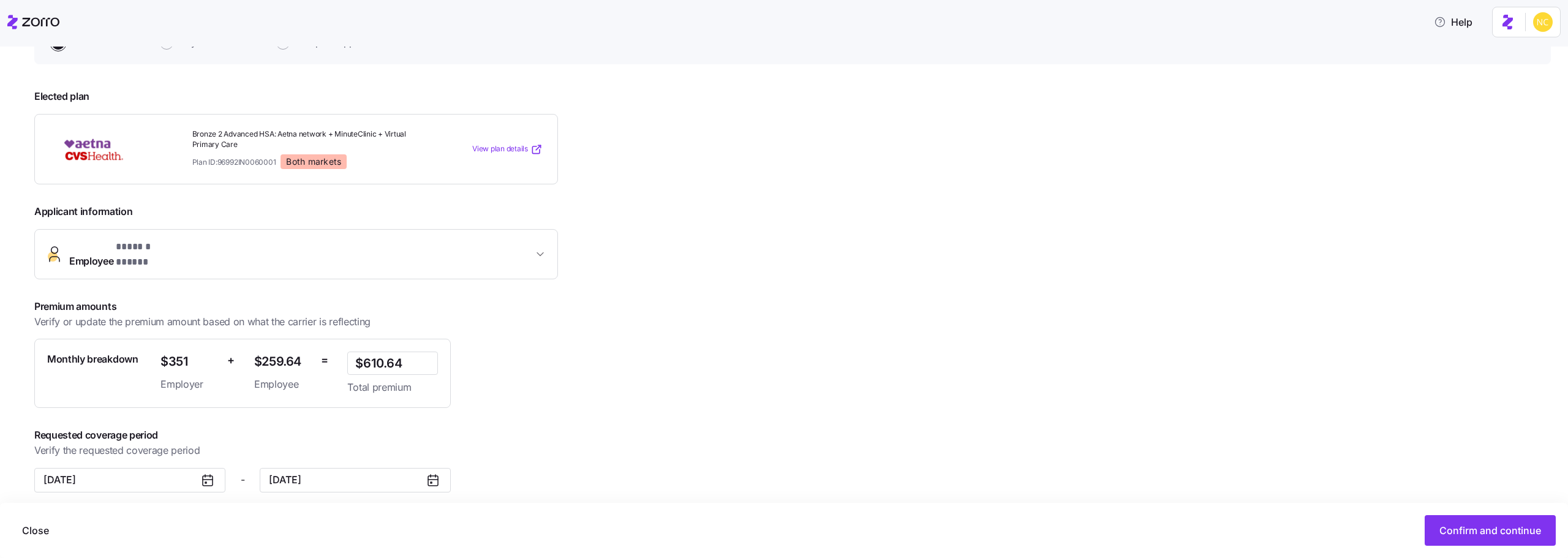
click at [220, 244] on span "Employee * ****** ***** *" at bounding box center [300, 254] width 464 height 29
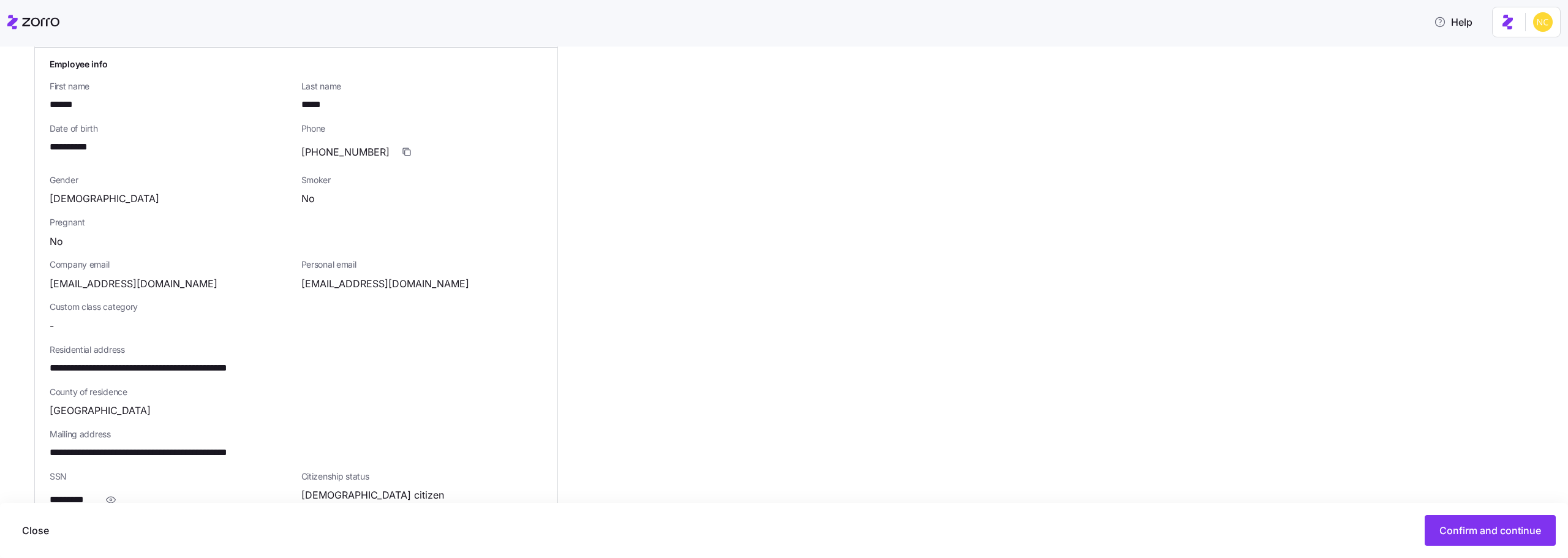
scroll to position [385, 0]
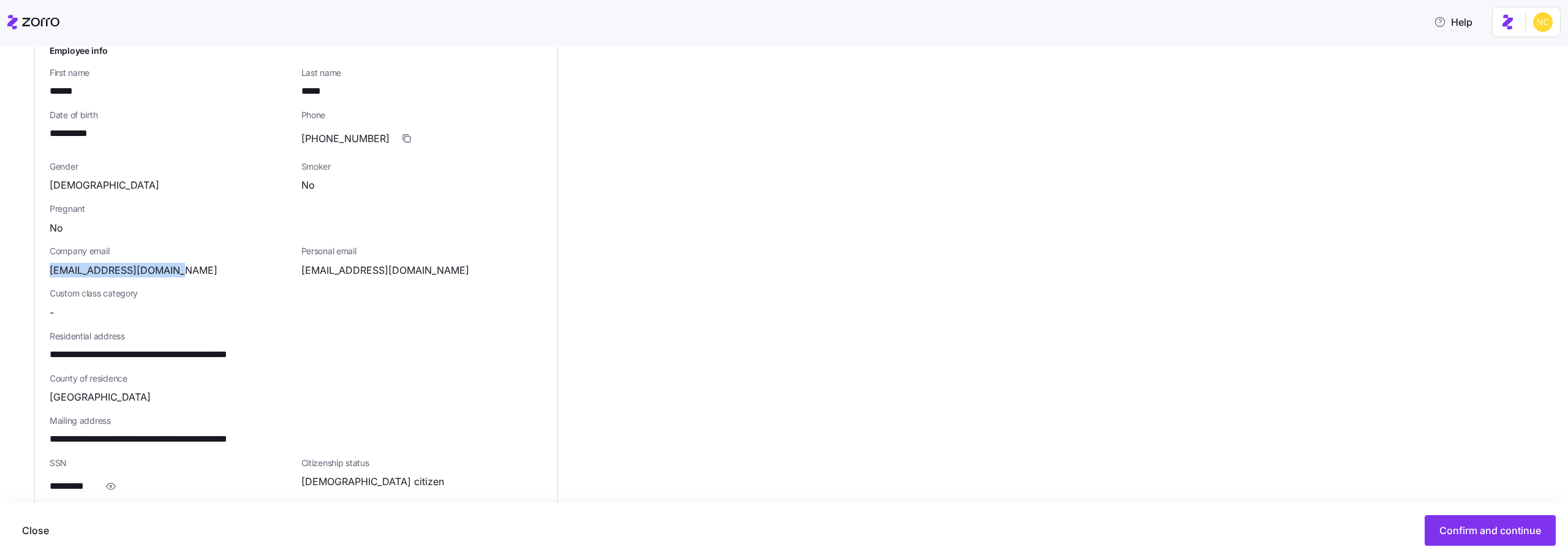
drag, startPoint x: 48, startPoint y: 264, endPoint x: 169, endPoint y: 261, distance: 121.0
click at [169, 261] on div "**********" at bounding box center [296, 346] width 523 height 624
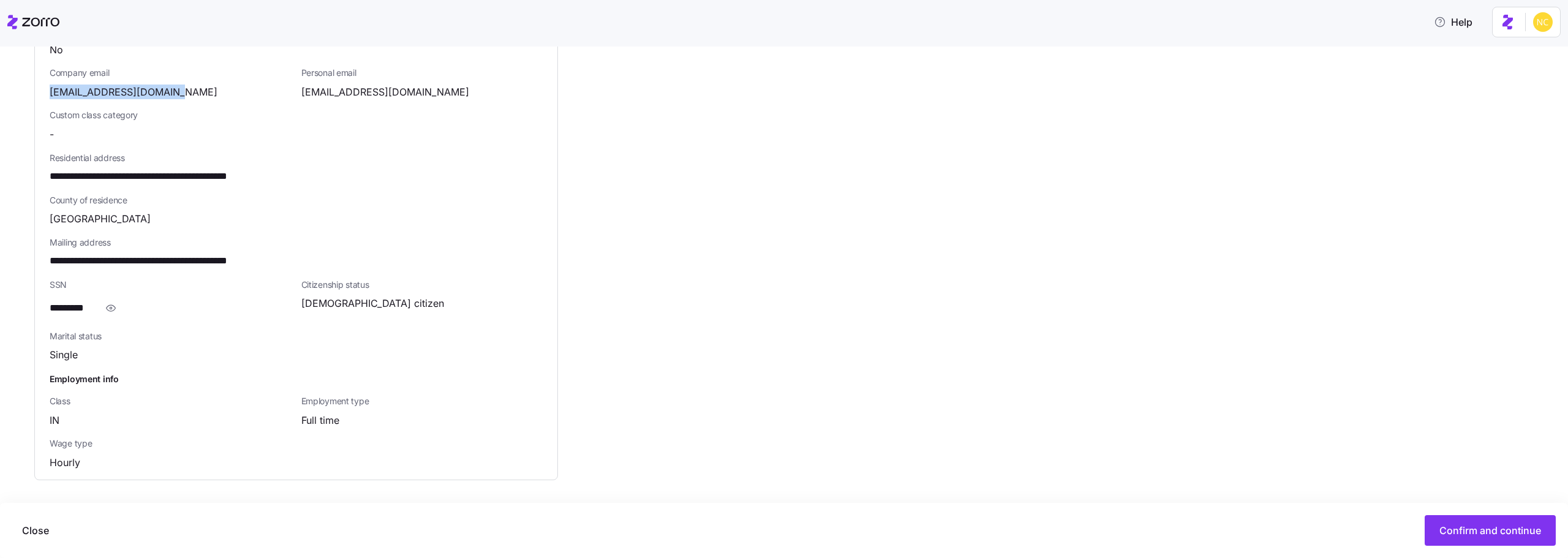
scroll to position [764, 0]
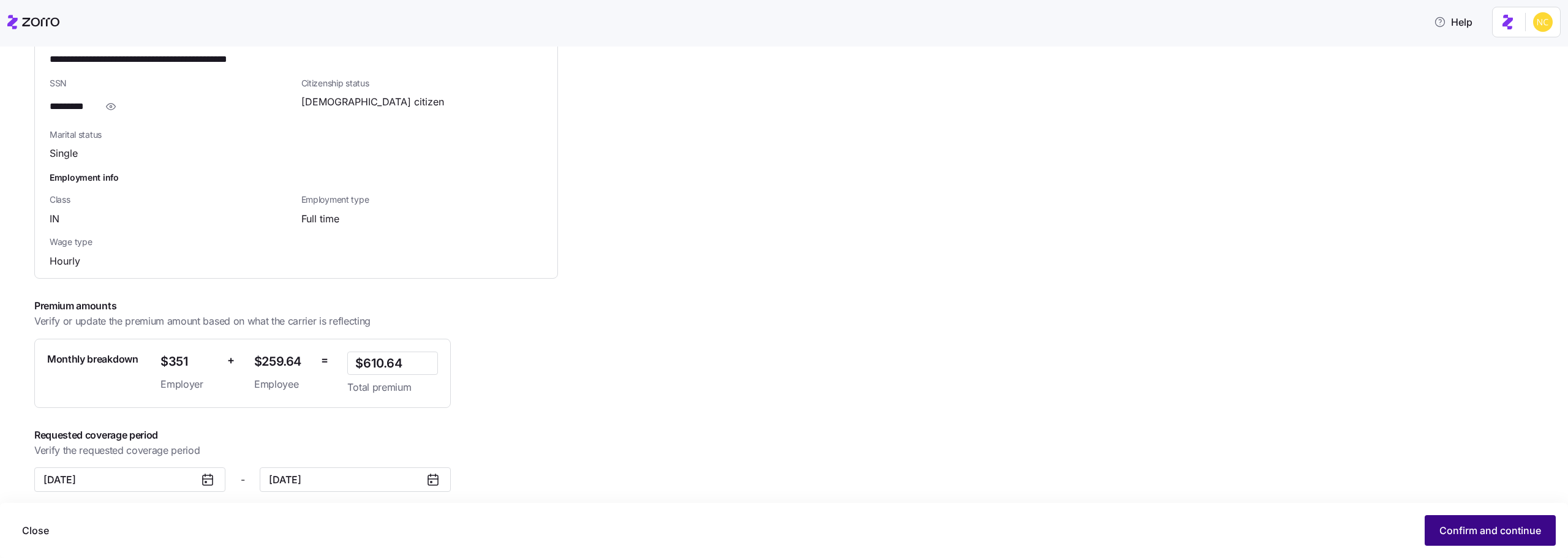
click at [1438, 522] on button "Confirm and continue" at bounding box center [1490, 530] width 131 height 31
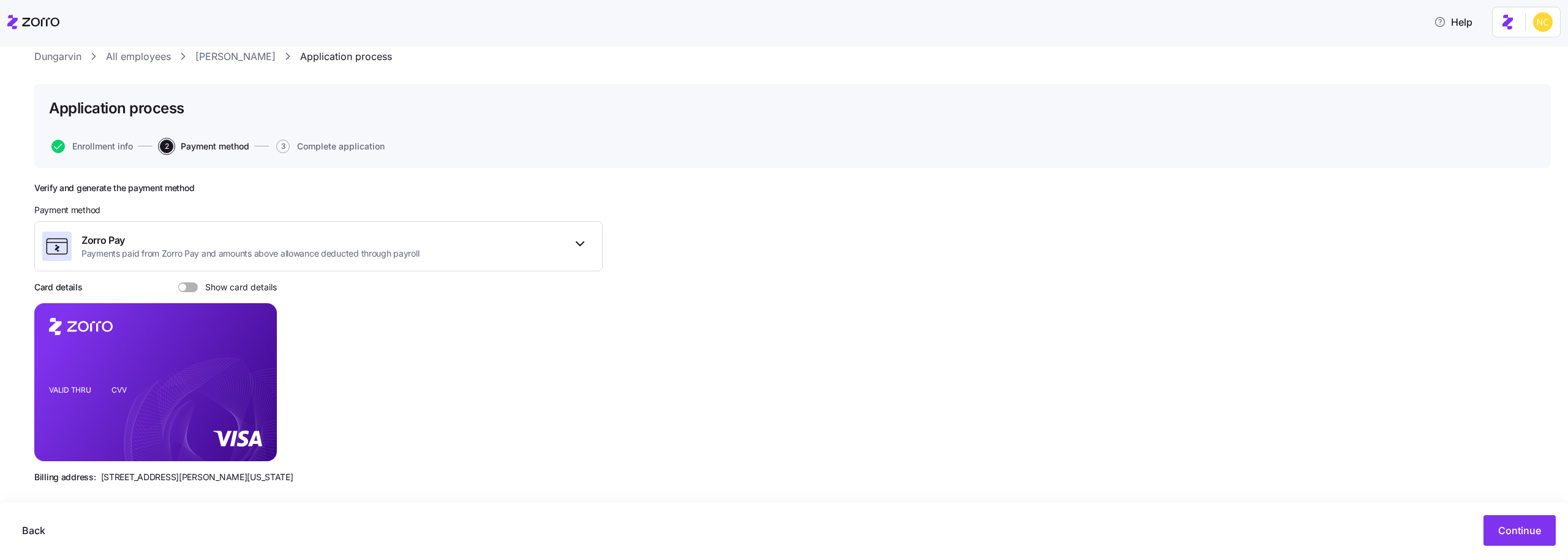
scroll to position [48, 0]
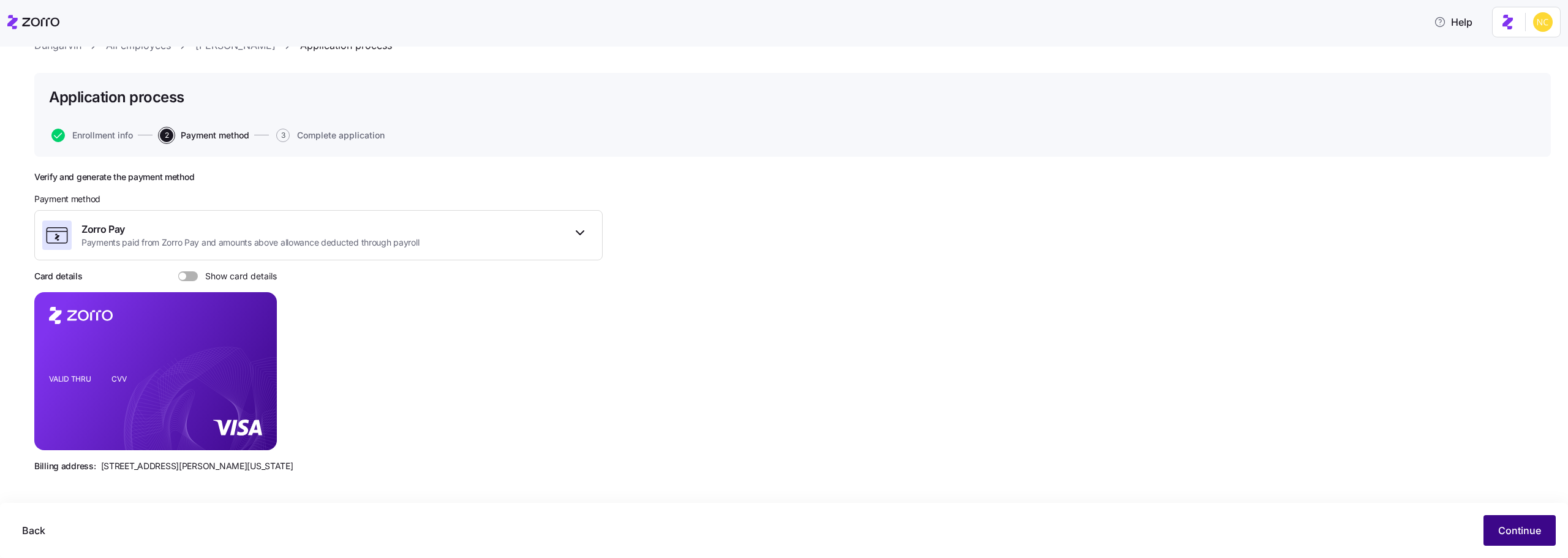
click at [1543, 536] on button "Continue" at bounding box center [1519, 530] width 72 height 31
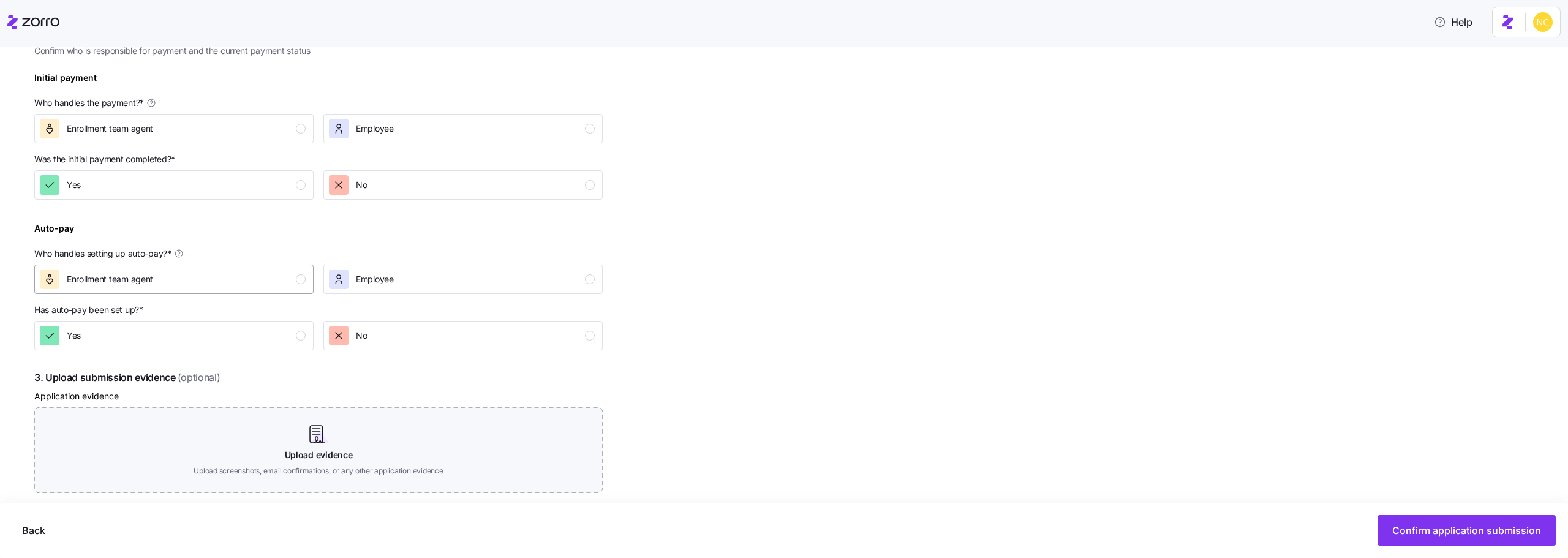
scroll to position [306, 0]
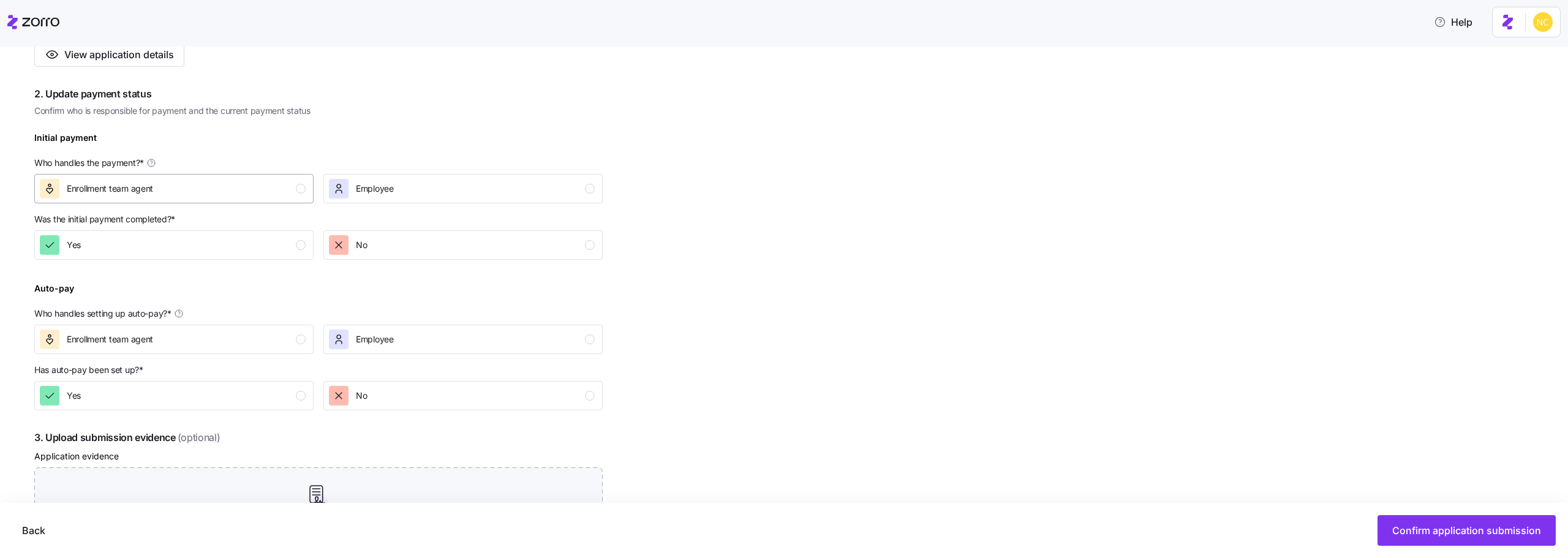
click at [111, 195] on span "Enrollment team agent" at bounding box center [110, 188] width 86 height 12
click at [135, 235] on div "Yes" at bounding box center [173, 245] width 265 height 20
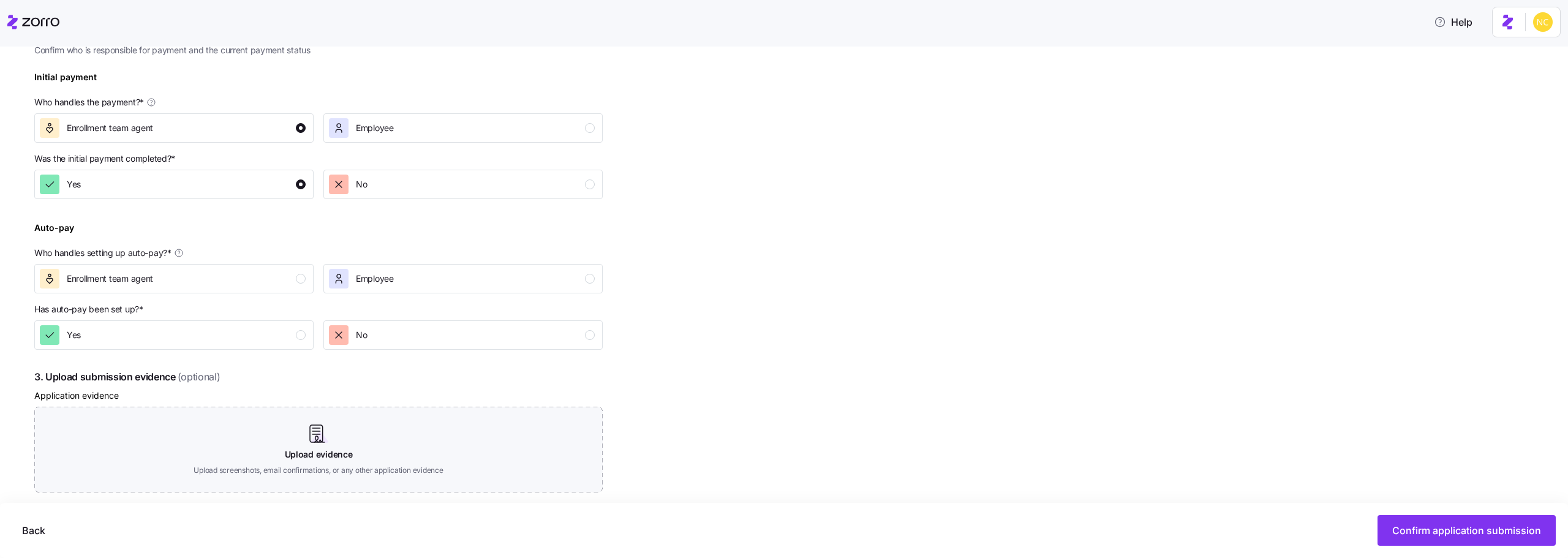
scroll to position [367, 0]
click at [202, 274] on div "Enrollment team agent" at bounding box center [173, 278] width 265 height 20
click at [356, 350] on div "Complete the 4 steps below and confirm application submission 1. Submit applica…" at bounding box center [318, 240] width 568 height 778
click at [356, 333] on span "No" at bounding box center [361, 334] width 11 height 12
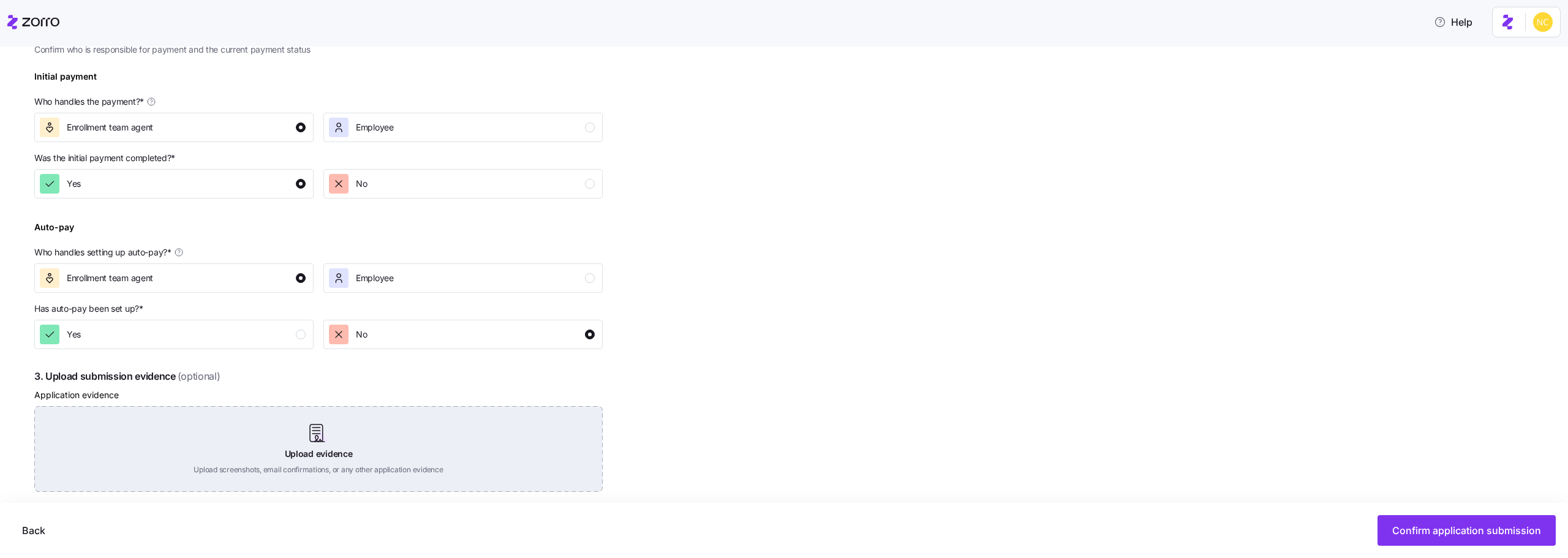
click at [402, 435] on div "Upload evidence Upload screenshots, email confirmations, or any other applicati…" at bounding box center [318, 448] width 568 height 85
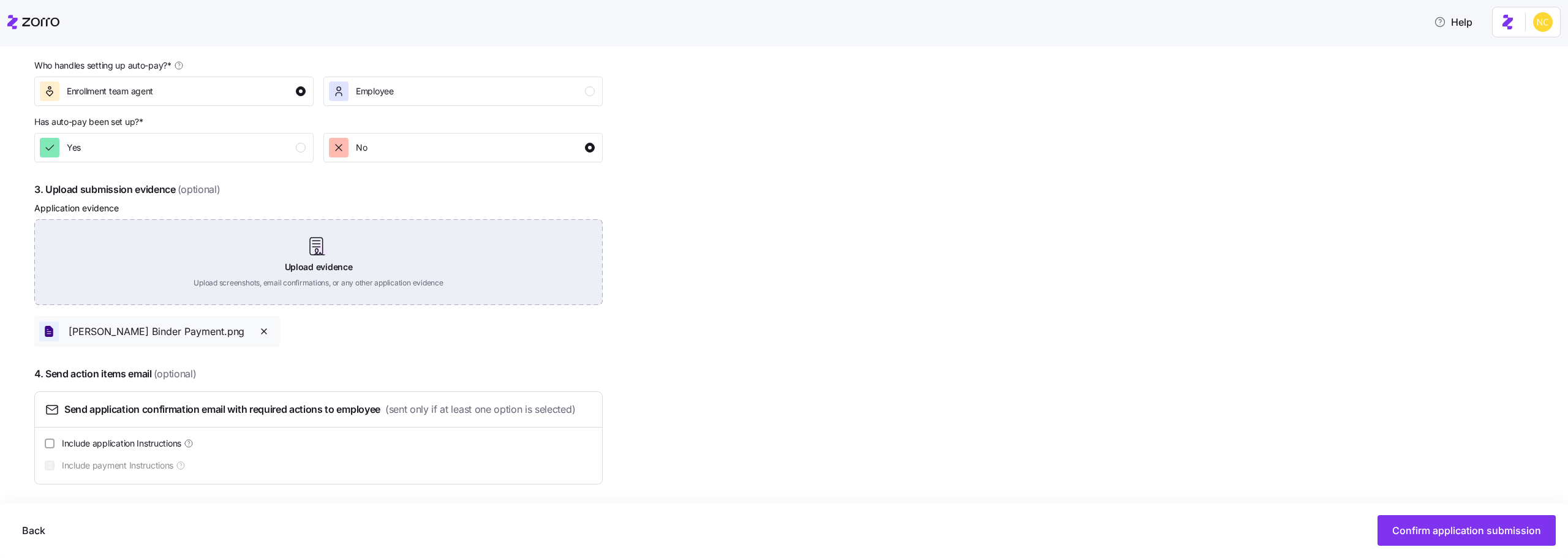
scroll to position [556, 0]
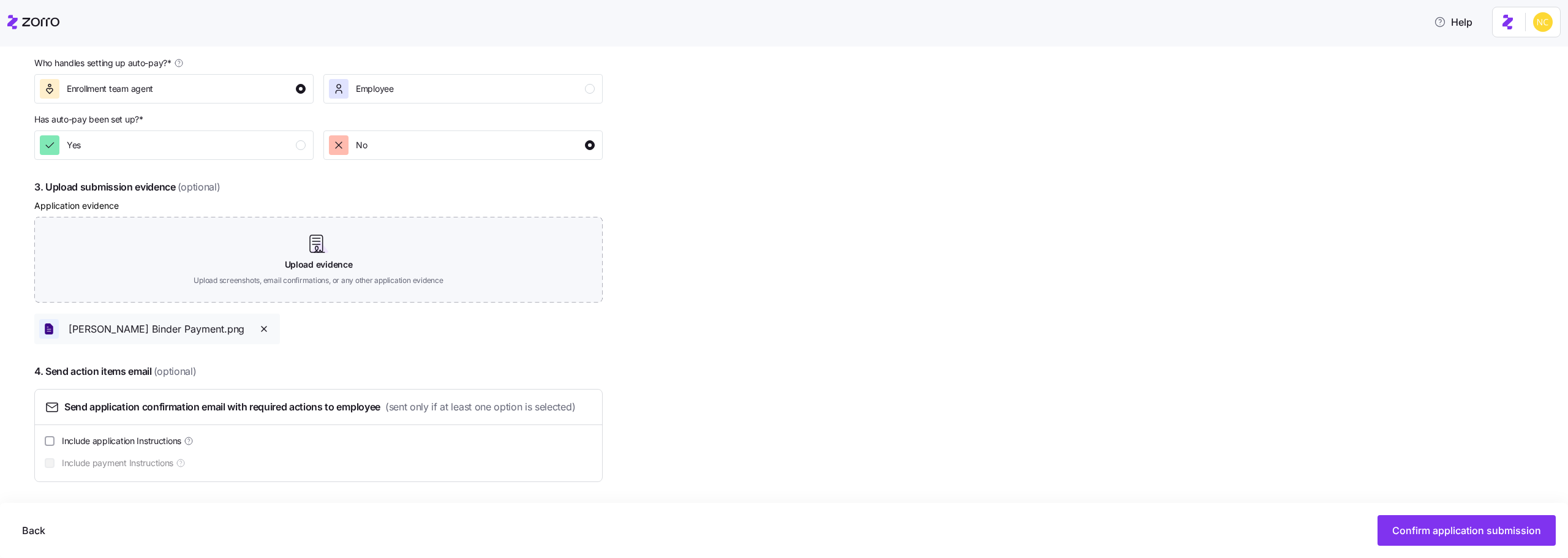
click at [1489, 512] on div "Back Confirm application submission" at bounding box center [784, 530] width 1568 height 55
click at [1489, 526] on span "Confirm application submission" at bounding box center [1466, 530] width 149 height 15
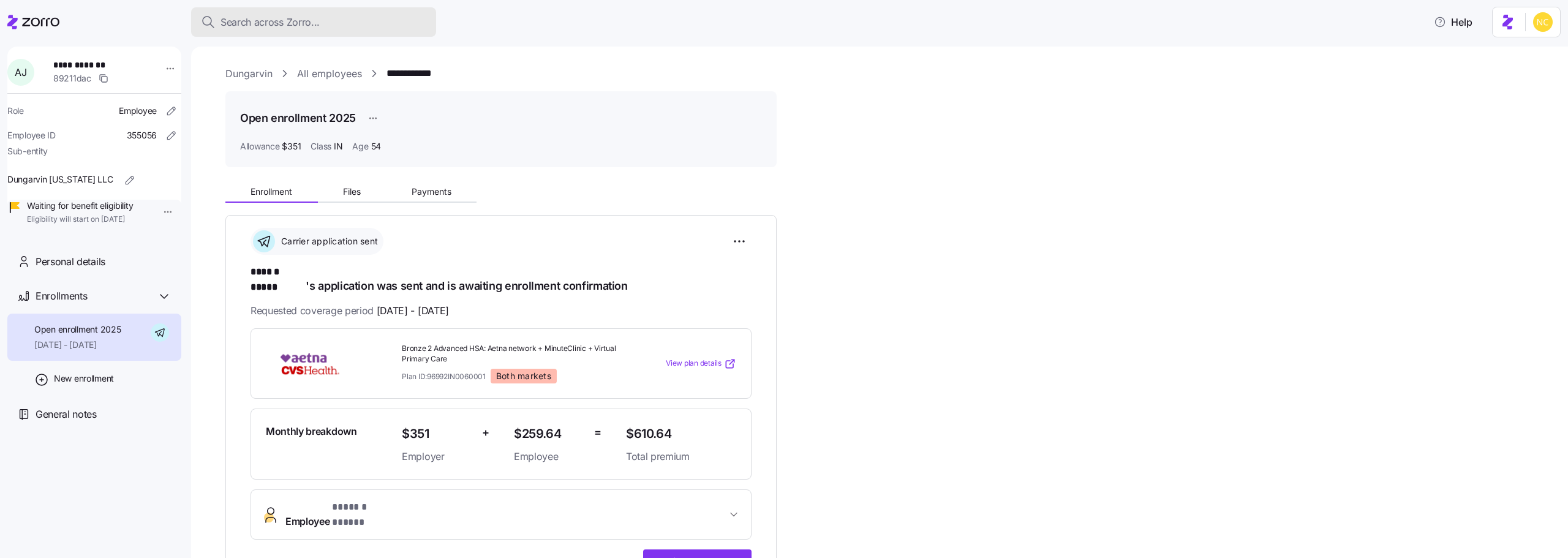
click at [338, 27] on div "Search across Zorro..." at bounding box center [314, 22] width 226 height 15
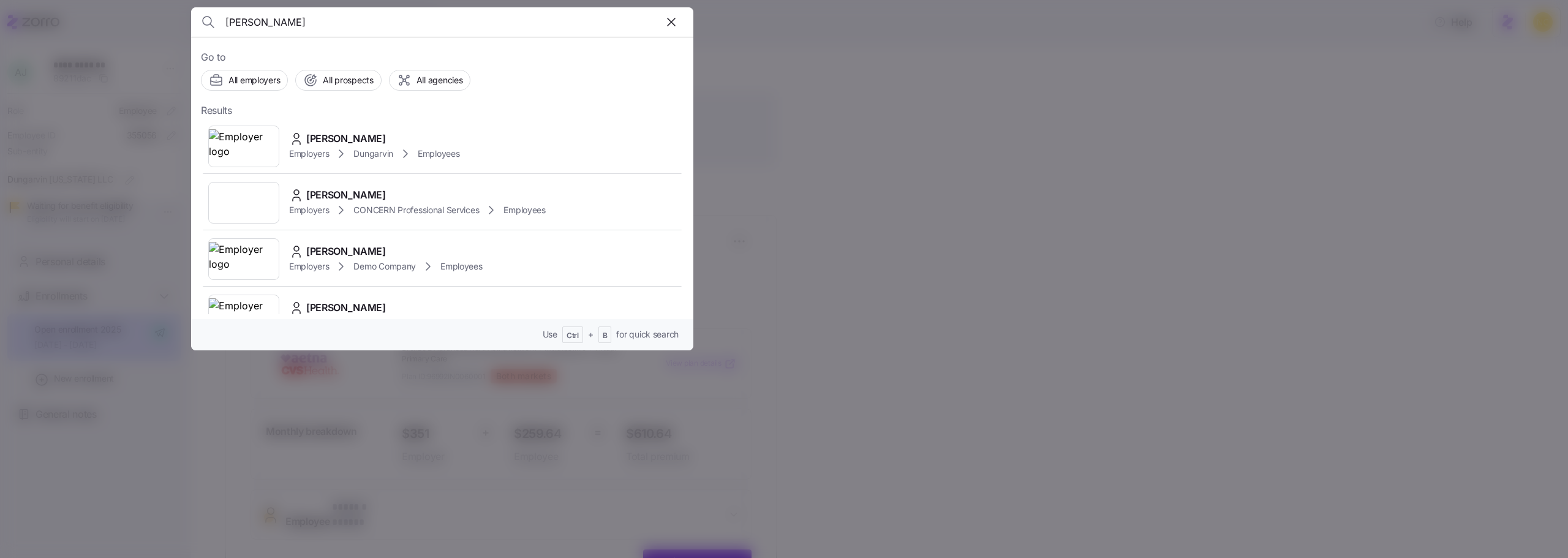
type input "elizabeth za"
click at [392, 140] on div "Elizabeth Zarndt" at bounding box center [373, 138] width 170 height 15
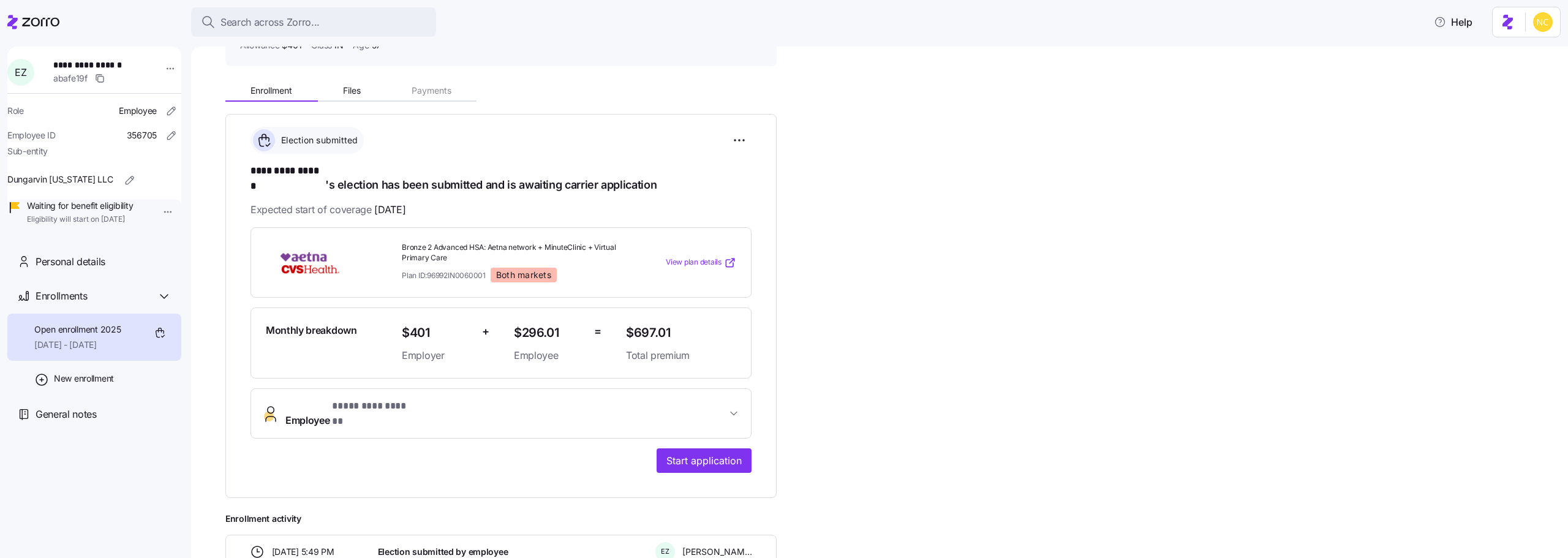
scroll to position [202, 0]
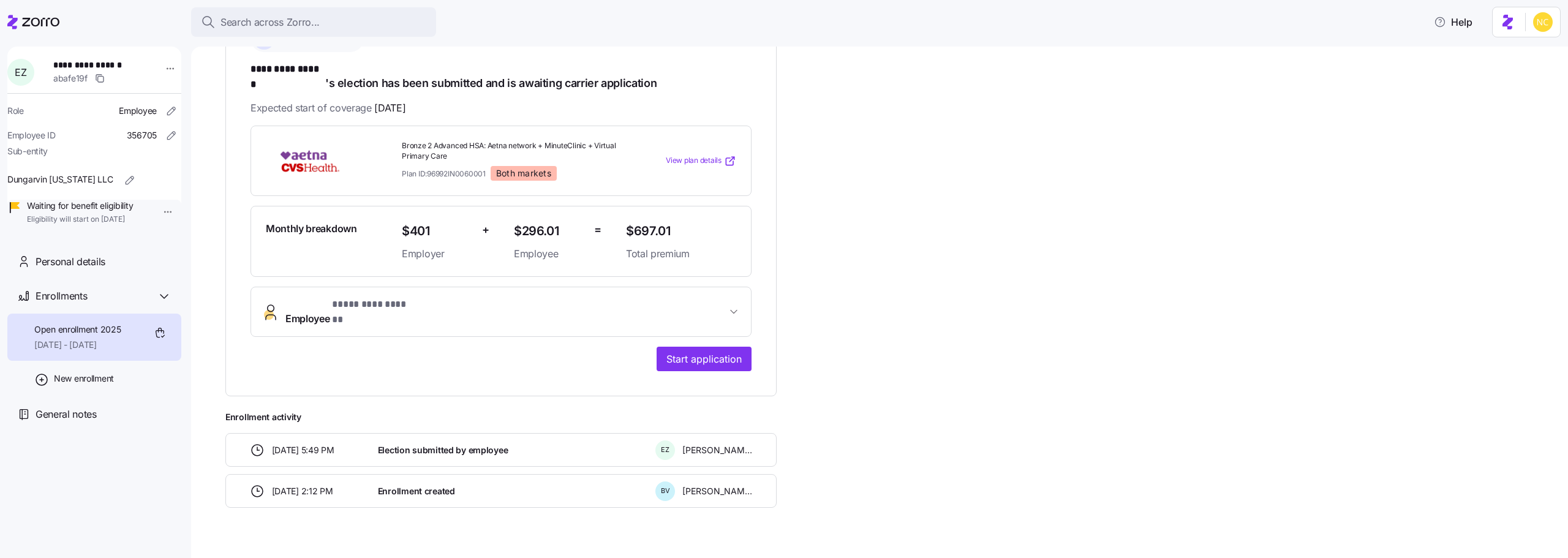
click at [704, 297] on span "Employee * ********* ****** *" at bounding box center [506, 311] width 441 height 29
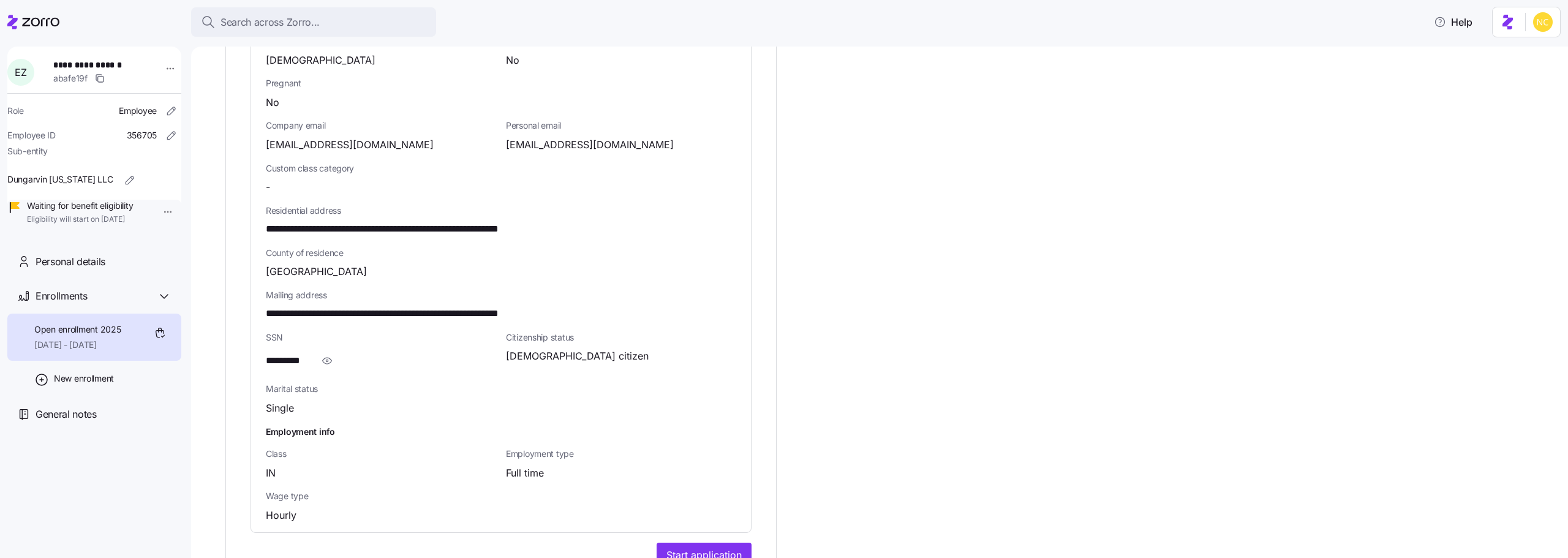
scroll to position [631, 0]
drag, startPoint x: 489, startPoint y: 285, endPoint x: 516, endPoint y: 293, distance: 28.2
click at [516, 305] on span "**********" at bounding box center [417, 313] width 304 height 15
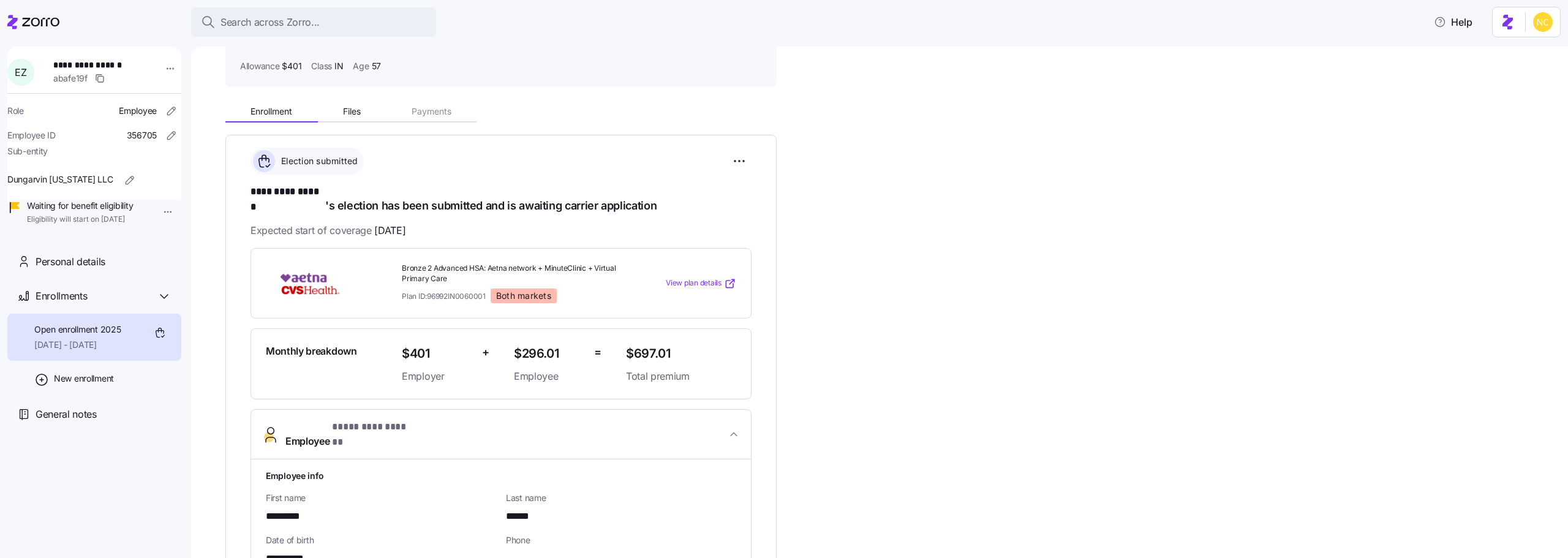
scroll to position [0, 0]
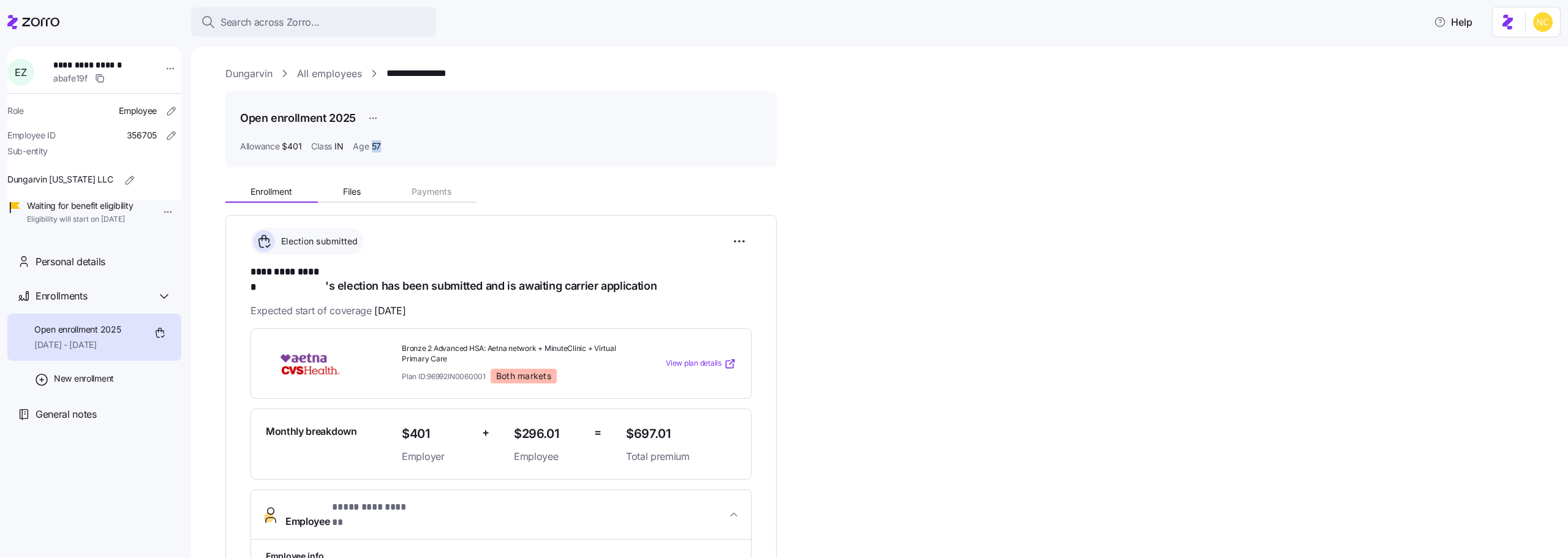
drag, startPoint x: 382, startPoint y: 143, endPoint x: 374, endPoint y: 146, distance: 8.5
click at [374, 146] on div "Allowance $401 Class IN Age 57" at bounding box center [500, 146] width 522 height 12
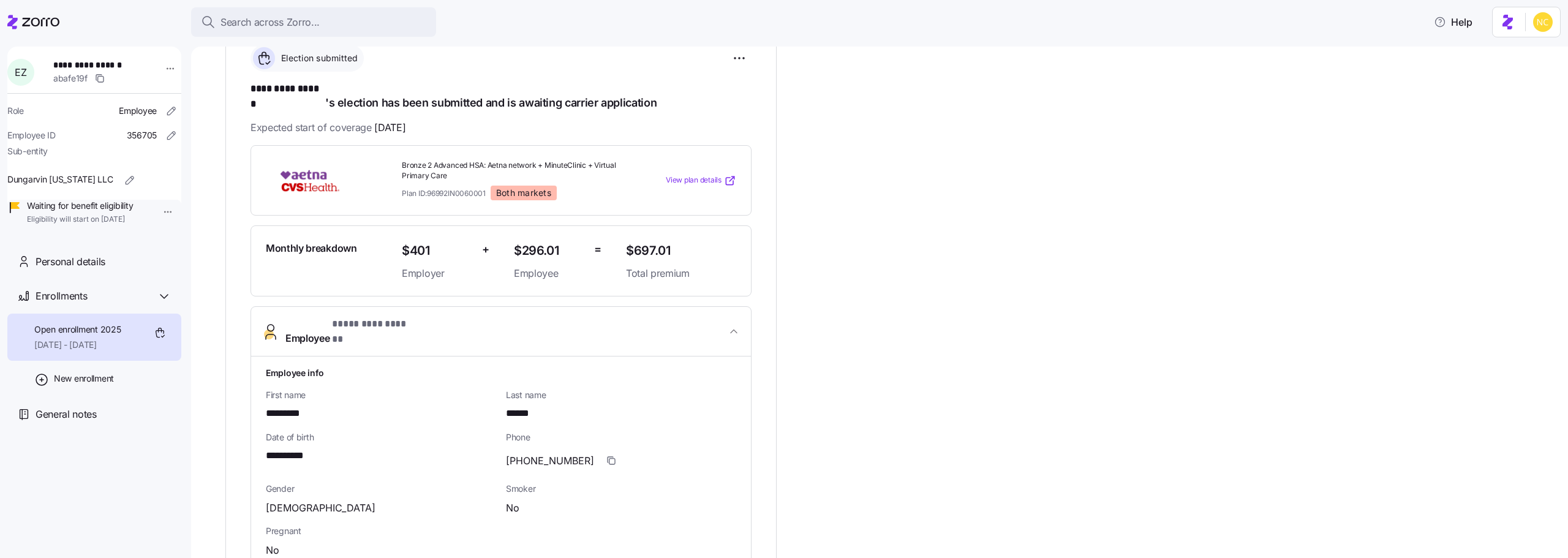
scroll to position [183, 0]
drag, startPoint x: 295, startPoint y: 87, endPoint x: 324, endPoint y: 90, distance: 29.2
click at [324, 90] on span "********* ******" at bounding box center [288, 88] width 75 height 15
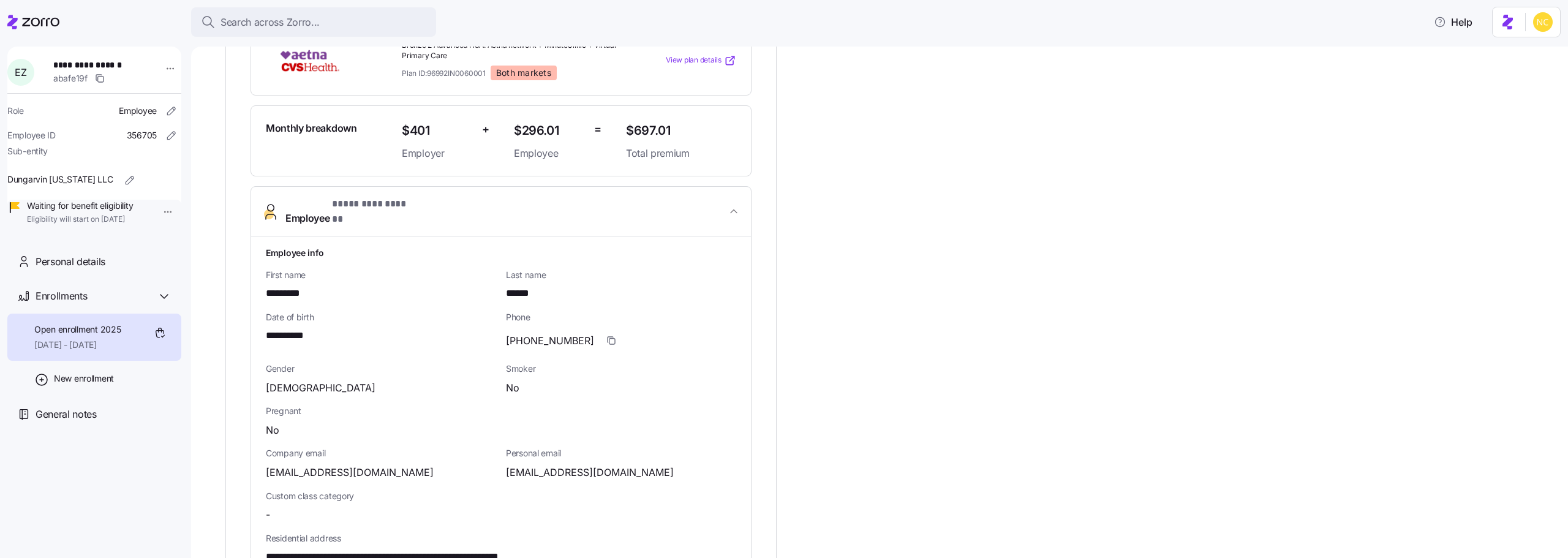
scroll to position [306, 0]
drag, startPoint x: 256, startPoint y: 312, endPoint x: 341, endPoint y: 307, distance: 85.1
click at [341, 307] on div "**********" at bounding box center [501, 545] width 499 height 624
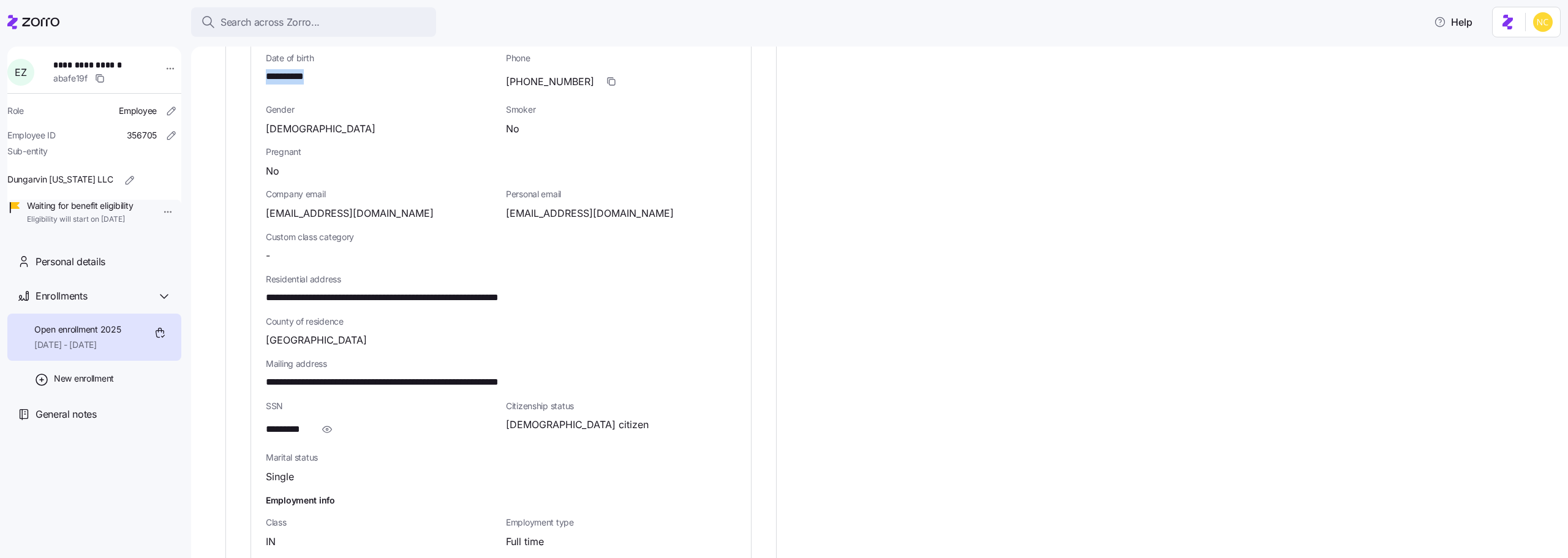
scroll to position [673, 0]
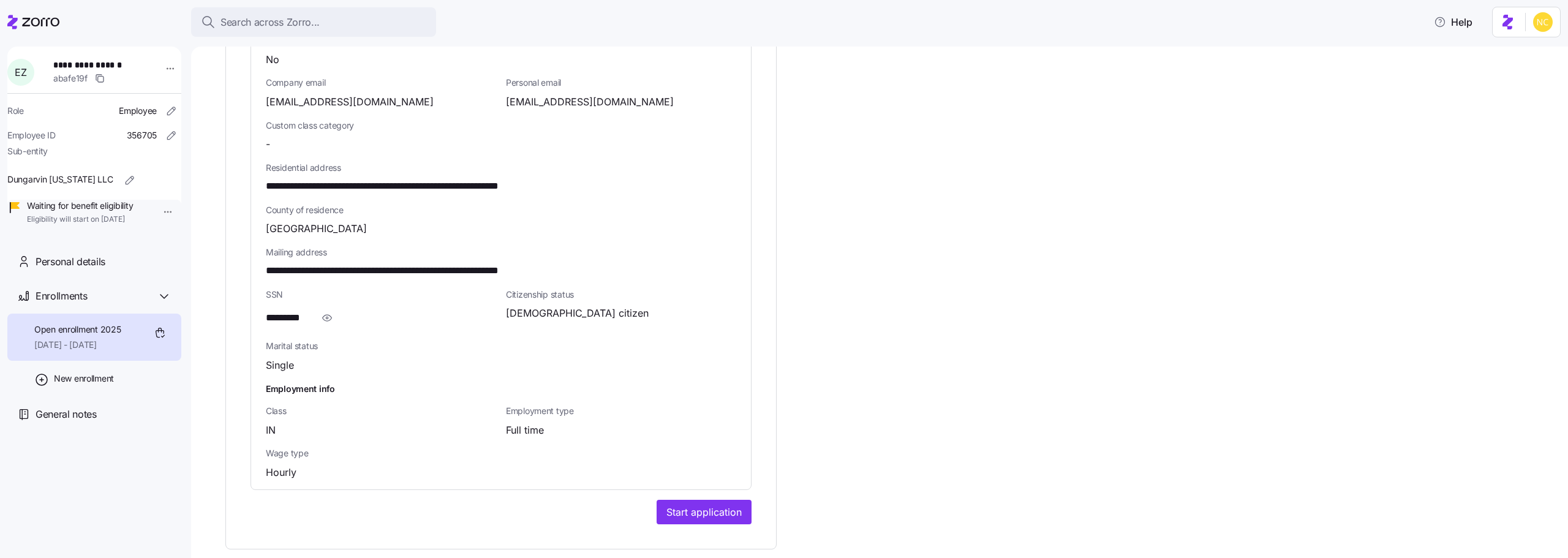
drag, startPoint x: 324, startPoint y: 292, endPoint x: 293, endPoint y: 296, distance: 31.3
click at [323, 310] on icon "button" at bounding box center [327, 318] width 12 height 15
drag, startPoint x: 265, startPoint y: 297, endPoint x: 324, endPoint y: 297, distance: 59.0
click at [324, 297] on div "**********" at bounding box center [501, 177] width 499 height 624
drag, startPoint x: 263, startPoint y: 250, endPoint x: 430, endPoint y: 249, distance: 167.0
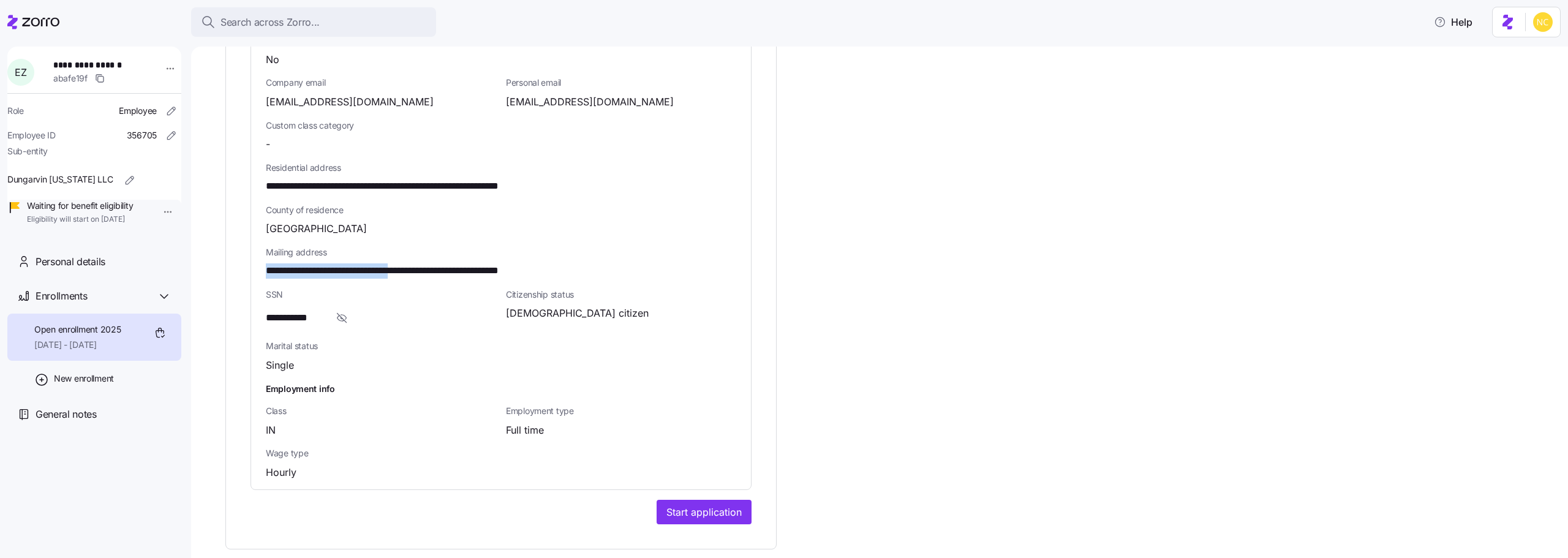
click at [430, 249] on div "**********" at bounding box center [501, 177] width 499 height 624
drag, startPoint x: 439, startPoint y: 245, endPoint x: 467, endPoint y: 246, distance: 28.0
click at [467, 263] on span "**********" at bounding box center [417, 270] width 304 height 15
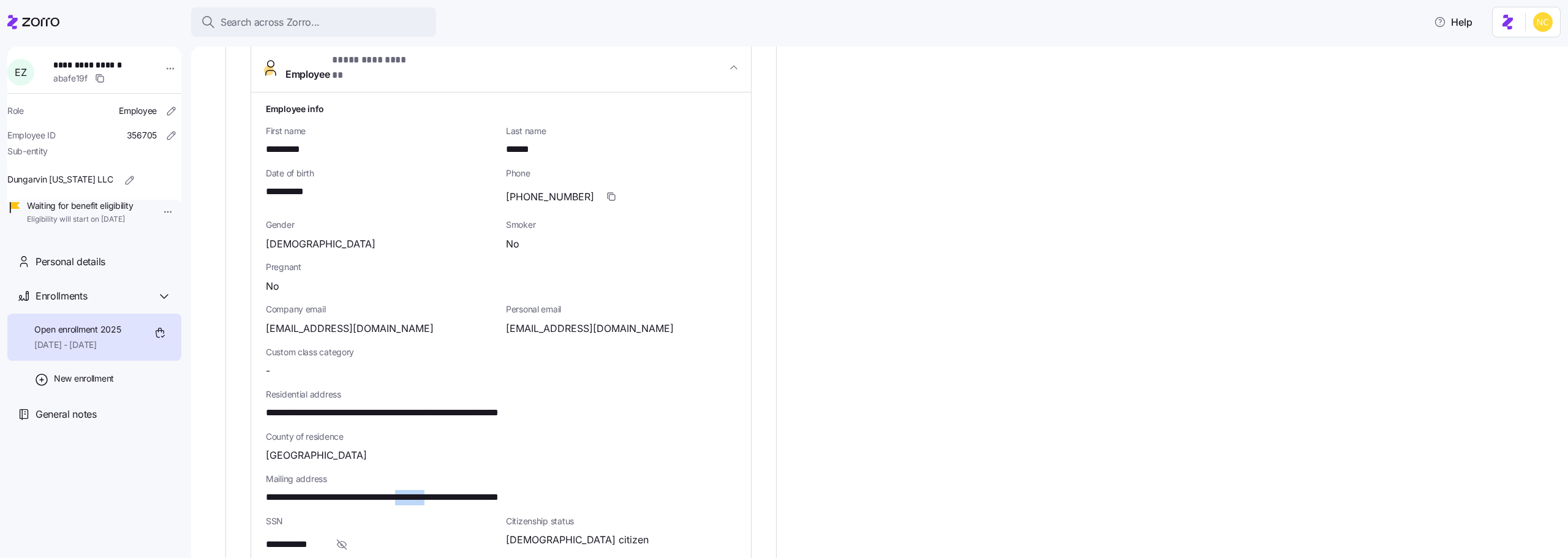
scroll to position [429, 0]
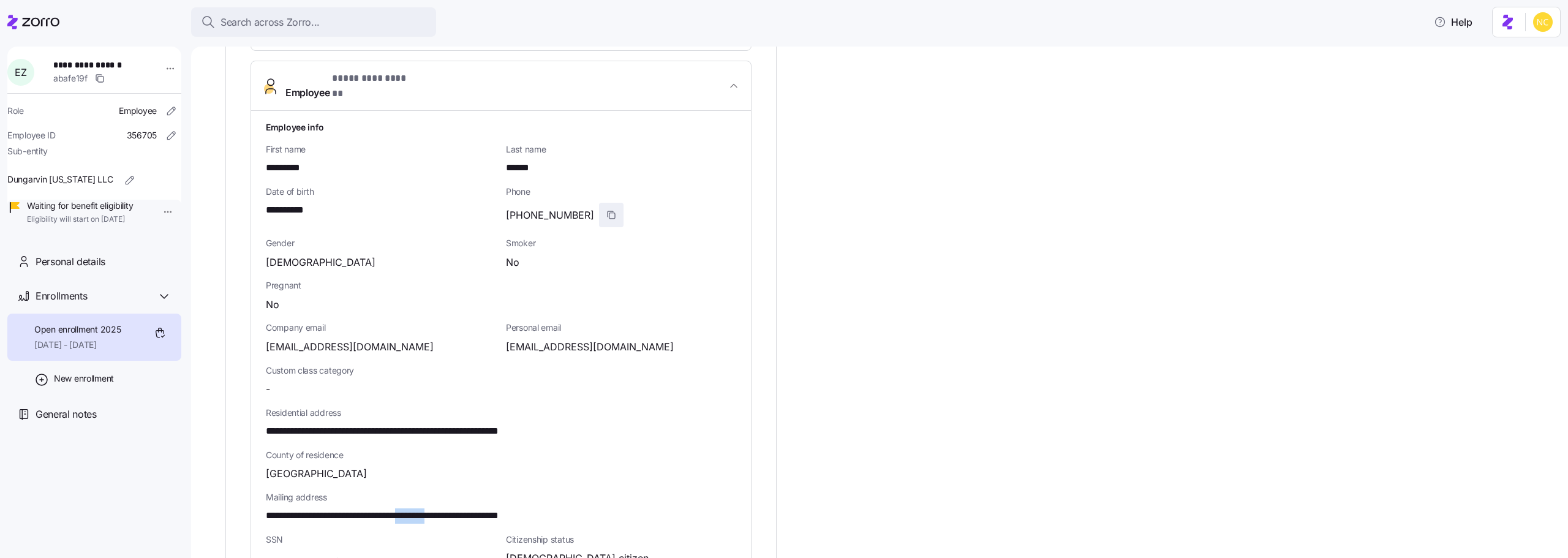
drag, startPoint x: 584, startPoint y: 195, endPoint x: 577, endPoint y: 172, distance: 24.0
click at [600, 203] on span "button" at bounding box center [611, 215] width 23 height 23
drag, startPoint x: 261, startPoint y: 323, endPoint x: 397, endPoint y: 322, distance: 136.0
click at [397, 322] on div "**********" at bounding box center [501, 423] width 499 height 624
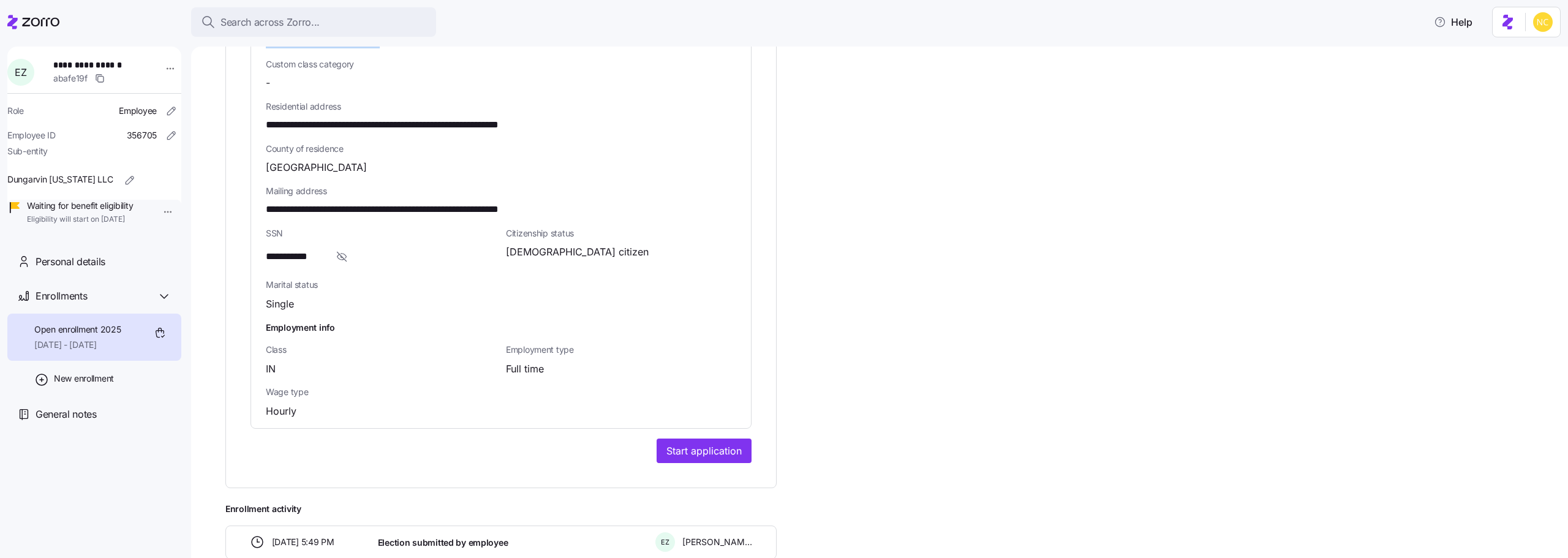
scroll to position [827, 0]
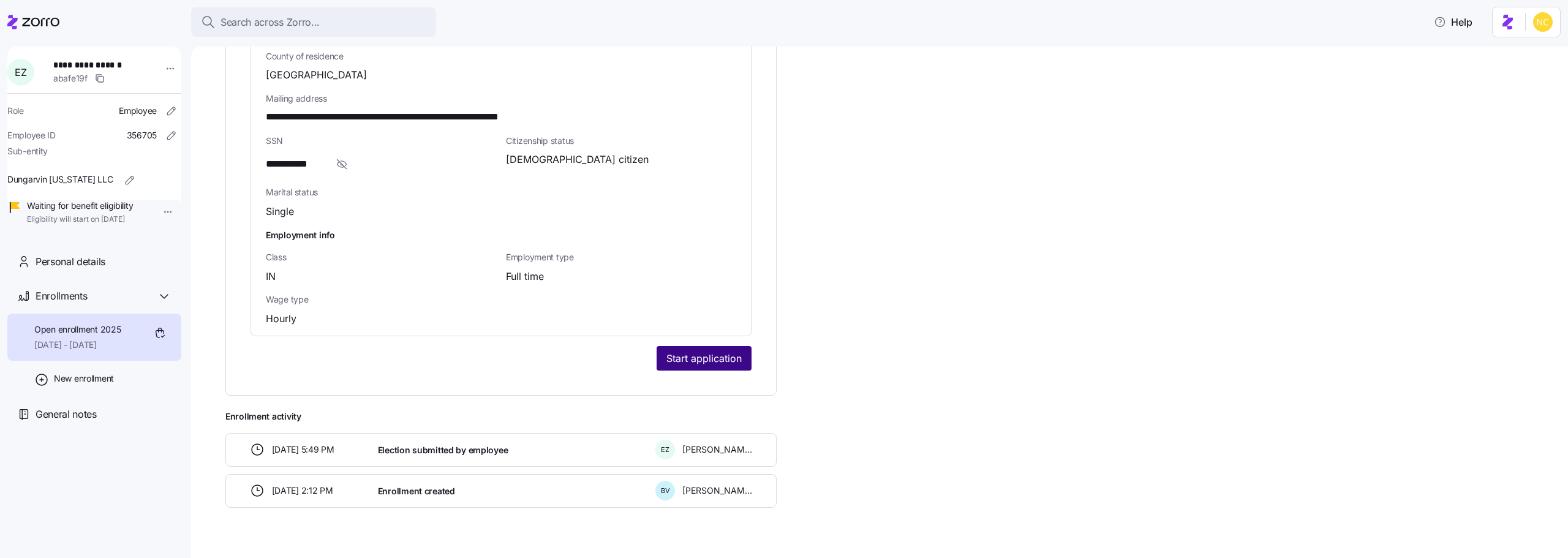
click at [733, 351] on span "Start application" at bounding box center [704, 358] width 75 height 15
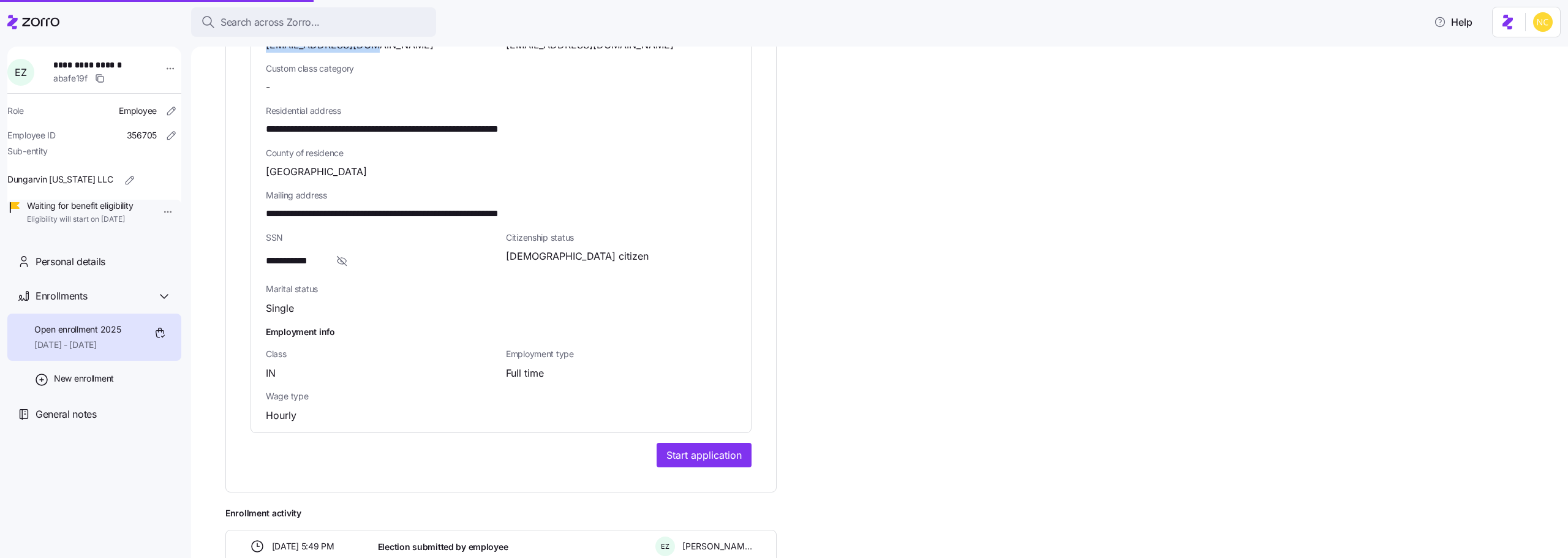
scroll to position [524, 0]
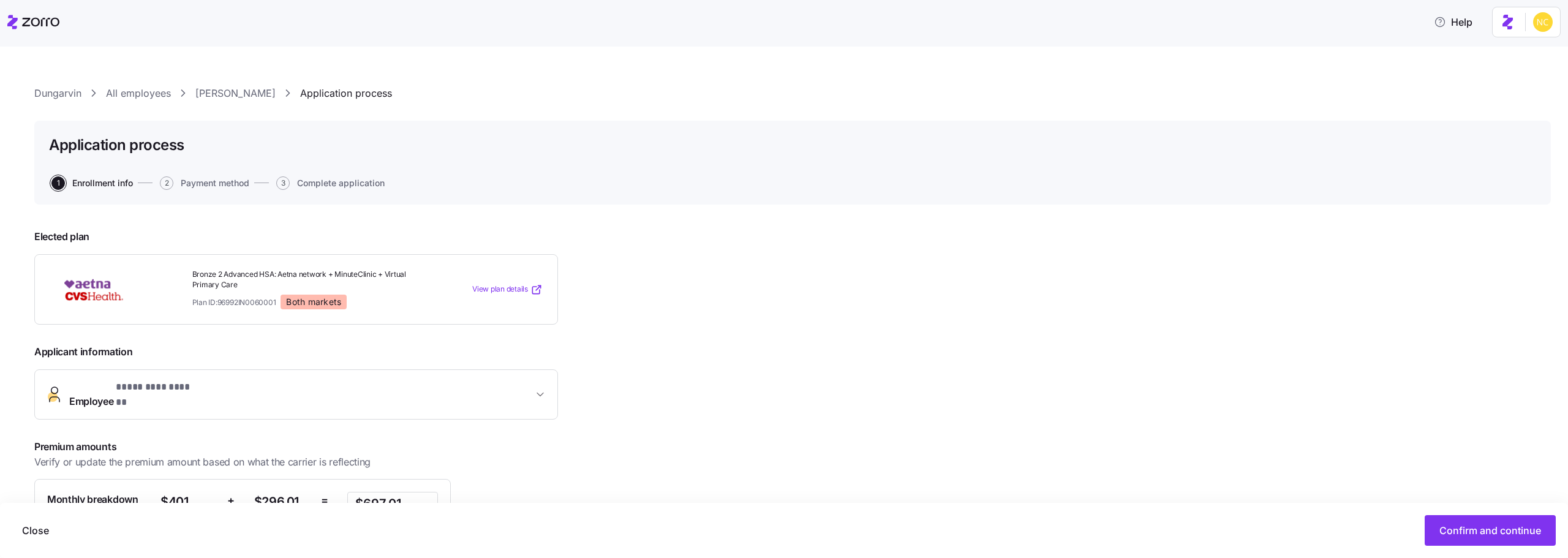
scroll to position [140, 0]
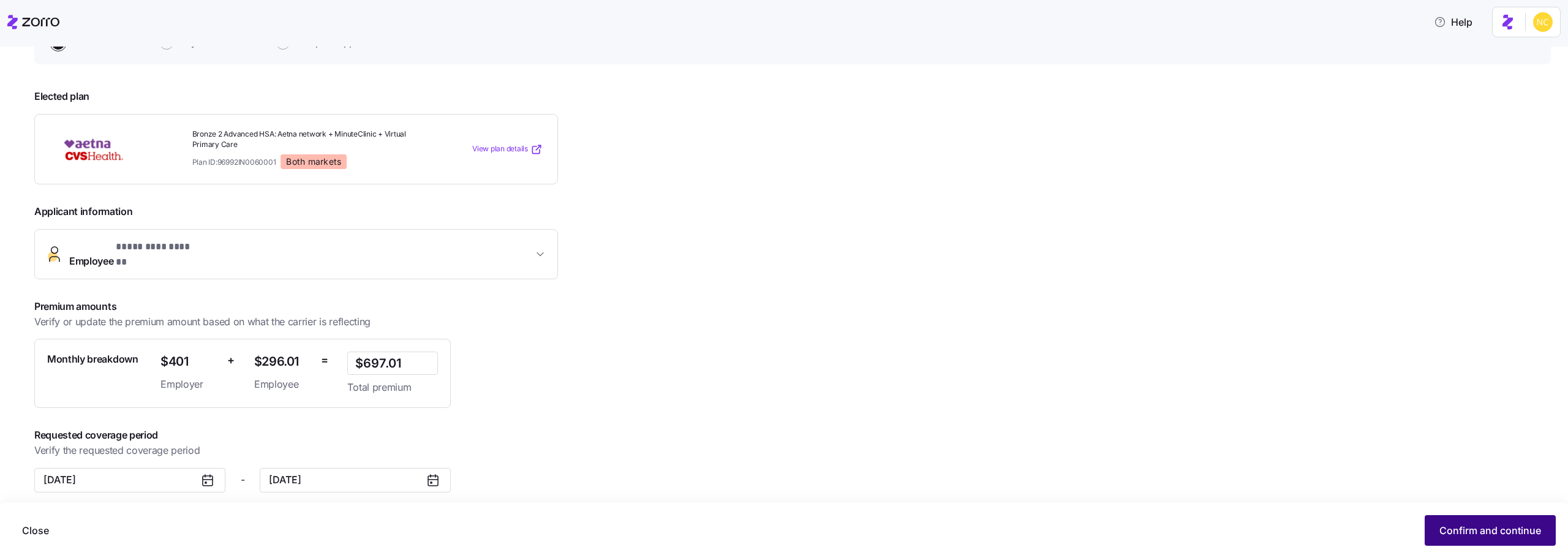
click at [1495, 536] on span "Confirm and continue" at bounding box center [1490, 530] width 102 height 15
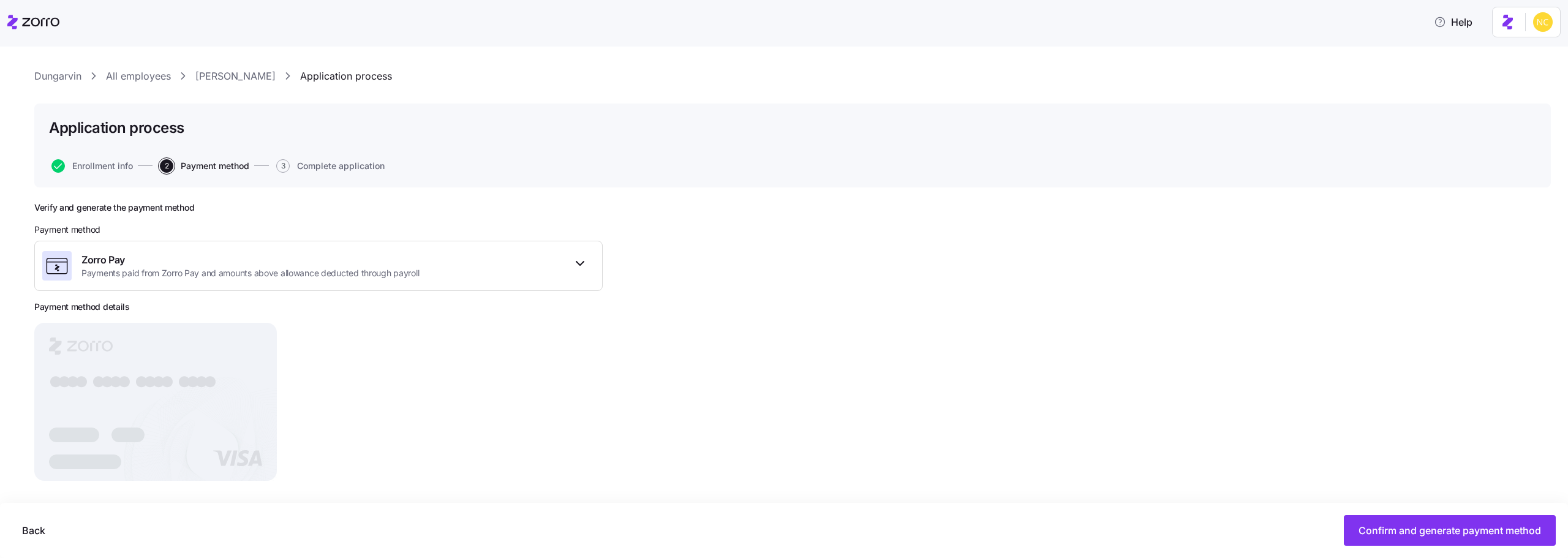
scroll to position [26, 0]
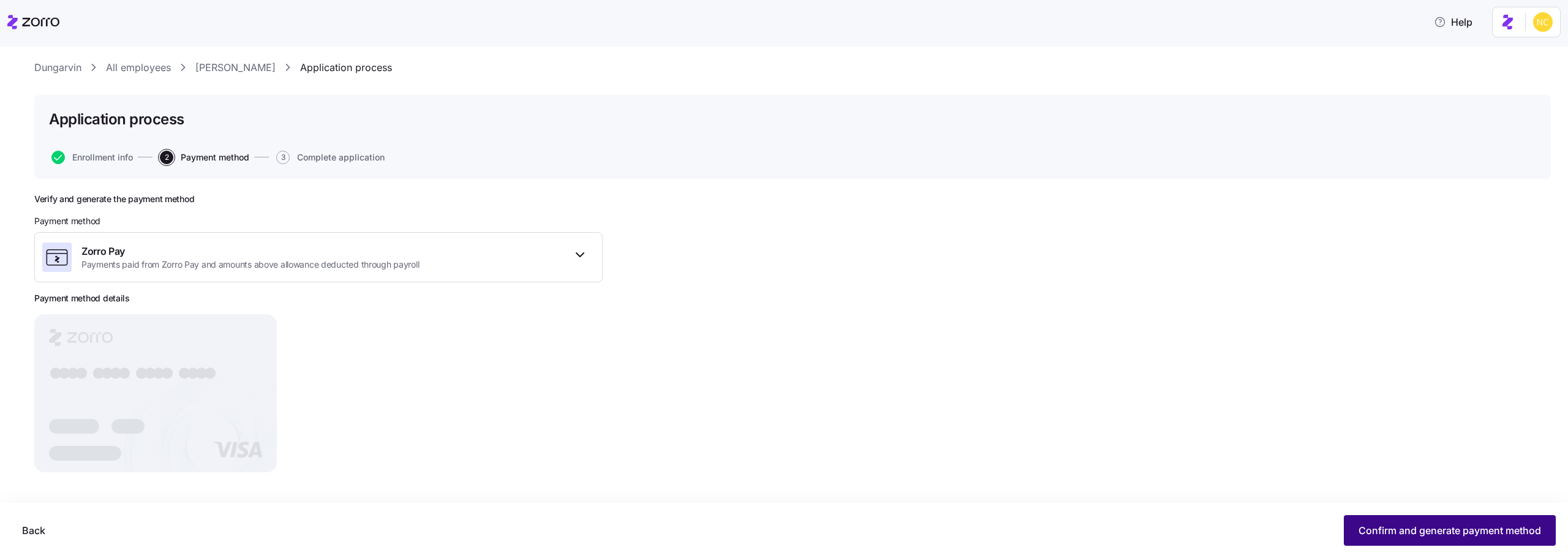
click at [1373, 517] on button "Confirm and generate payment method" at bounding box center [1449, 530] width 212 height 31
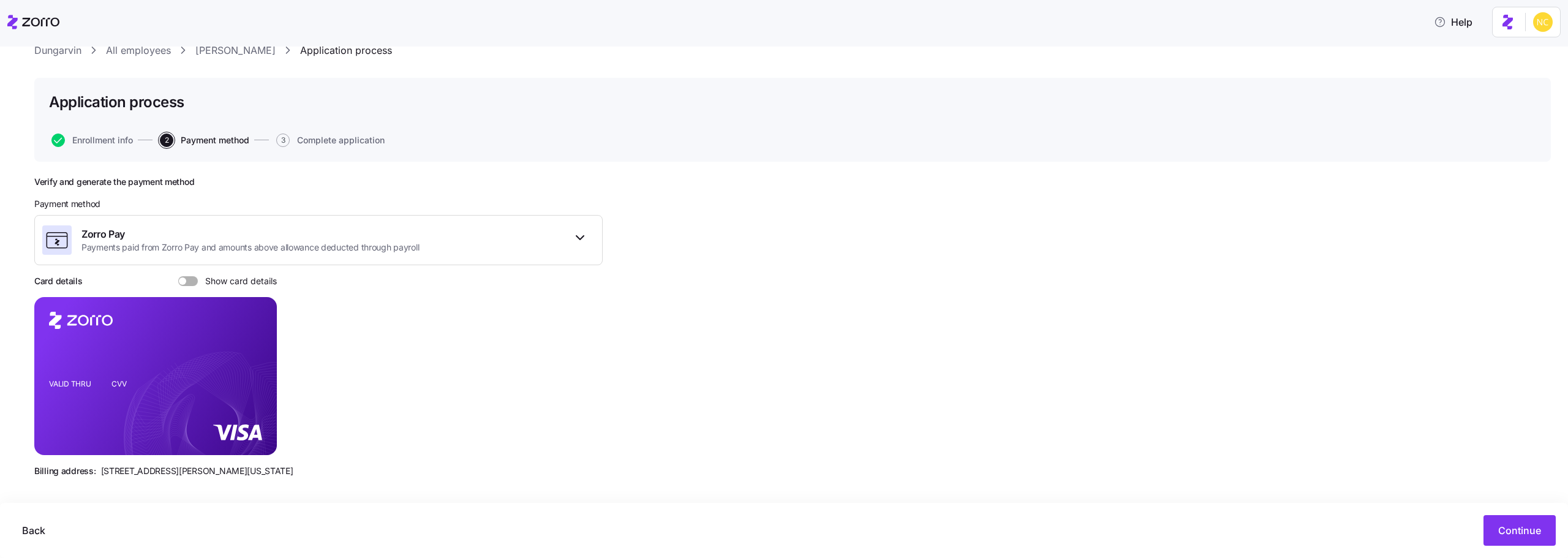
scroll to position [48, 0]
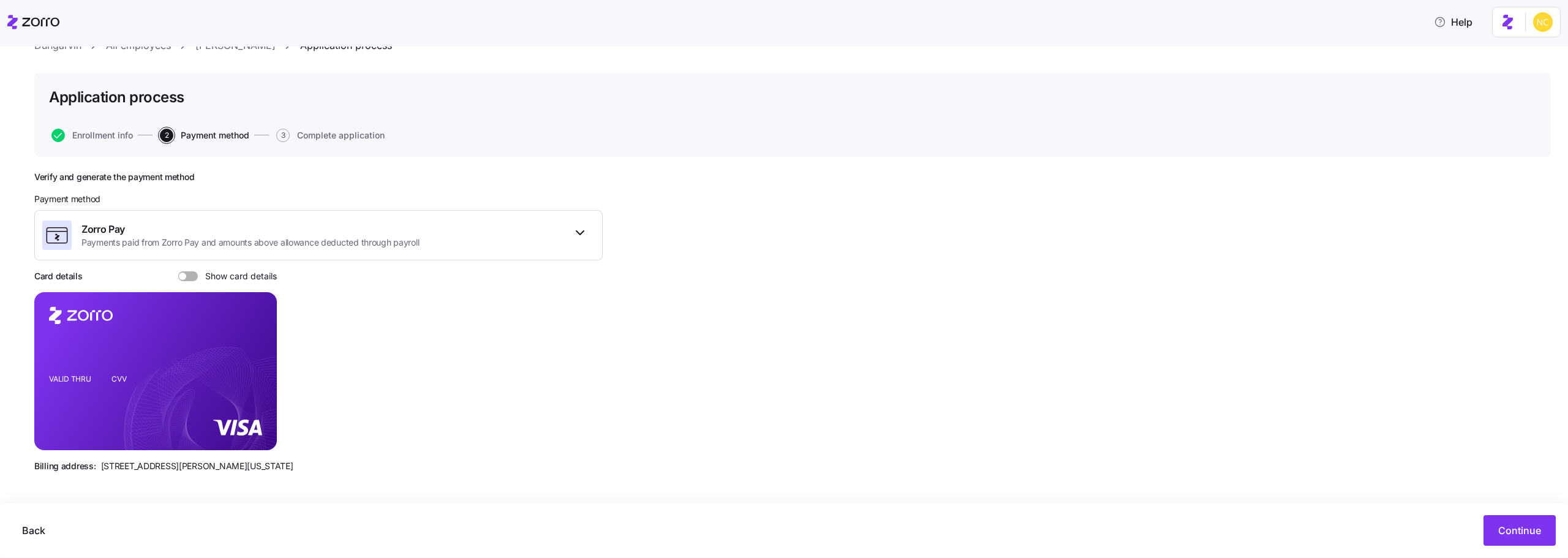
click at [191, 276] on span at bounding box center [192, 276] width 12 height 10
click at [178, 271] on input "Show card details" at bounding box center [178, 271] width 0 height 0
click at [245, 341] on rect at bounding box center [155, 371] width 242 height 158
click at [250, 347] on icon "copy-to-clipboard" at bounding box center [252, 347] width 6 height 6
drag, startPoint x: 100, startPoint y: 464, endPoint x: 163, endPoint y: 464, distance: 63.0
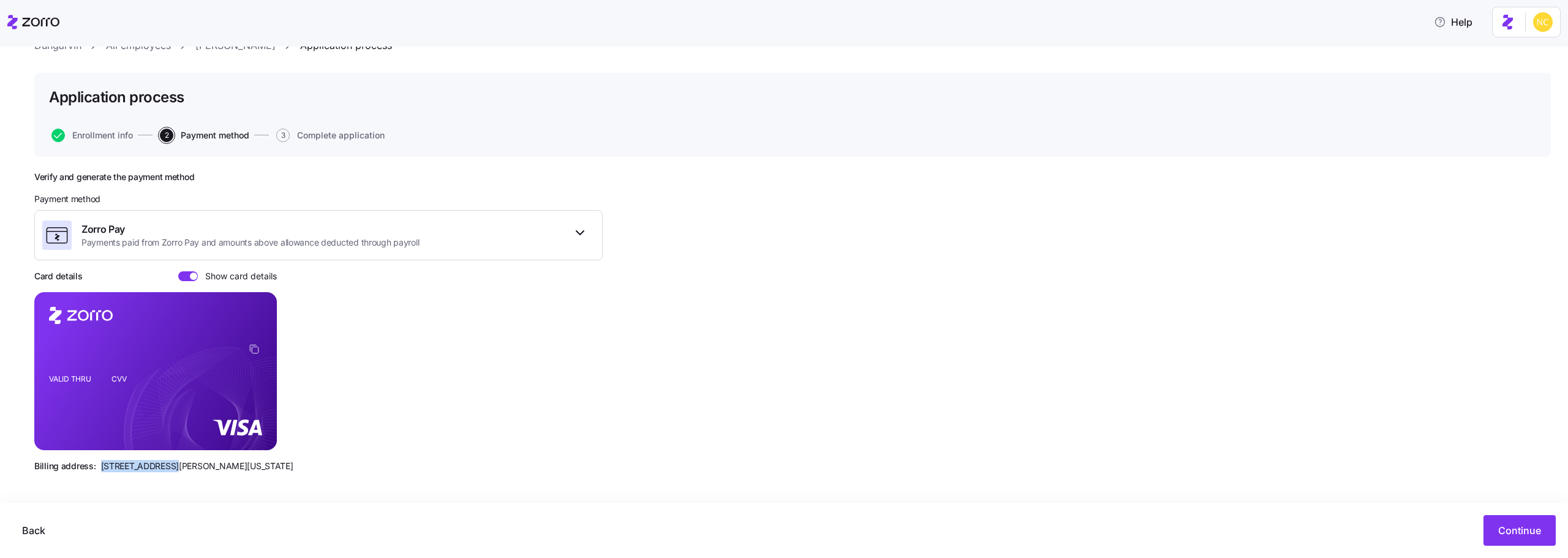
click at [163, 464] on span "810 Sharon Drive, Westlake, Ohio 44145" at bounding box center [197, 465] width 192 height 12
drag, startPoint x: 172, startPoint y: 463, endPoint x: 205, endPoint y: 463, distance: 33.0
click at [205, 463] on span "810 Sharon Drive, Westlake, Ohio 44145" at bounding box center [197, 465] width 192 height 12
drag, startPoint x: 232, startPoint y: 464, endPoint x: 268, endPoint y: 465, distance: 36.0
click at [268, 465] on div "Billing address: 810 Sharon Drive, Westlake, Ohio 44145" at bounding box center [318, 465] width 568 height 12
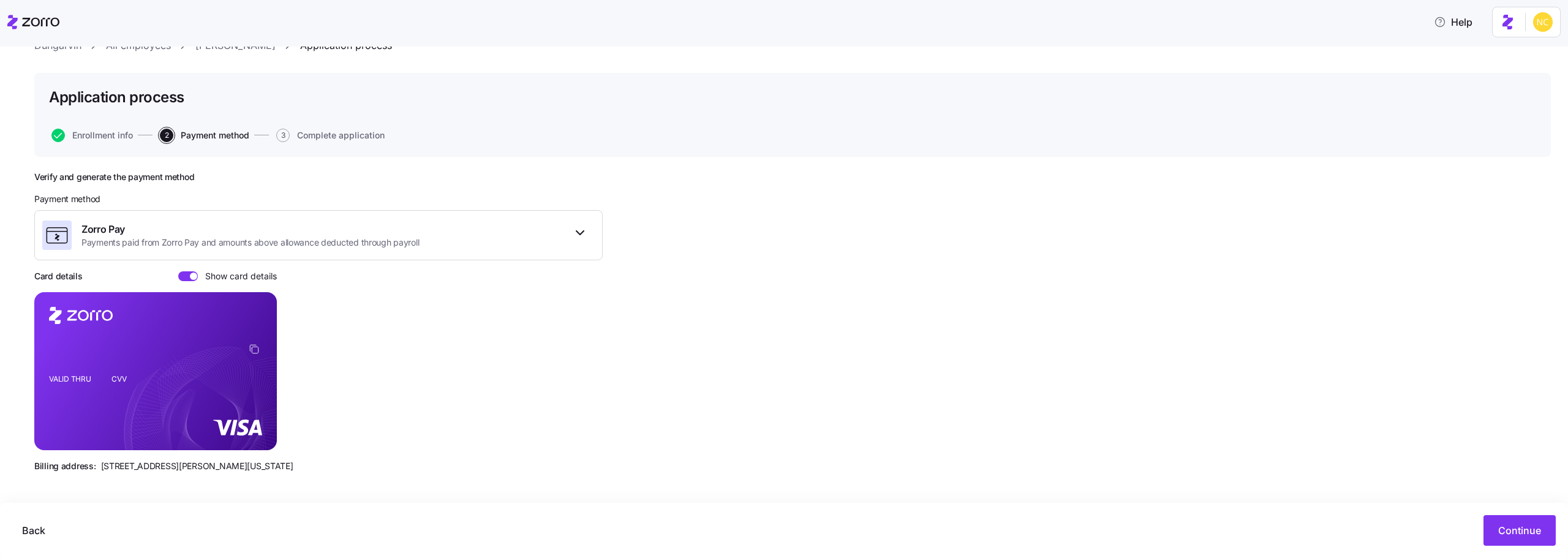
click at [123, 143] on div "Application process Enrollment info 2 Payment method 3 Complete application" at bounding box center [792, 114] width 1517 height 84
click at [120, 138] on span "Enrollment info" at bounding box center [102, 135] width 61 height 8
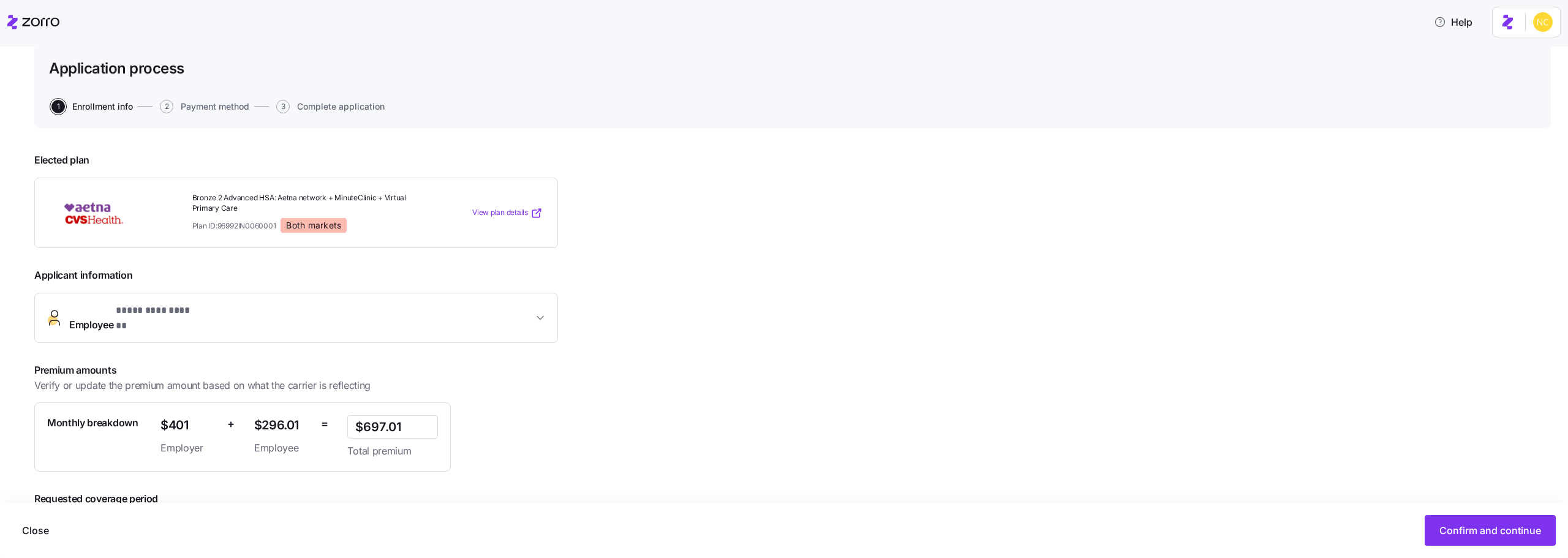
scroll to position [140, 0]
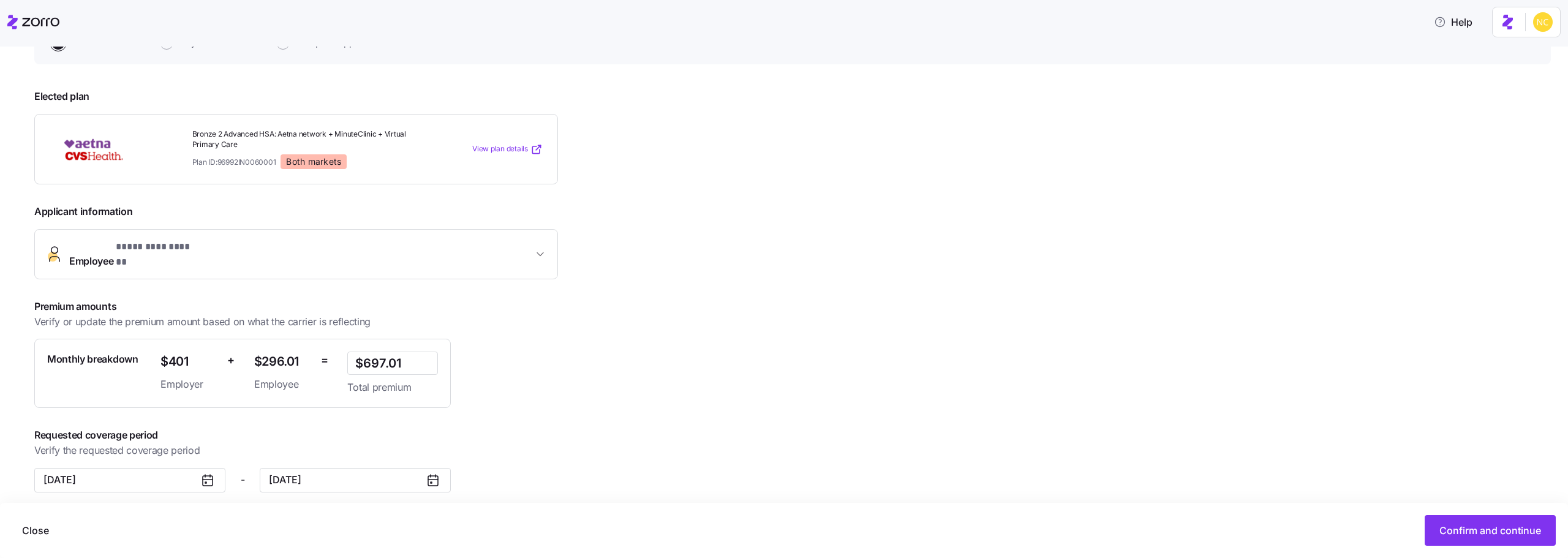
click at [187, 235] on button "Employee * ********* ****** *" at bounding box center [296, 254] width 523 height 49
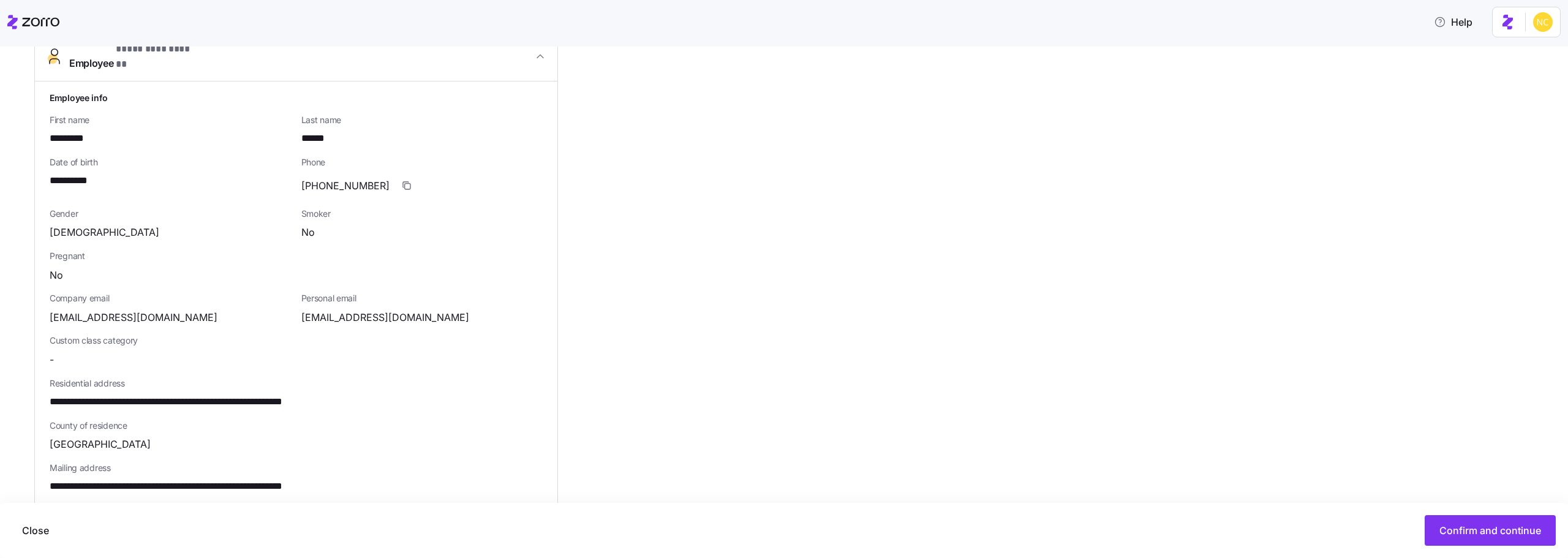
scroll to position [446, 0]
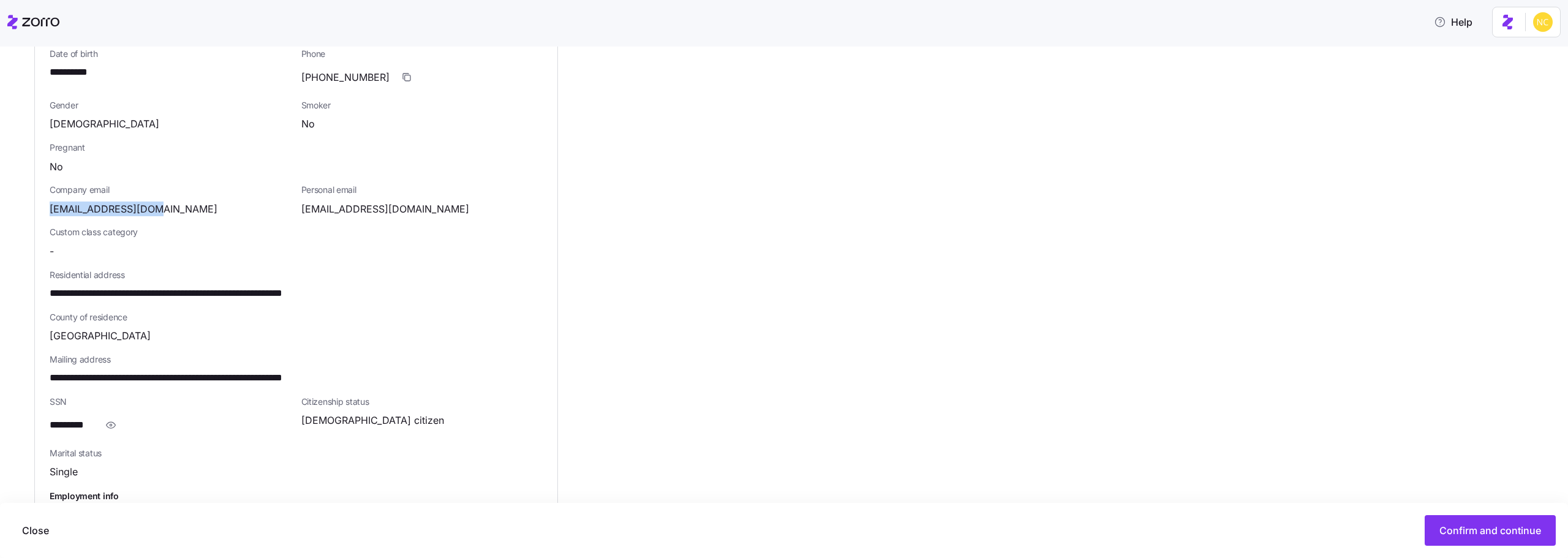
drag, startPoint x: 51, startPoint y: 195, endPoint x: 170, endPoint y: 196, distance: 119.0
click at [170, 201] on div "eez1968@hotmail.com" at bounding box center [171, 209] width 242 height 15
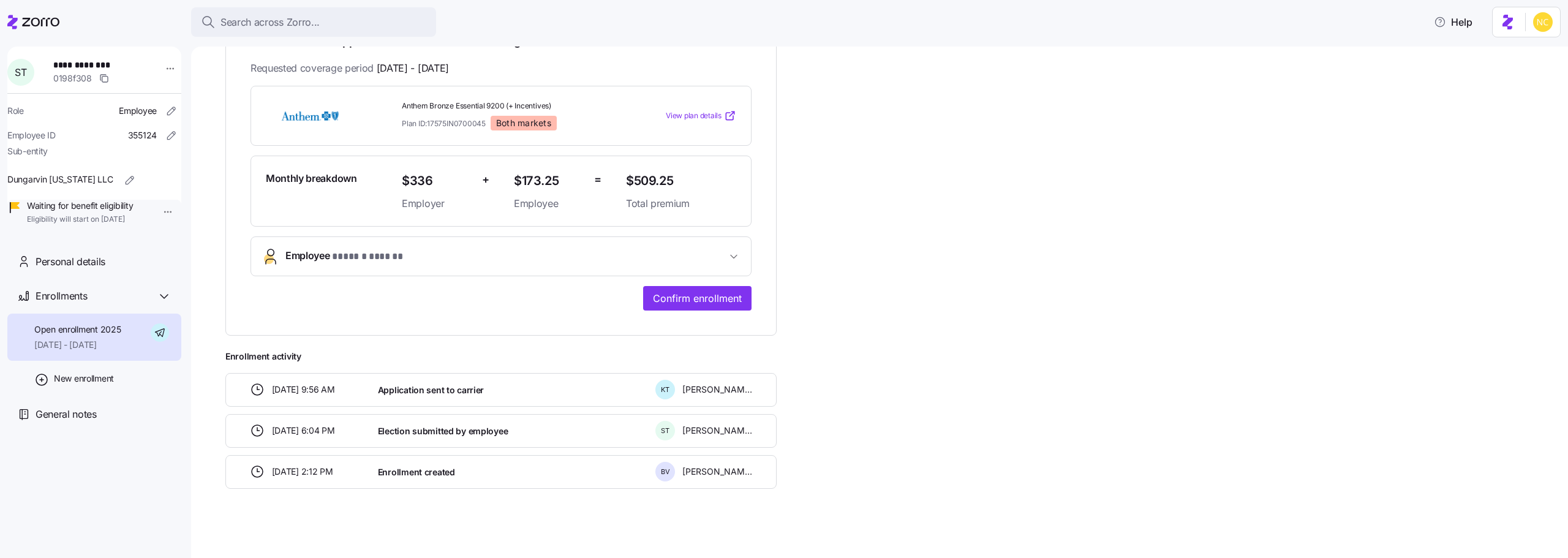
scroll to position [234, 0]
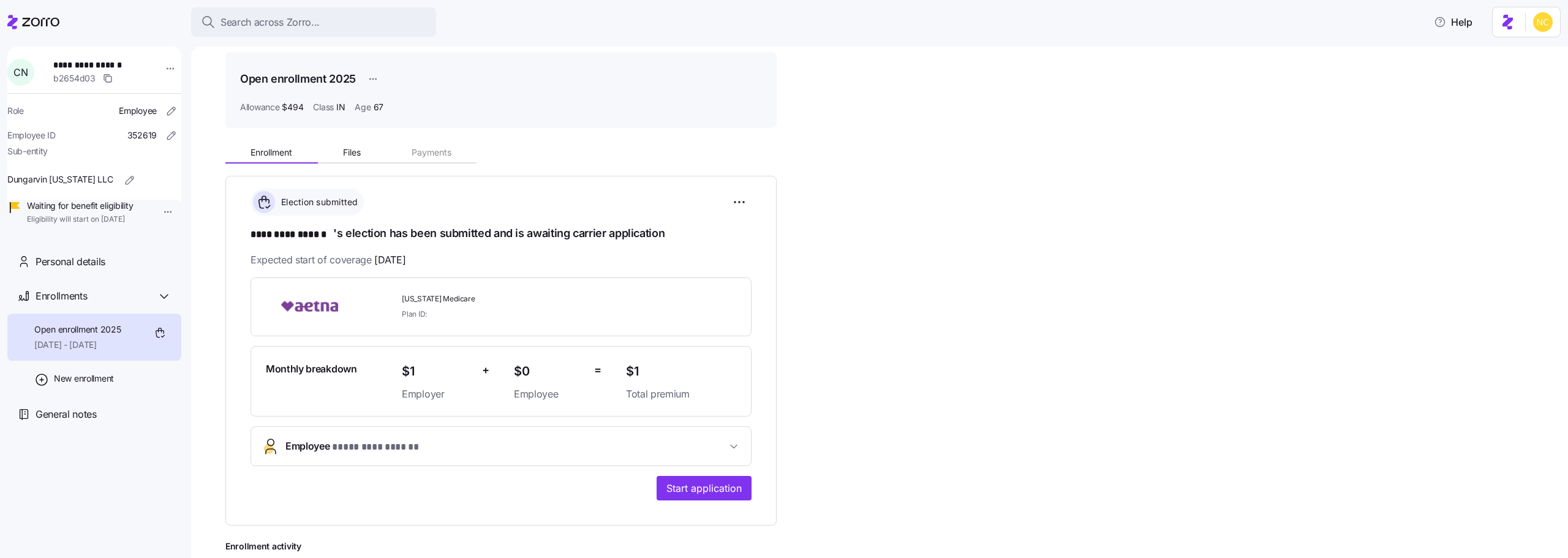
scroll to position [7, 0]
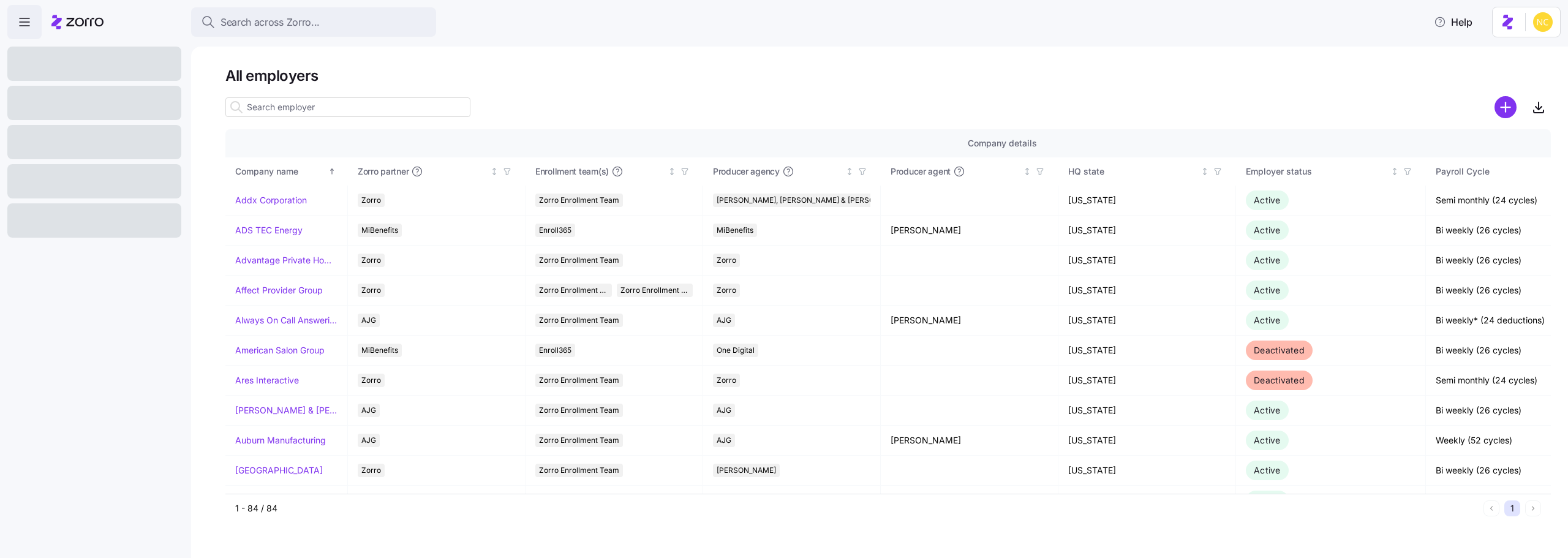
click at [329, 36] on button "Search across Zorro..." at bounding box center [313, 22] width 245 height 29
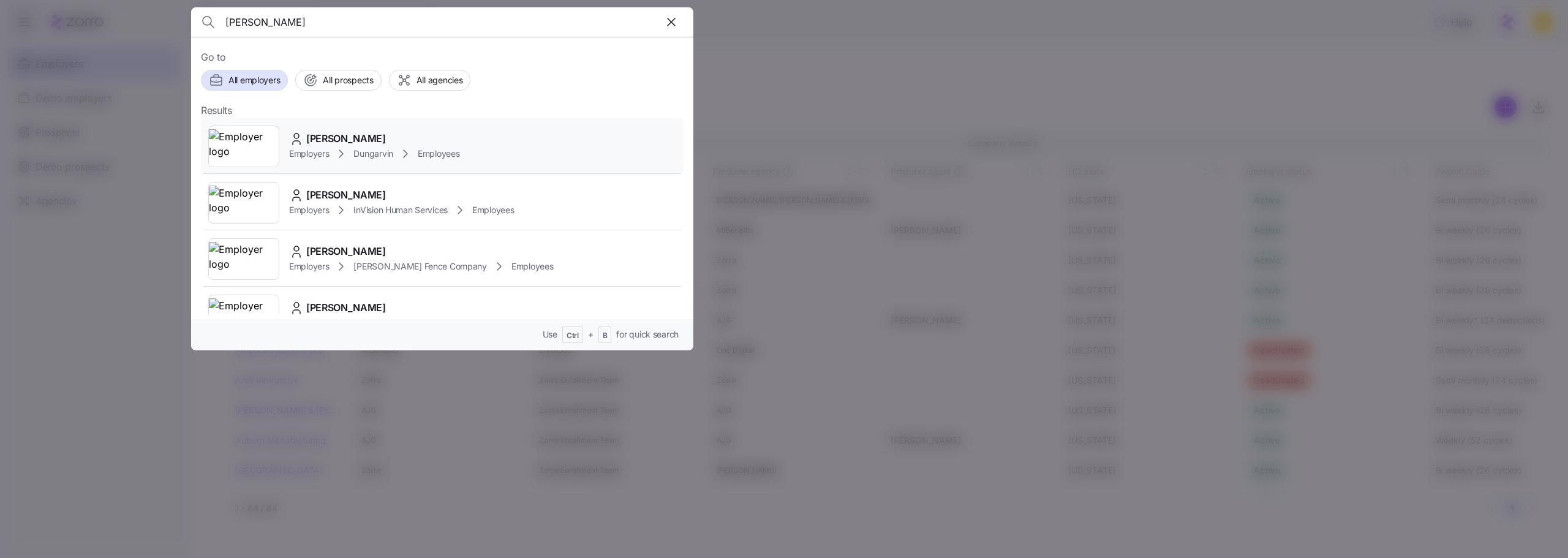
type input "catherine ng"
click at [406, 144] on div "[PERSON_NAME]" at bounding box center [373, 138] width 170 height 15
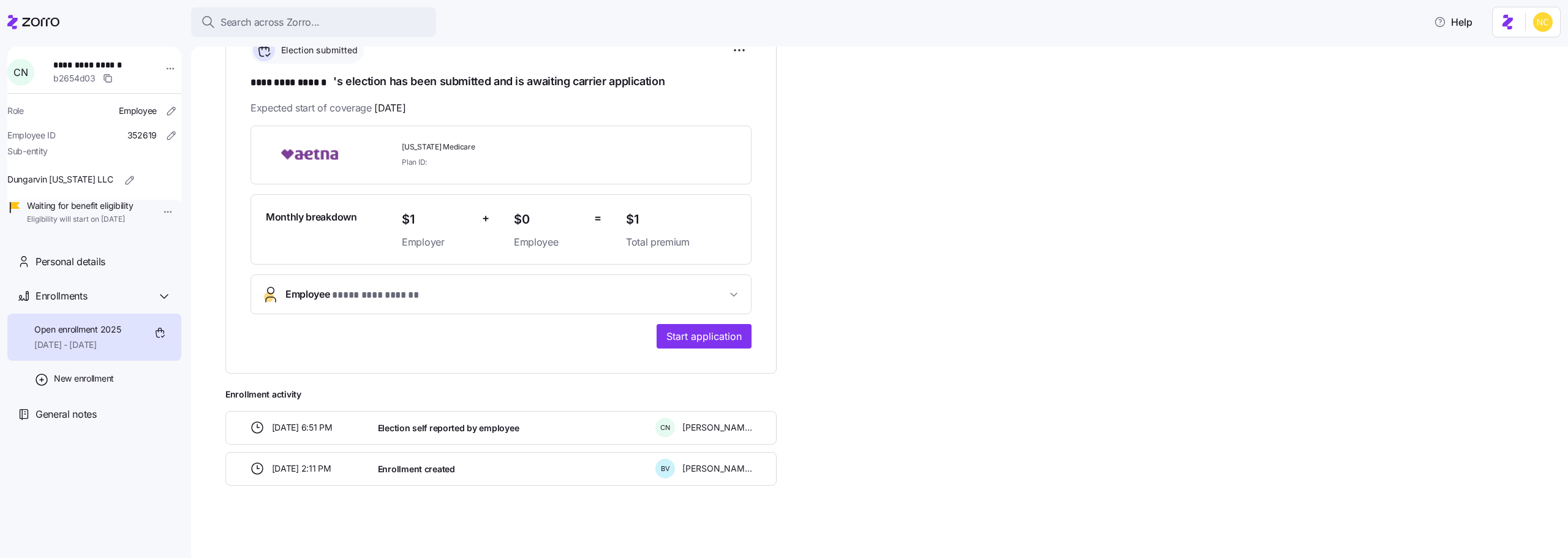
scroll to position [130, 0]
